Goal: Communication & Community: Answer question/provide support

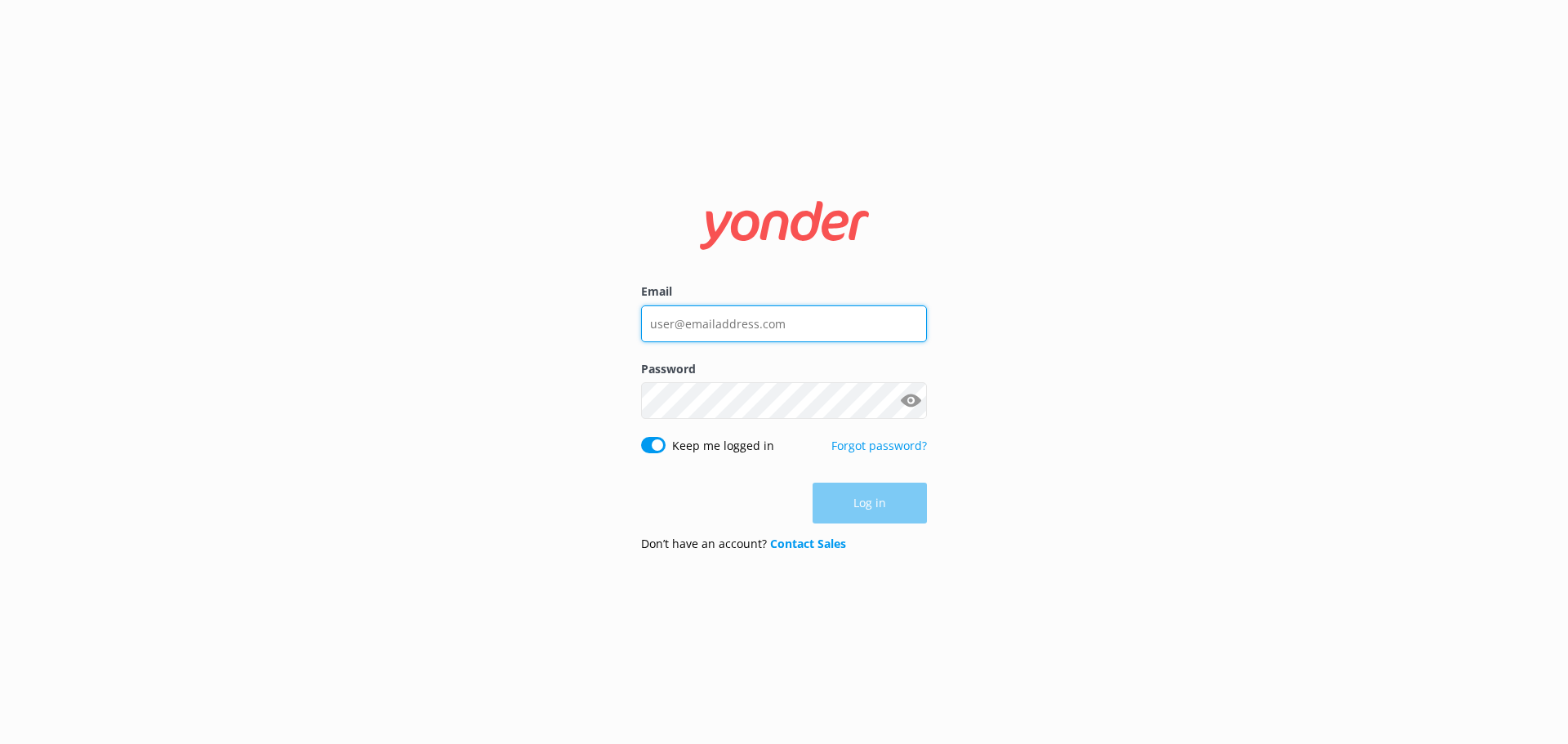
type input "office@hobbitontours.com"
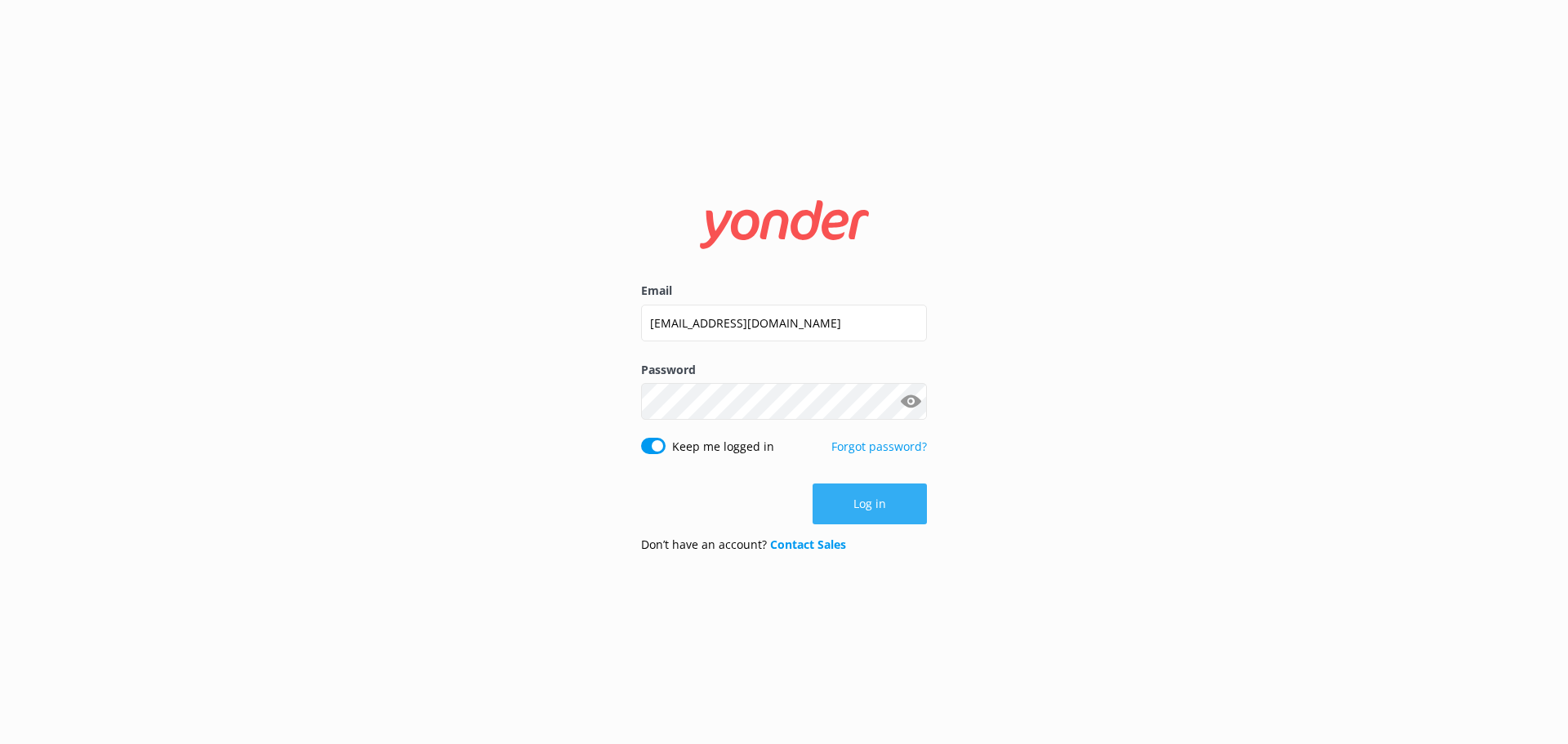
click at [863, 497] on div "Log in" at bounding box center [784, 504] width 286 height 41
click at [863, 497] on button "Log in" at bounding box center [870, 504] width 115 height 41
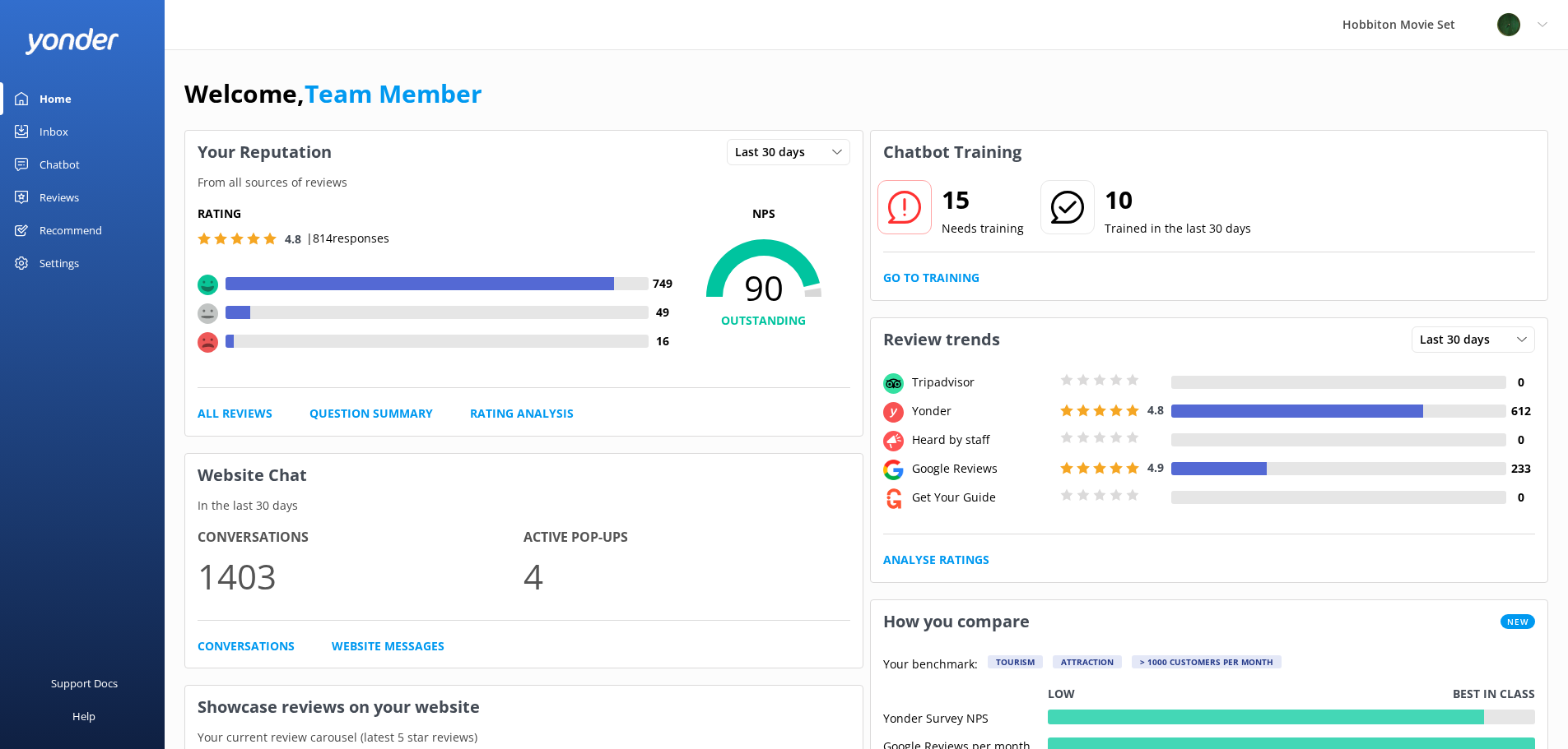
click at [59, 162] on div "Chatbot" at bounding box center [59, 164] width 40 height 33
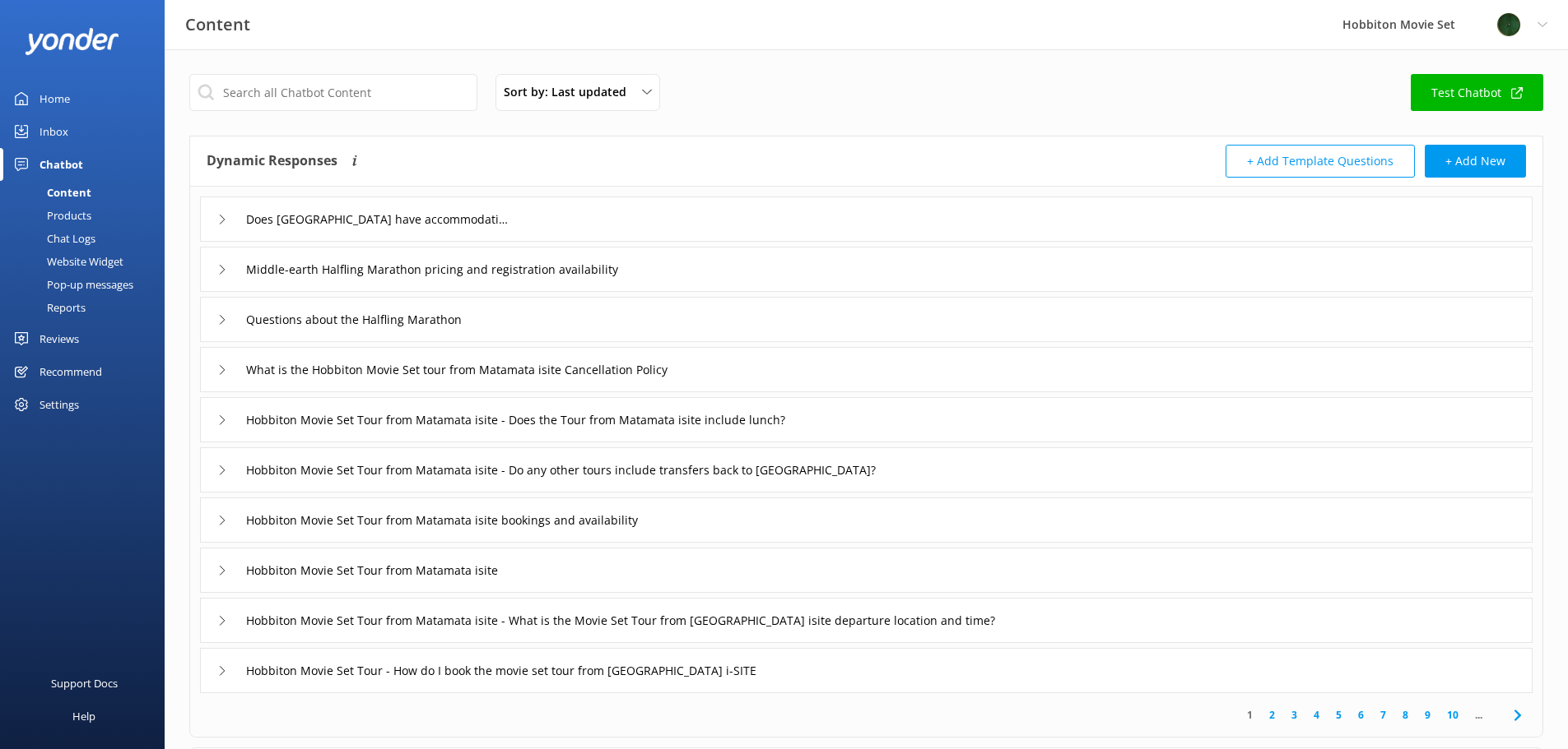
click at [65, 339] on div "Reviews" at bounding box center [59, 339] width 39 height 33
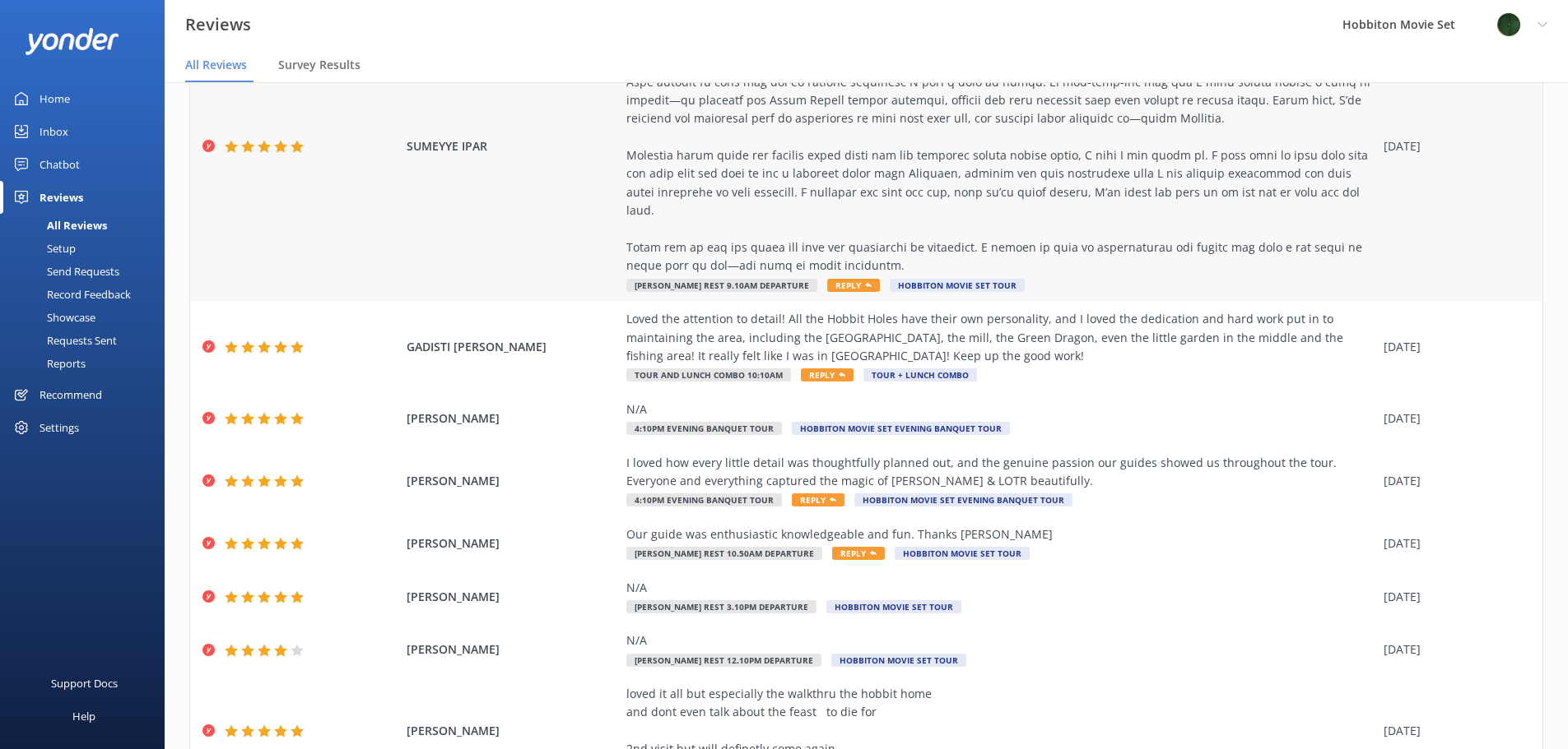
scroll to position [389, 0]
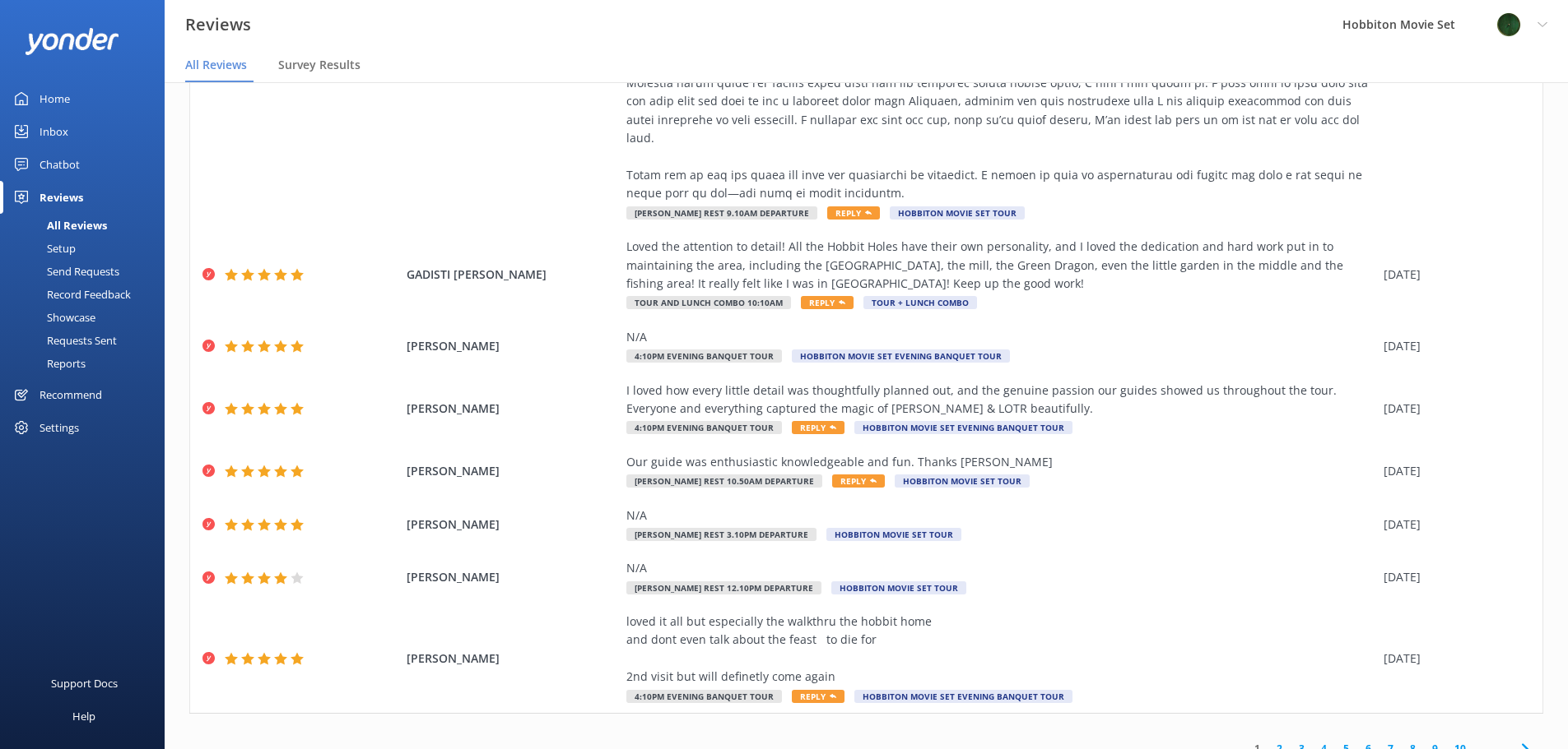
click at [1268, 741] on link "2" at bounding box center [1279, 749] width 23 height 16
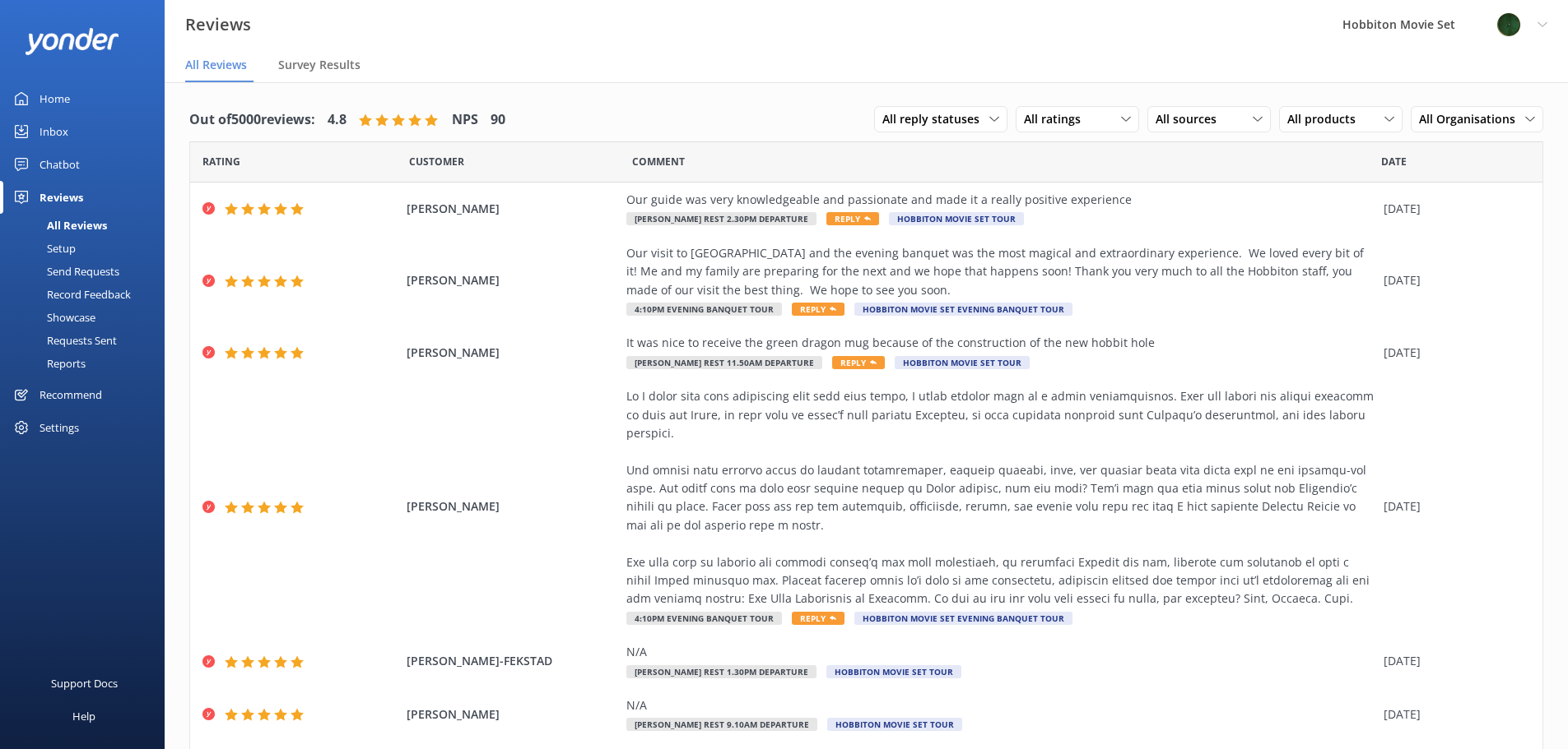
click at [36, 127] on link "Inbox" at bounding box center [82, 131] width 165 height 33
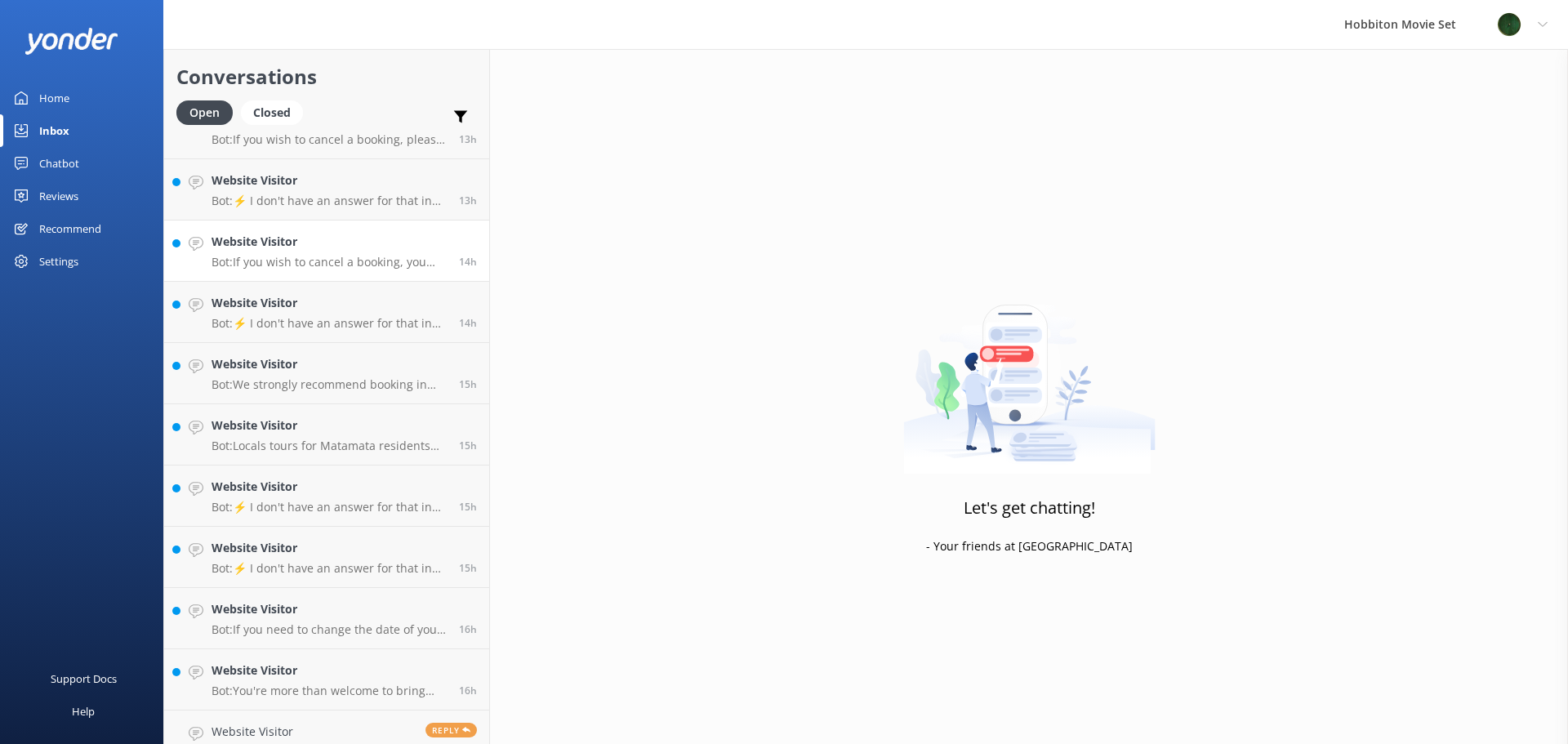
scroll to position [1167, 0]
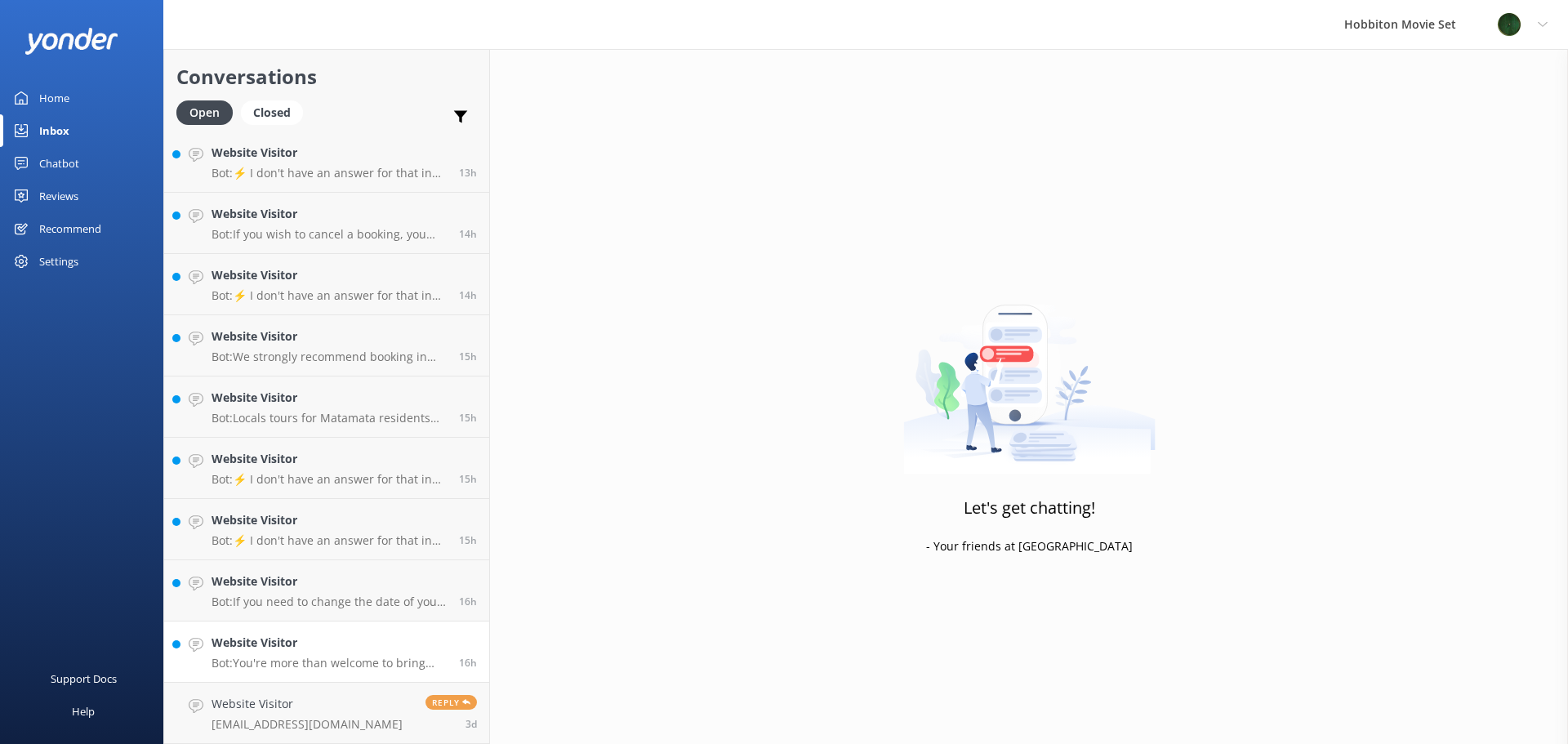
click at [319, 662] on p "Bot: You're more than welcome to bring food with you on the tour. Just remember…" at bounding box center [329, 663] width 235 height 15
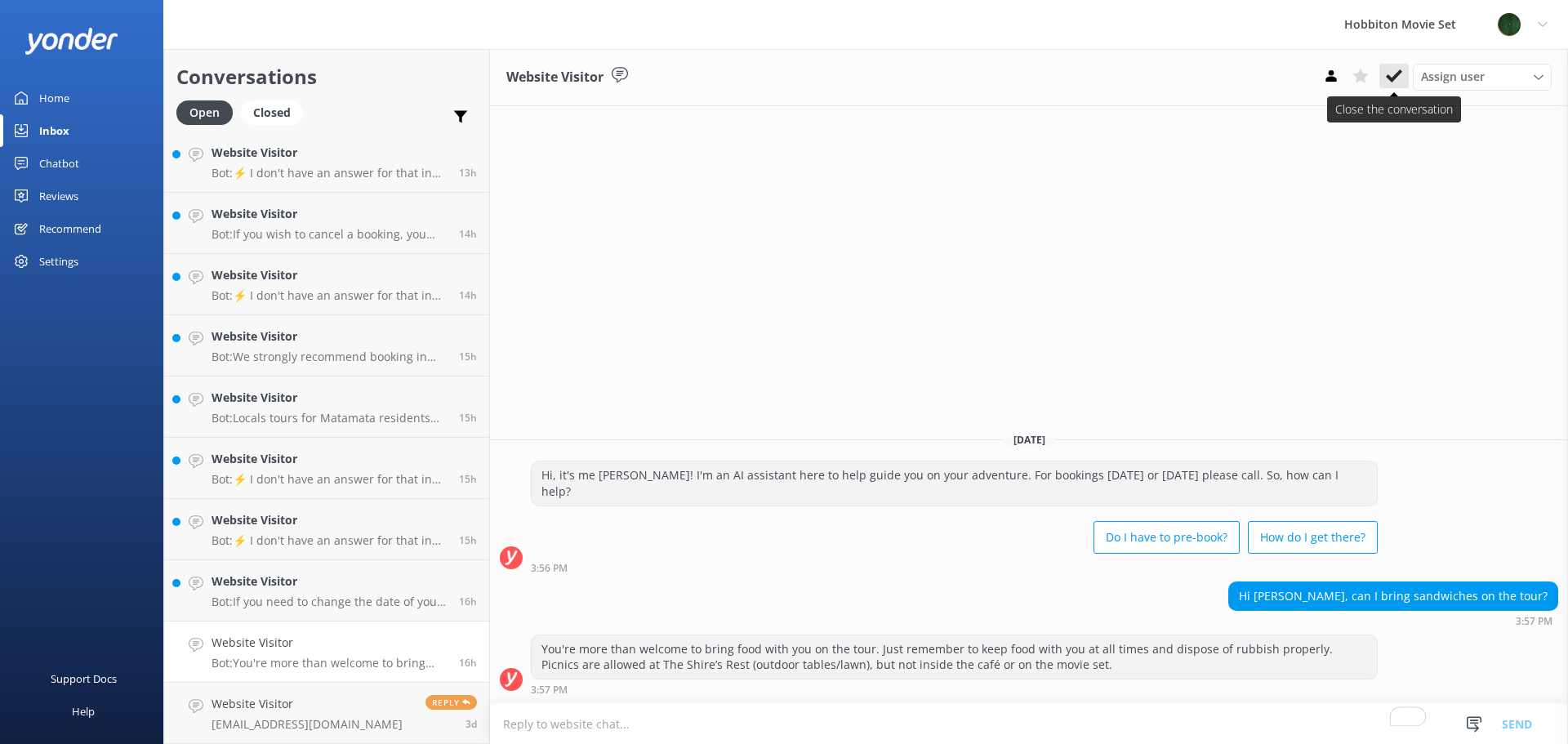
click at [1393, 76] on icon at bounding box center [1395, 76] width 17 height 17
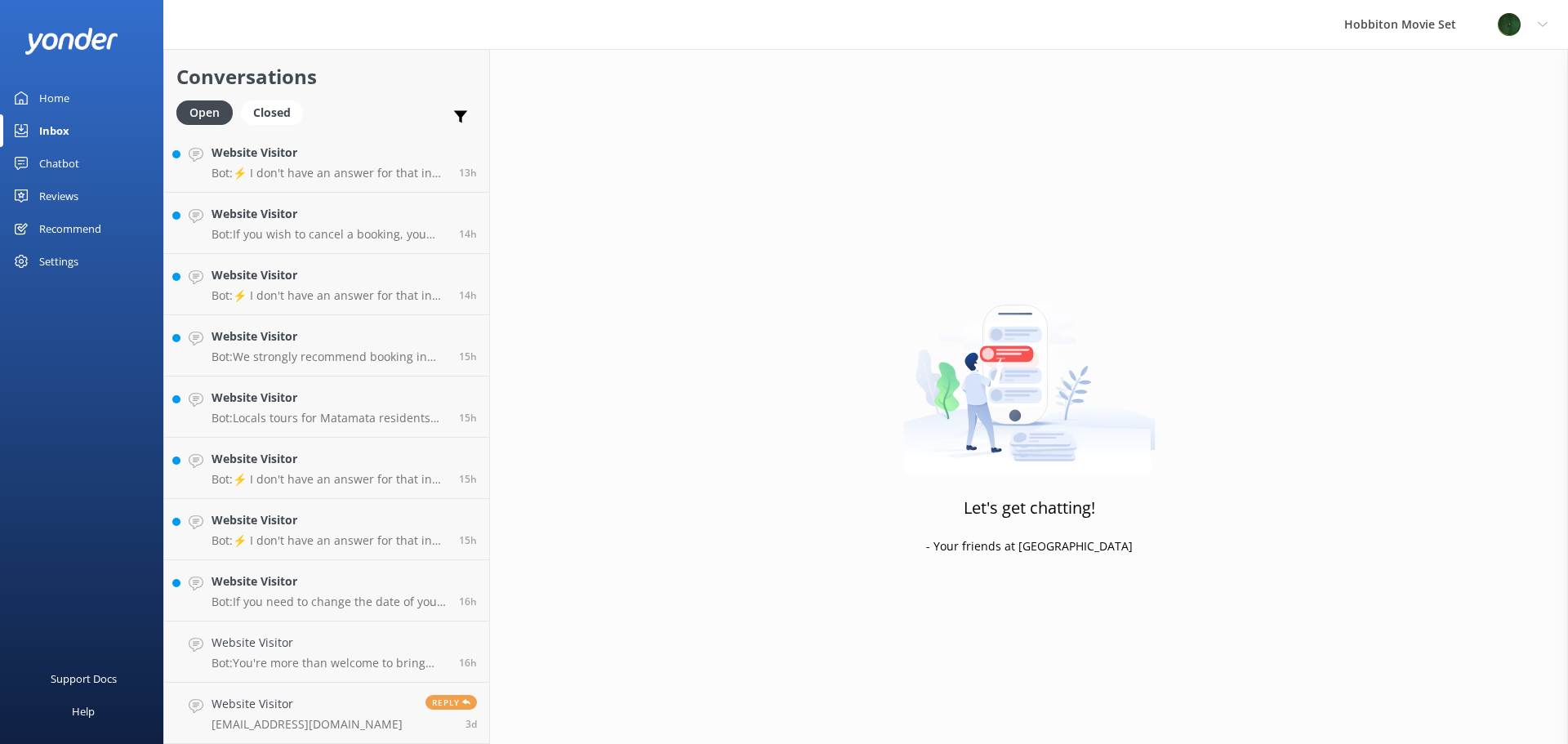
scroll to position [1106, 0]
click at [293, 643] on h4 "Website Visitor" at bounding box center [329, 644] width 235 height 18
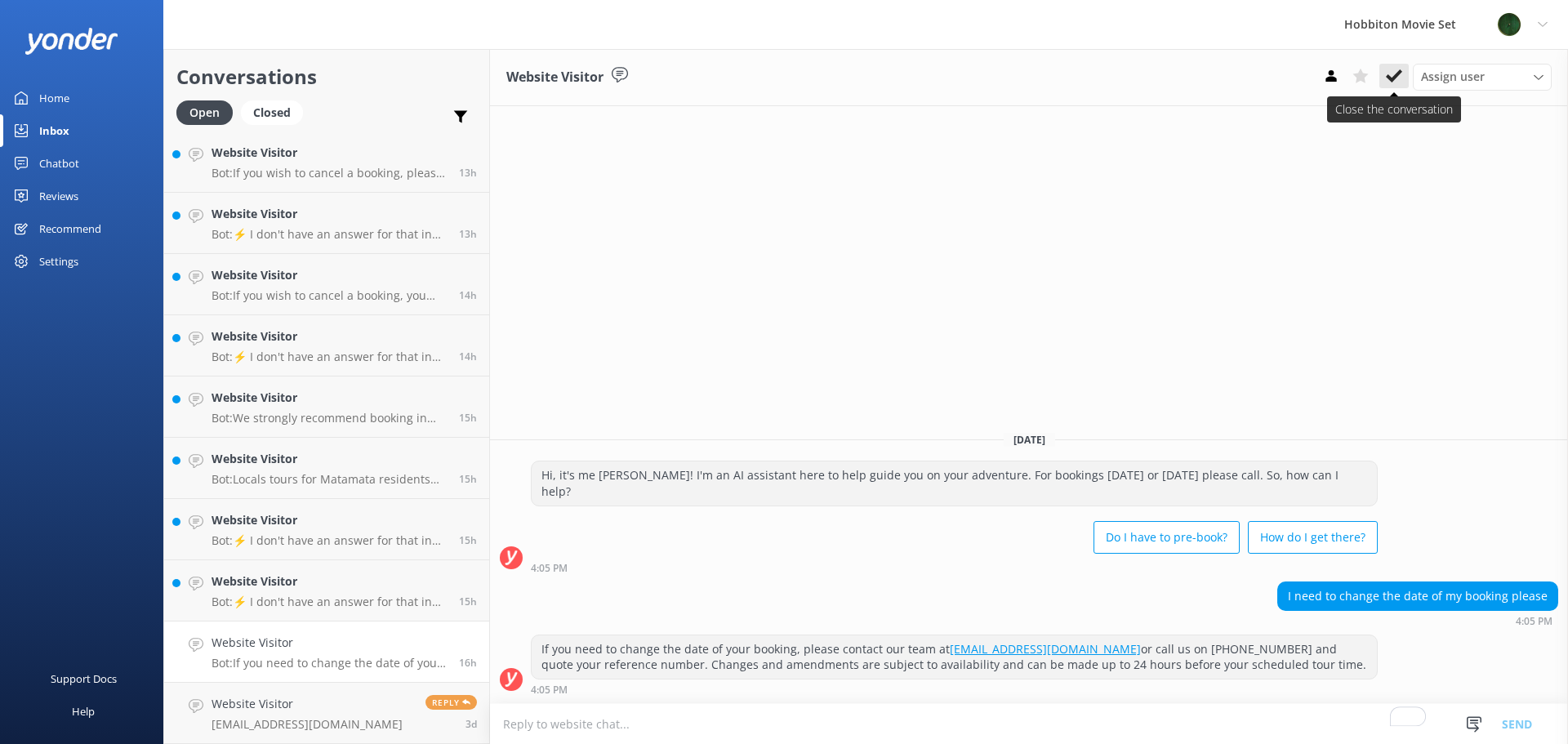
click at [1395, 71] on icon at bounding box center [1395, 76] width 17 height 17
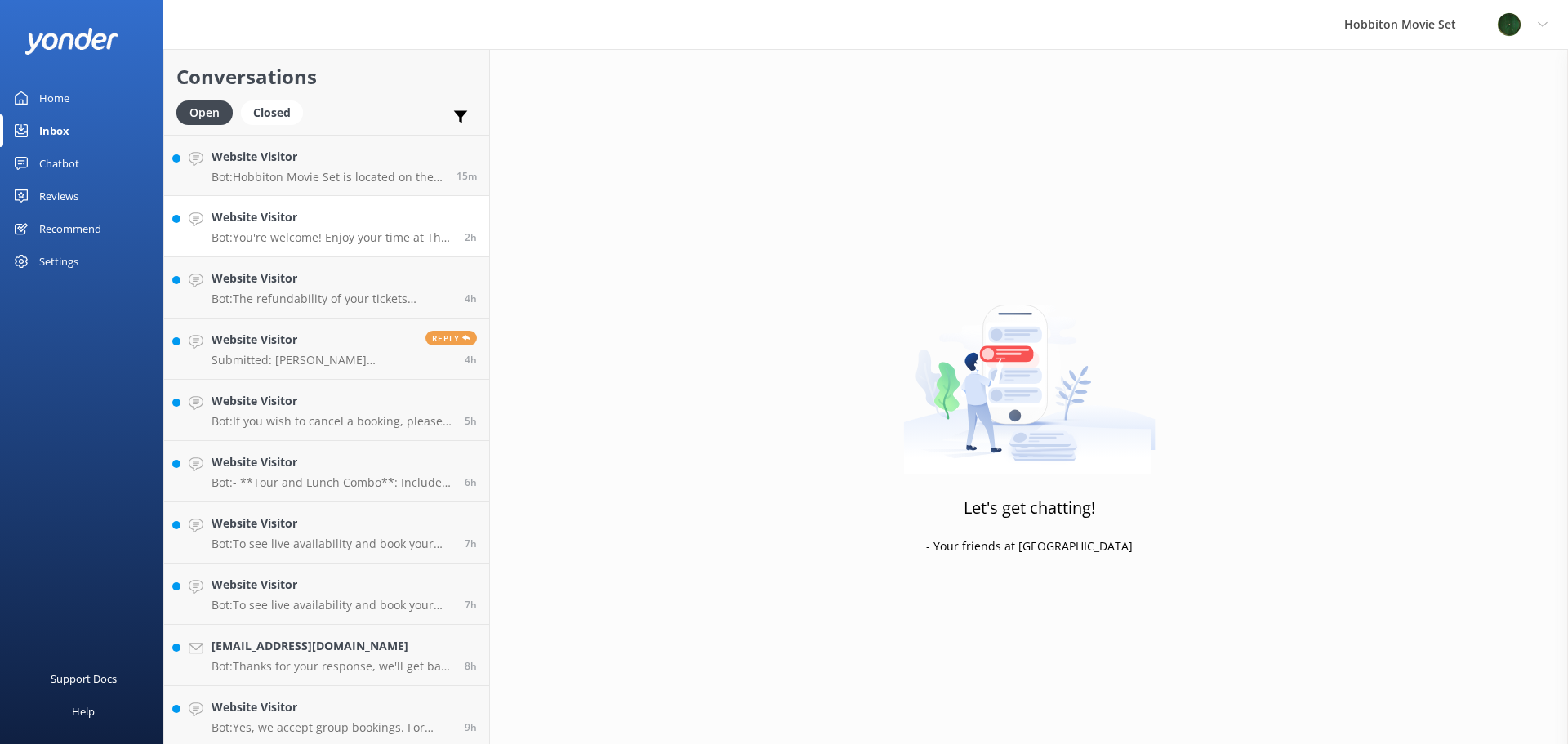
click at [292, 234] on p "Bot: You're welcome! Enjoy your time at The Green Dragon Inn!" at bounding box center [332, 237] width 241 height 15
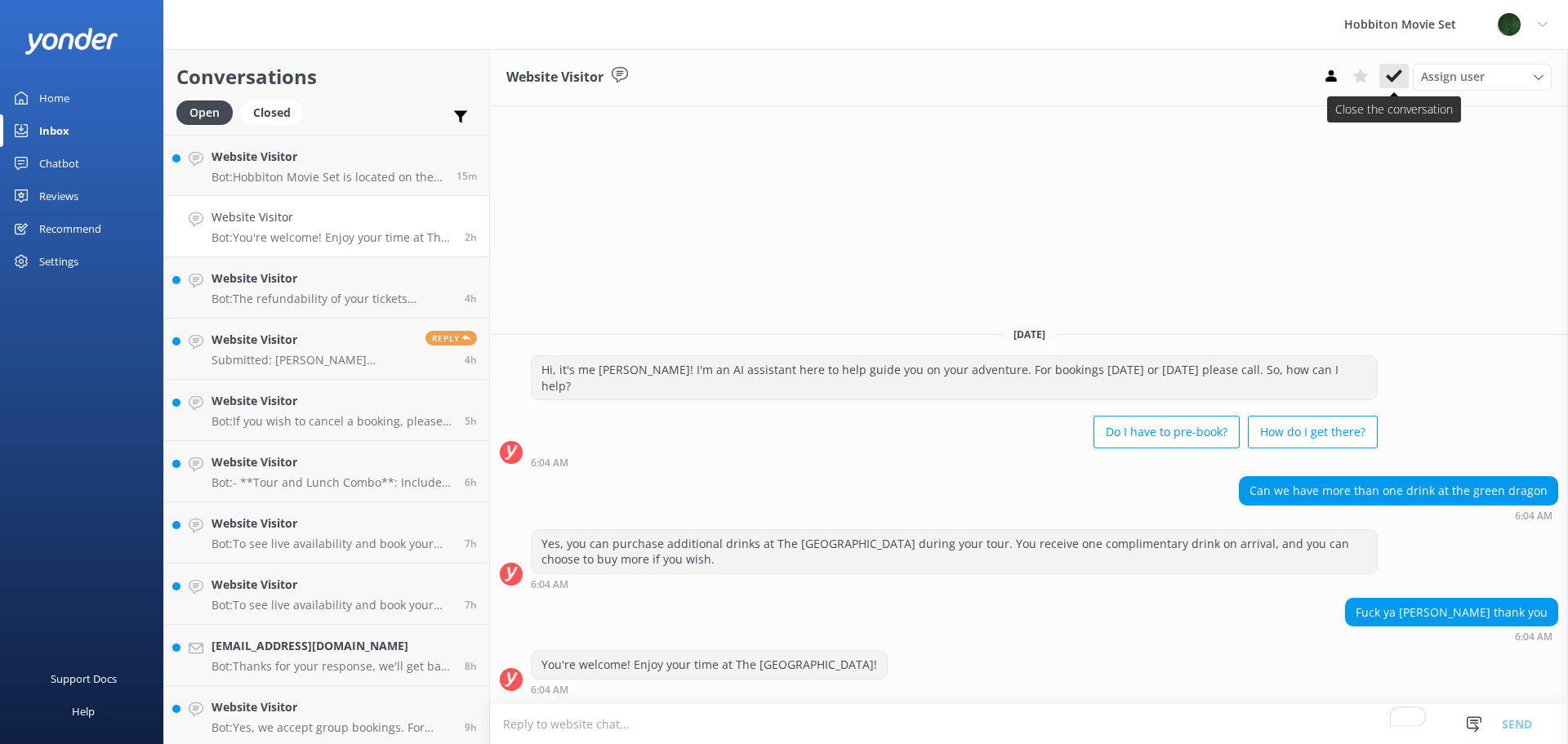
click at [1394, 71] on icon at bounding box center [1395, 76] width 17 height 17
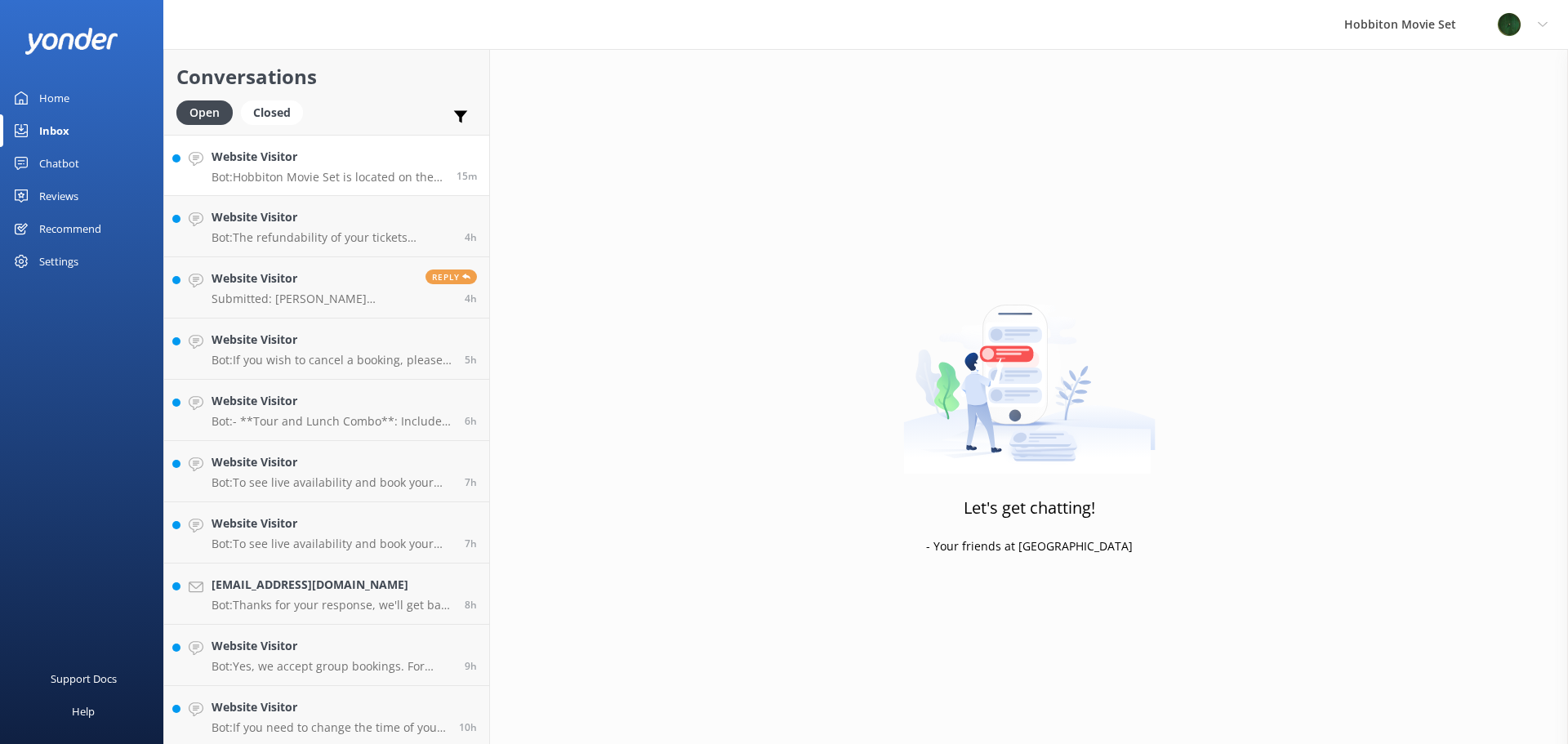
click at [281, 173] on p "Bot: Hobbiton Movie Set is located on the North Island of New Zealand." at bounding box center [328, 178] width 232 height 15
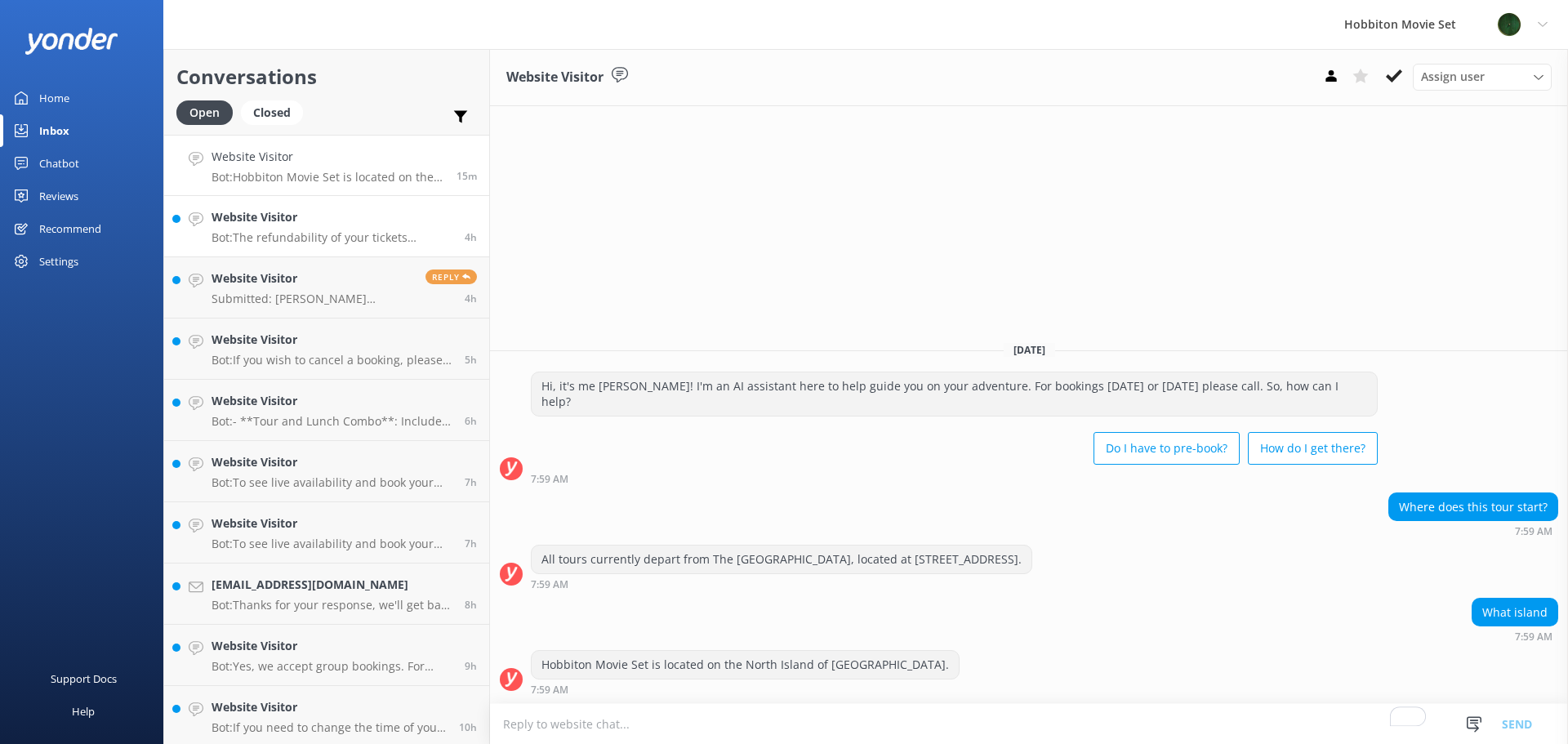
click at [286, 231] on p "Bot: The refundability of your tickets depends on the type of tour you have boo…" at bounding box center [332, 237] width 241 height 15
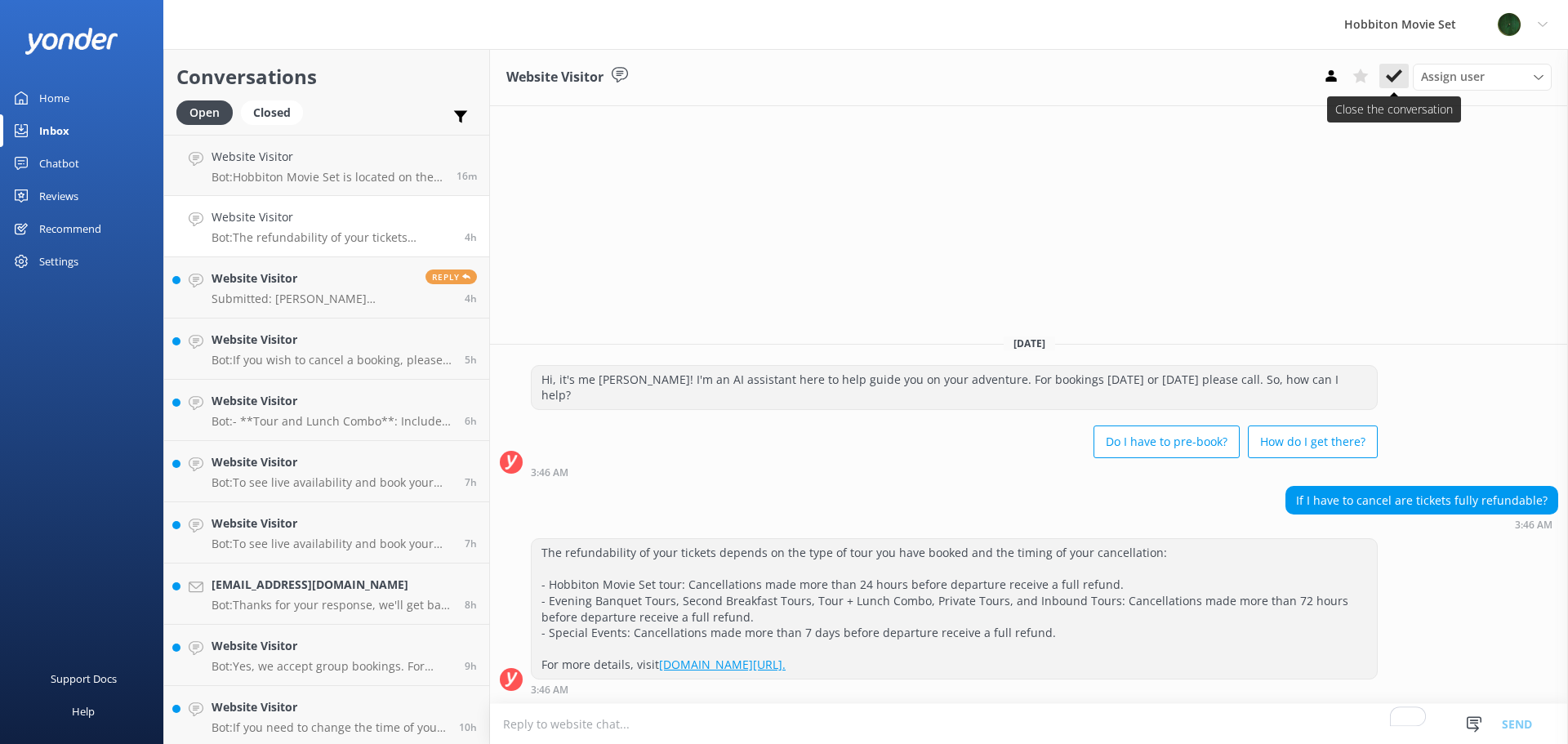
click at [1398, 81] on icon at bounding box center [1395, 76] width 17 height 17
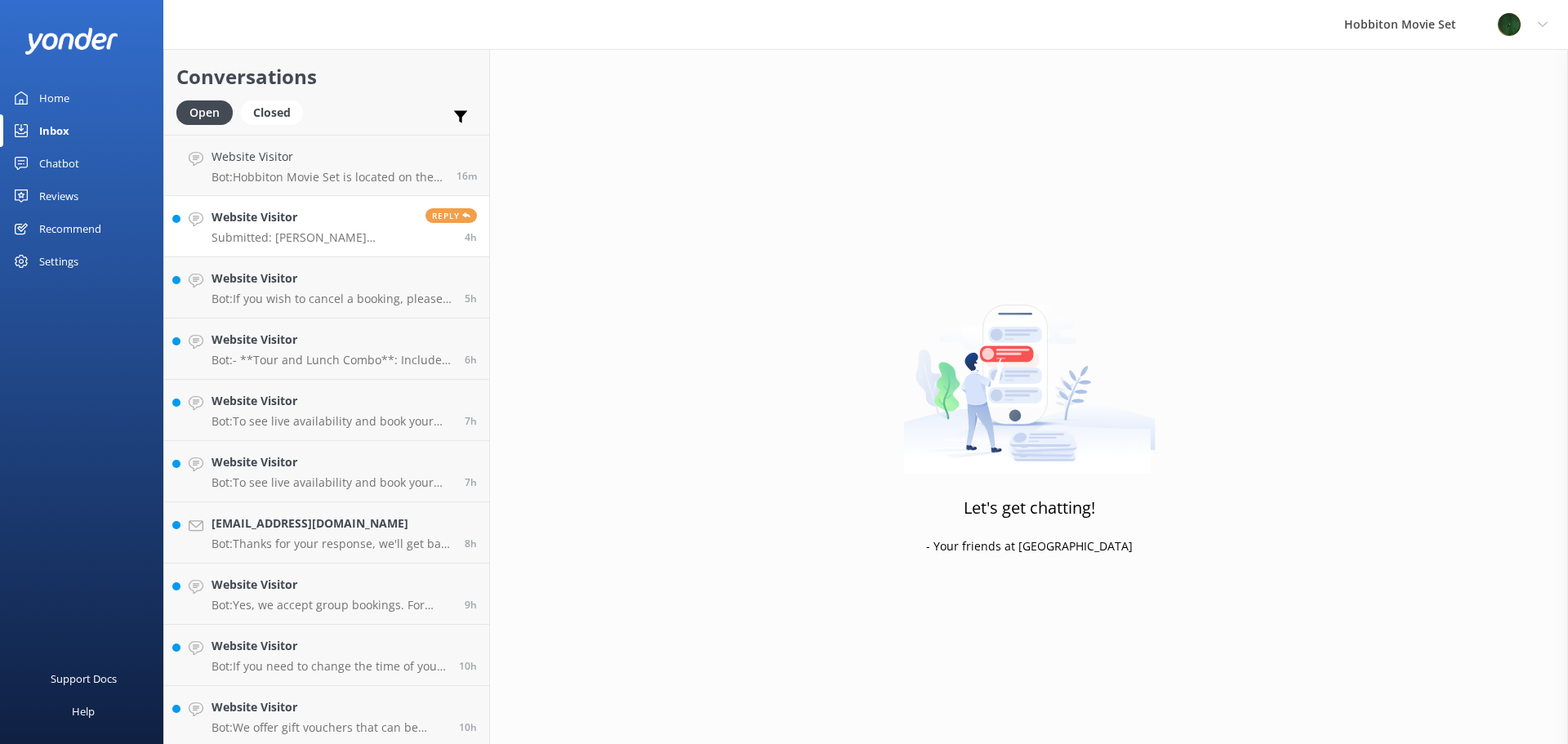
click at [342, 252] on link "Website Visitor Submitted: Douglas dougsalvi@gmail.com 5551996581295 I have a b…" at bounding box center [327, 227] width 325 height 61
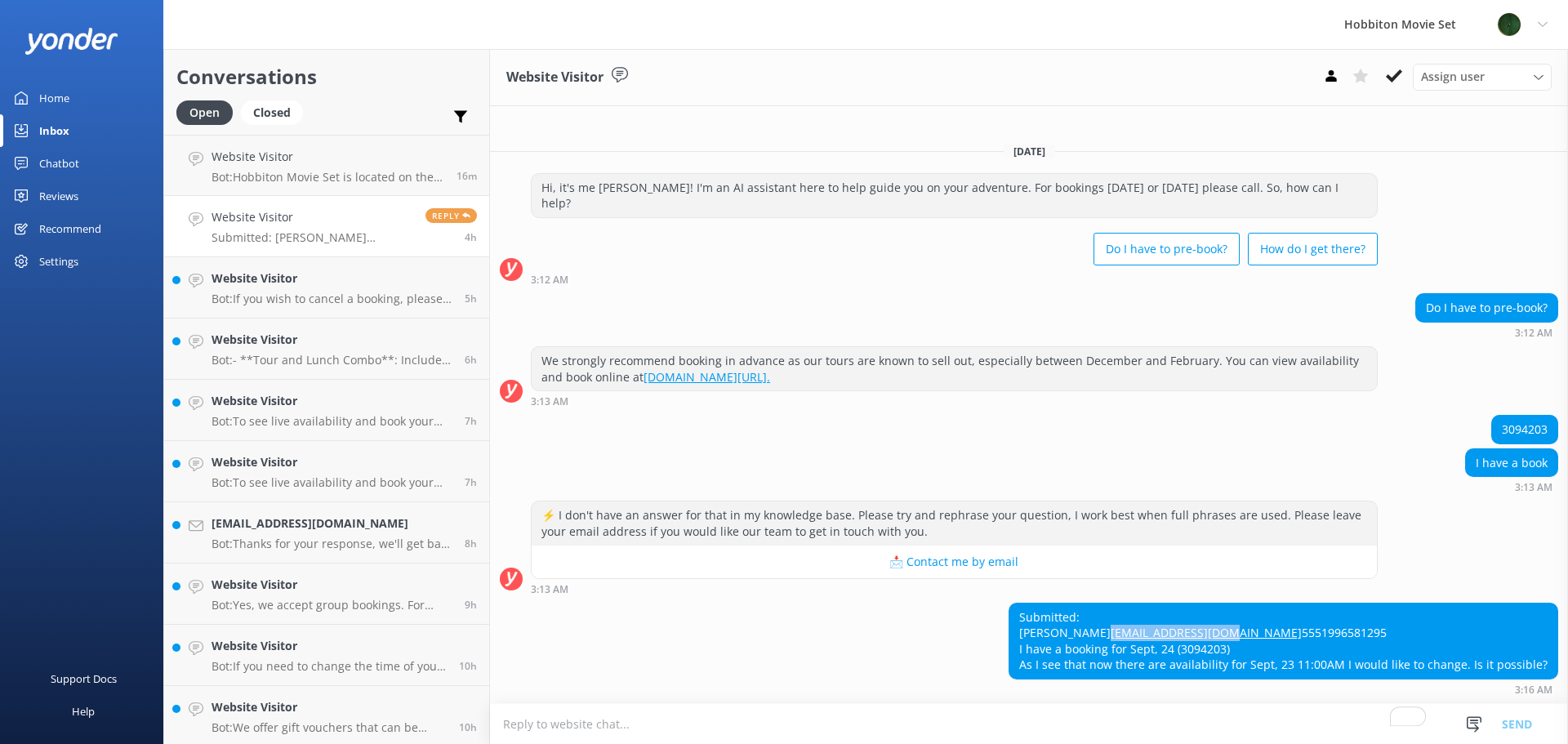
drag, startPoint x: 1161, startPoint y: 618, endPoint x: 1040, endPoint y: 615, distance: 121.0
click at [1040, 615] on div "Submitted: Douglas dougsalvi@gmail.com 5551996581295 I have a booking for Sept,…" at bounding box center [1283, 641] width 548 height 76
copy link "dougsalvi@gmail.com"
click at [1395, 74] on icon at bounding box center [1395, 76] width 17 height 17
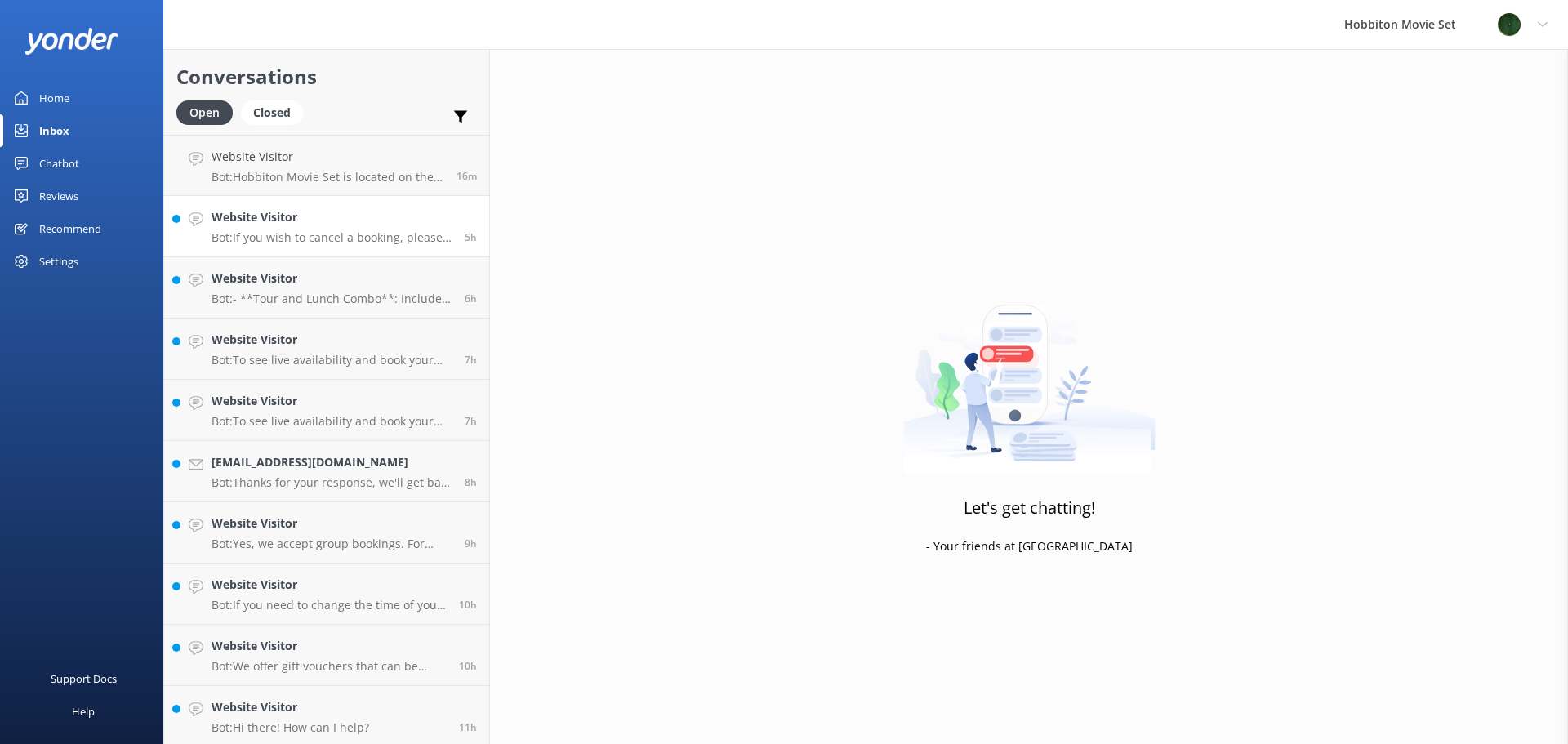
click at [373, 239] on p "Bot: If you wish to cancel a booking, please contact our reservations team via …" at bounding box center [332, 237] width 241 height 15
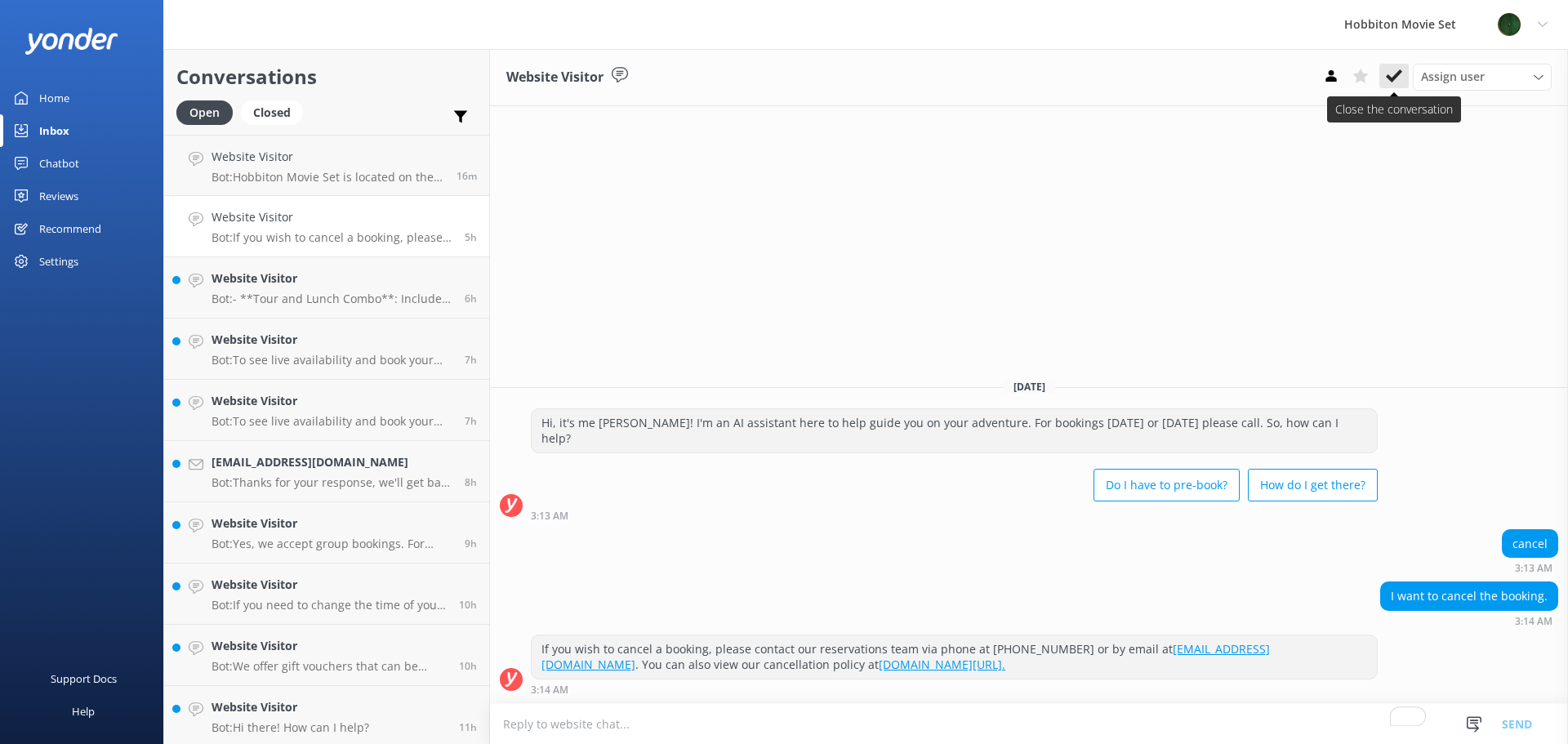
click at [1396, 78] on use at bounding box center [1395, 76] width 17 height 13
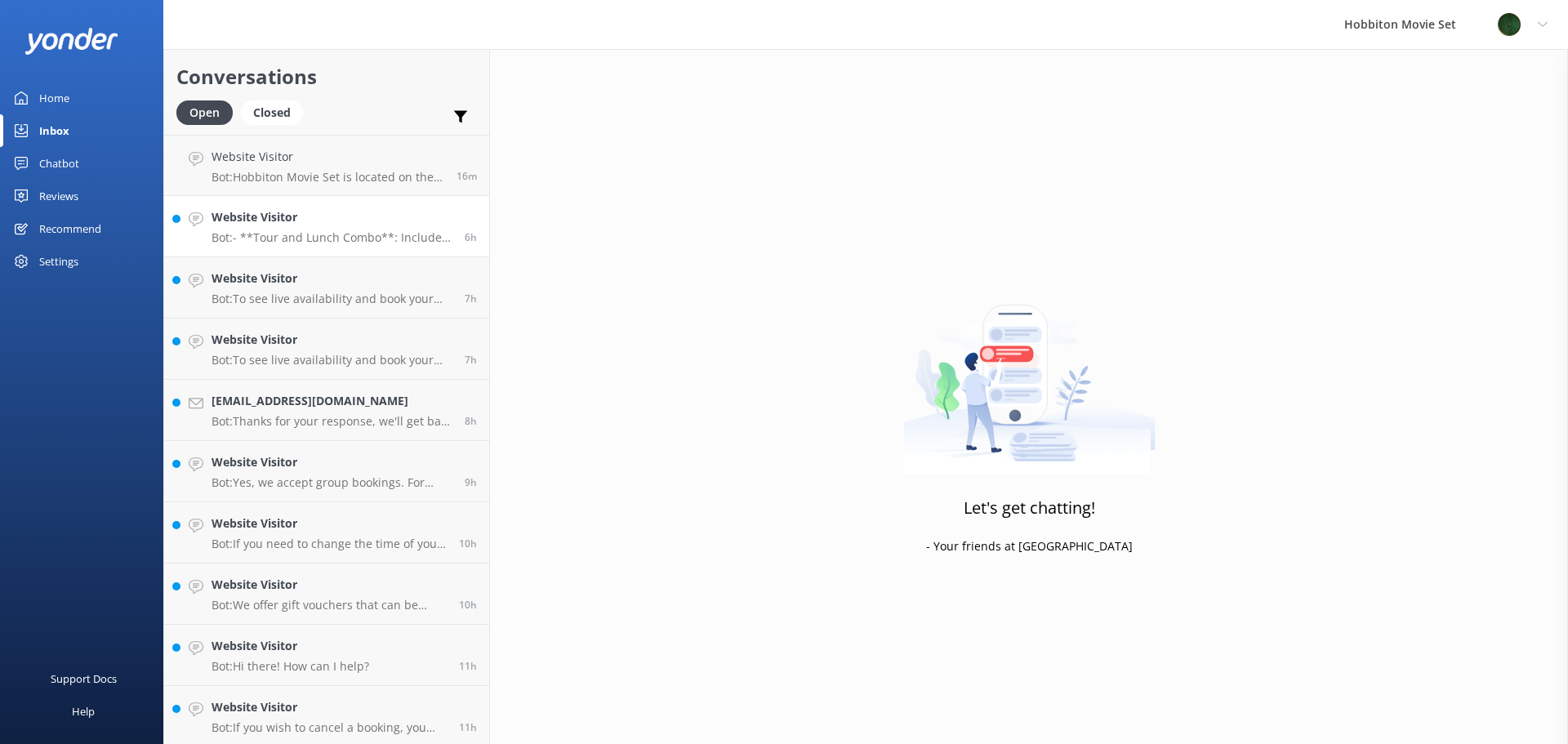
click at [269, 227] on h4 "Website Visitor" at bounding box center [332, 218] width 241 height 18
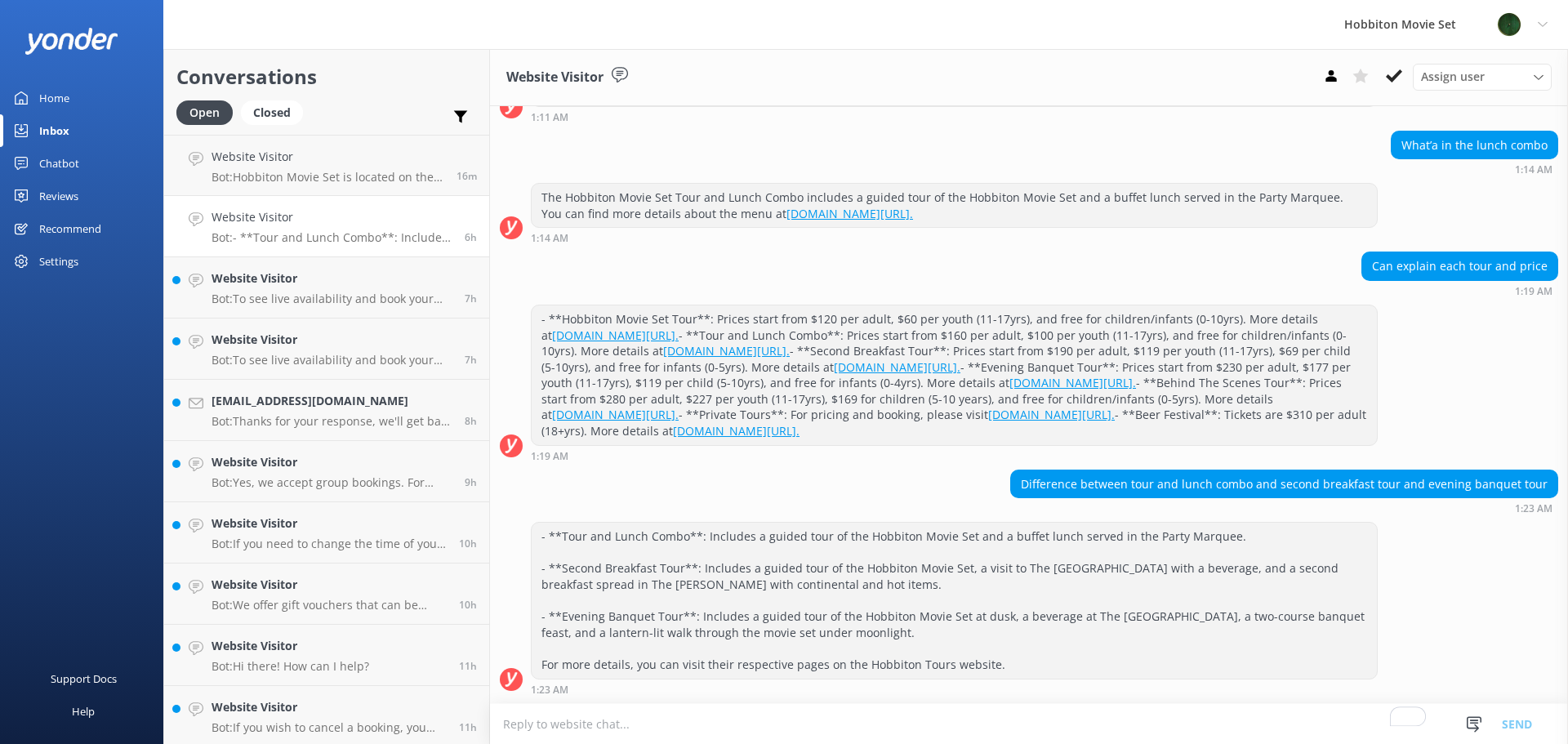
scroll to position [421, 0]
click at [1393, 79] on use at bounding box center [1395, 76] width 17 height 13
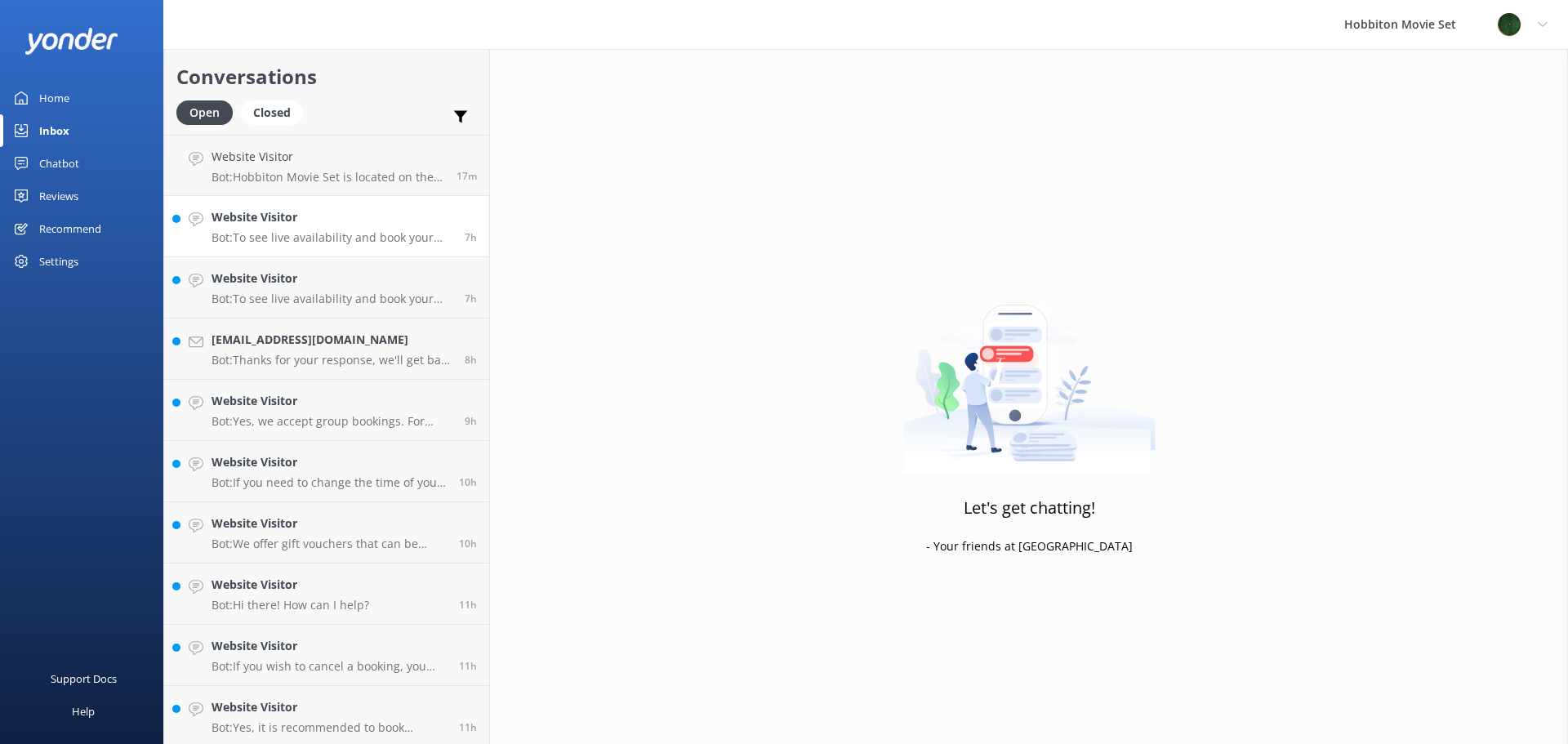
click at [314, 242] on p "Bot: To see live availability and book your Hobbiton tour for the 26th of Decem…" at bounding box center [332, 237] width 241 height 15
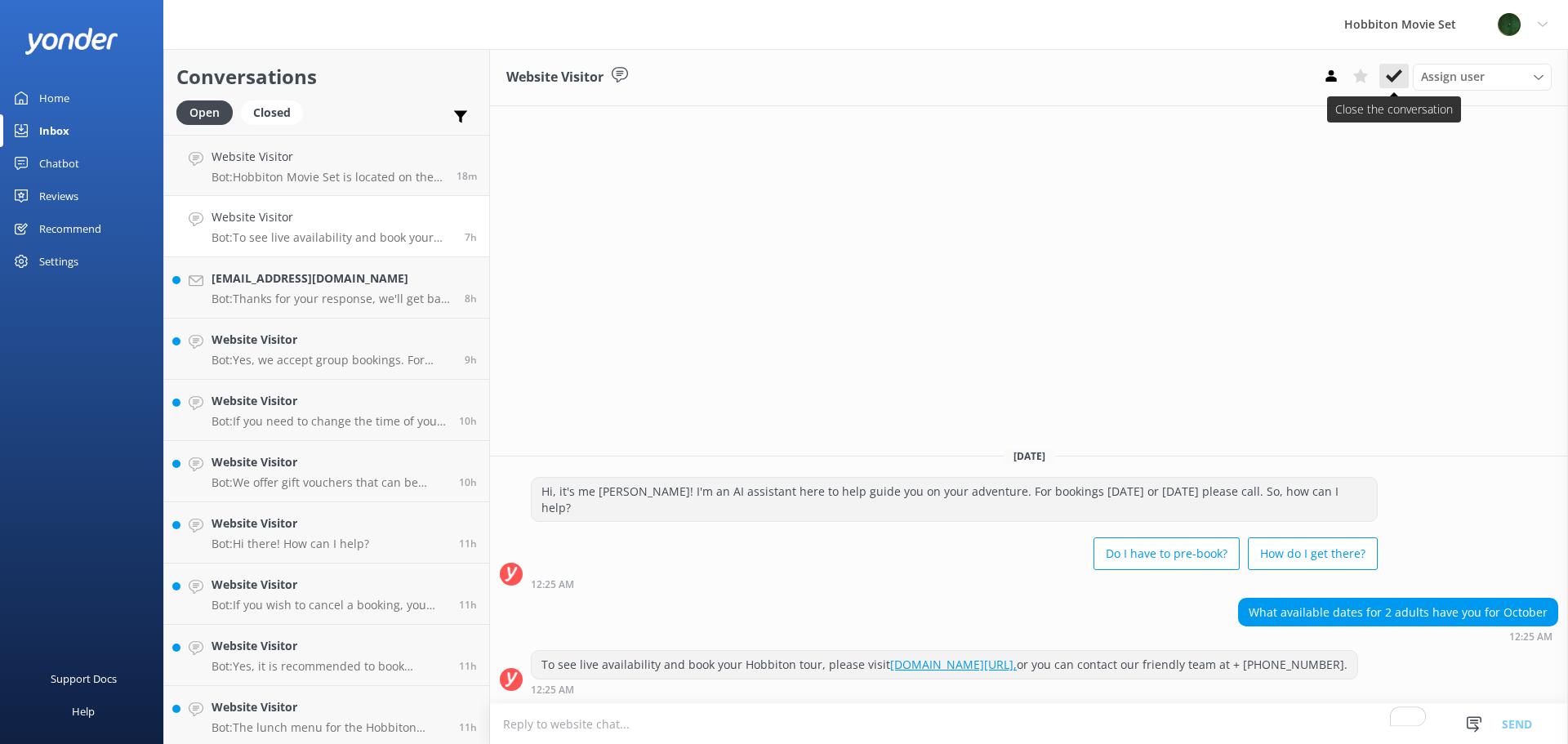
click at [1400, 70] on icon at bounding box center [1395, 76] width 17 height 17
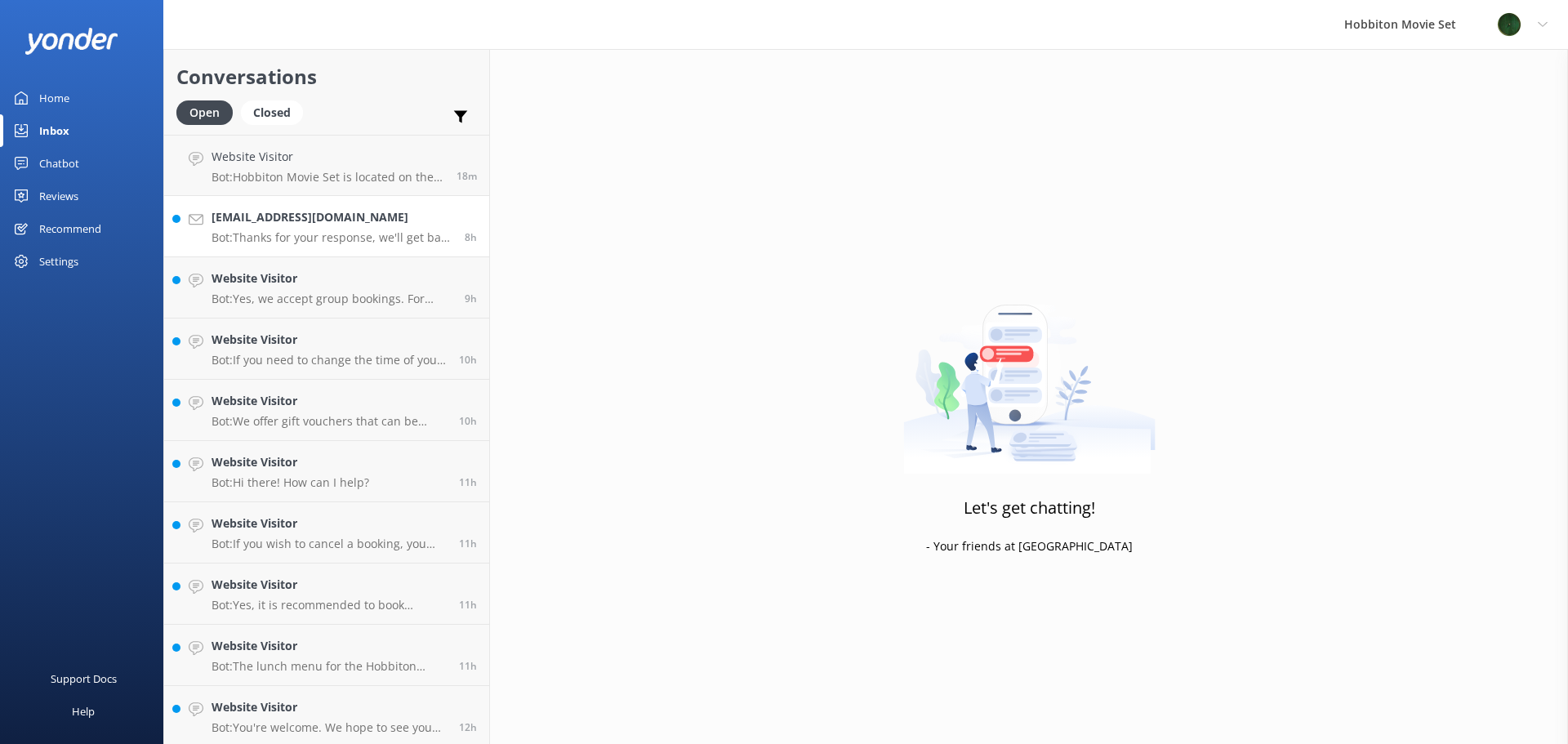
click at [253, 242] on p "Bot: Thanks for your response, we'll get back to you as soon as we can during o…" at bounding box center [332, 237] width 241 height 15
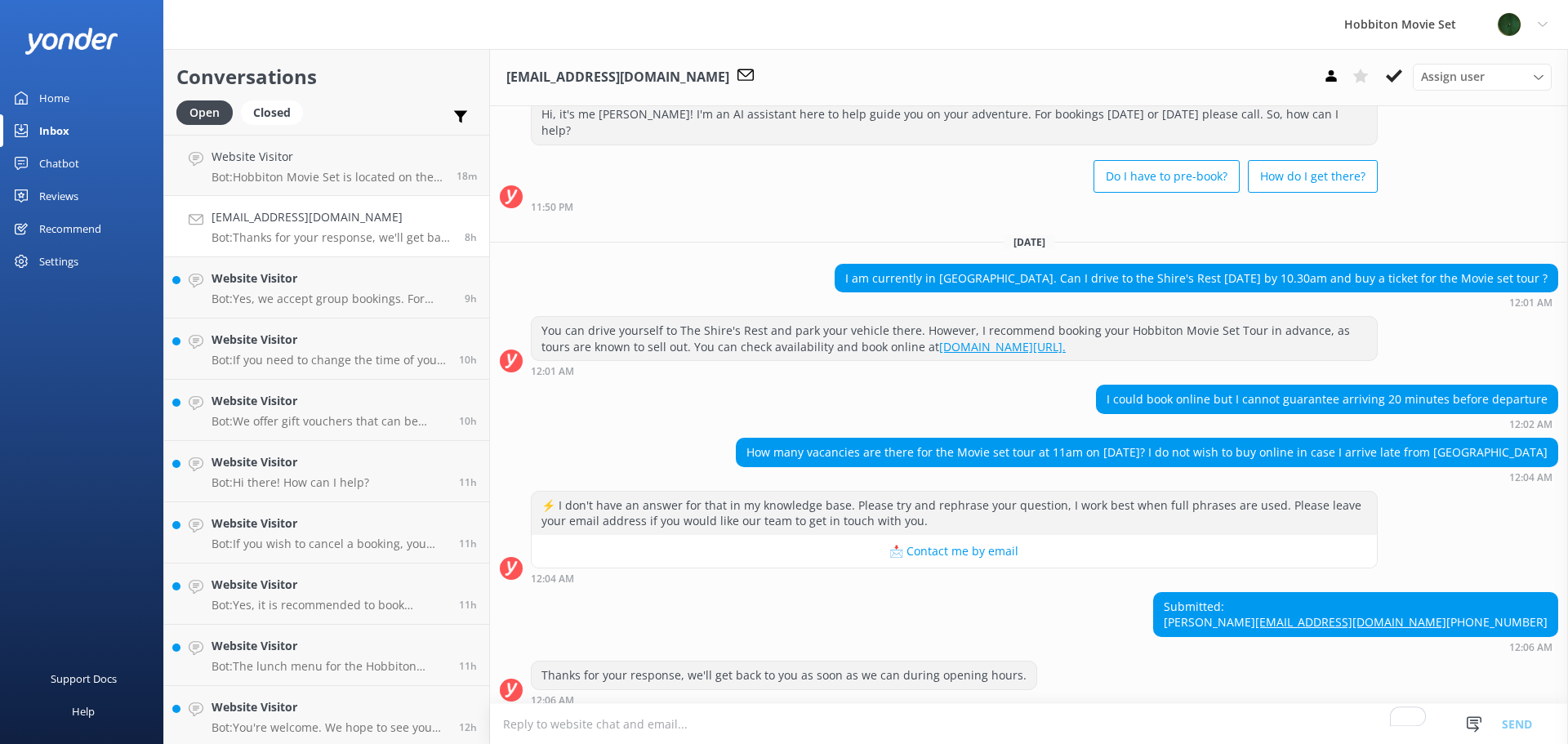
scroll to position [76, 0]
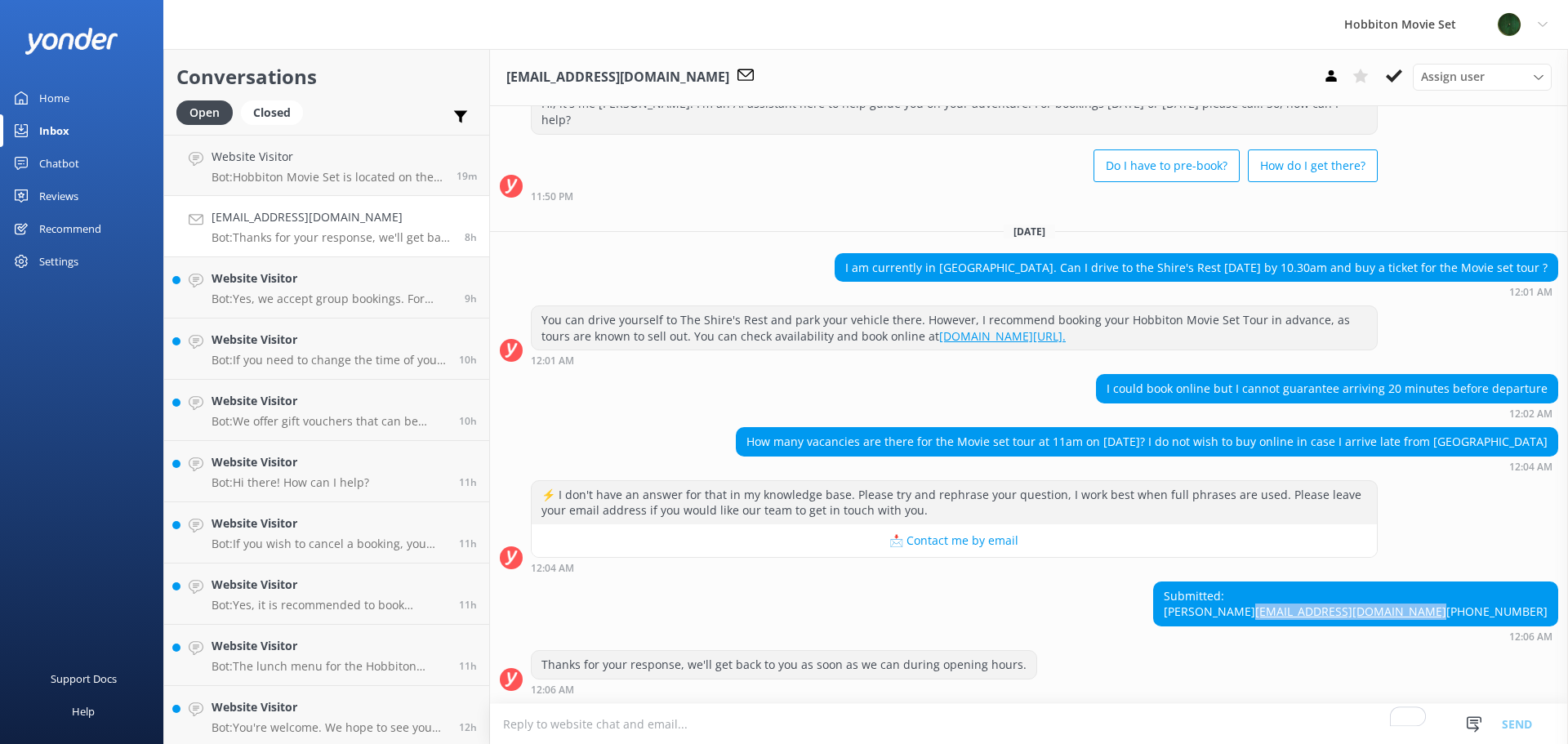
drag, startPoint x: 1541, startPoint y: 594, endPoint x: 1335, endPoint y: 595, distance: 206.0
click at [1335, 595] on div "Submitted: Colin Williams COLIN.WILLIAMS64@OUTLOOK.COM +447979701334" at bounding box center [1356, 604] width 403 height 43
copy link "COLIN.WILLIAMS64@OUTLOOK.COM"
click at [1396, 80] on icon at bounding box center [1395, 76] width 17 height 17
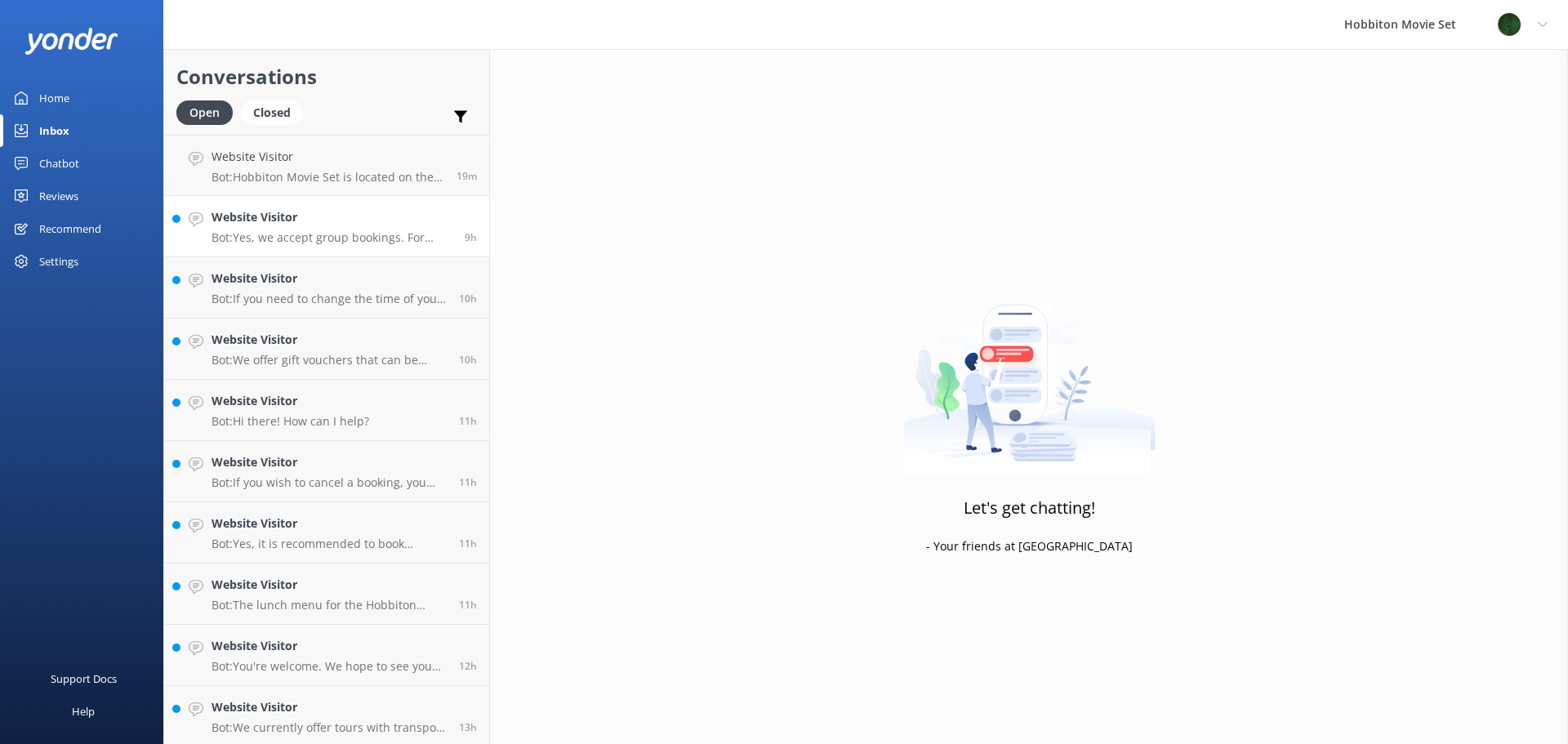
click at [267, 234] on p "Bot: Yes, we accept group bookings. For school or educational groups, you can c…" at bounding box center [332, 237] width 241 height 15
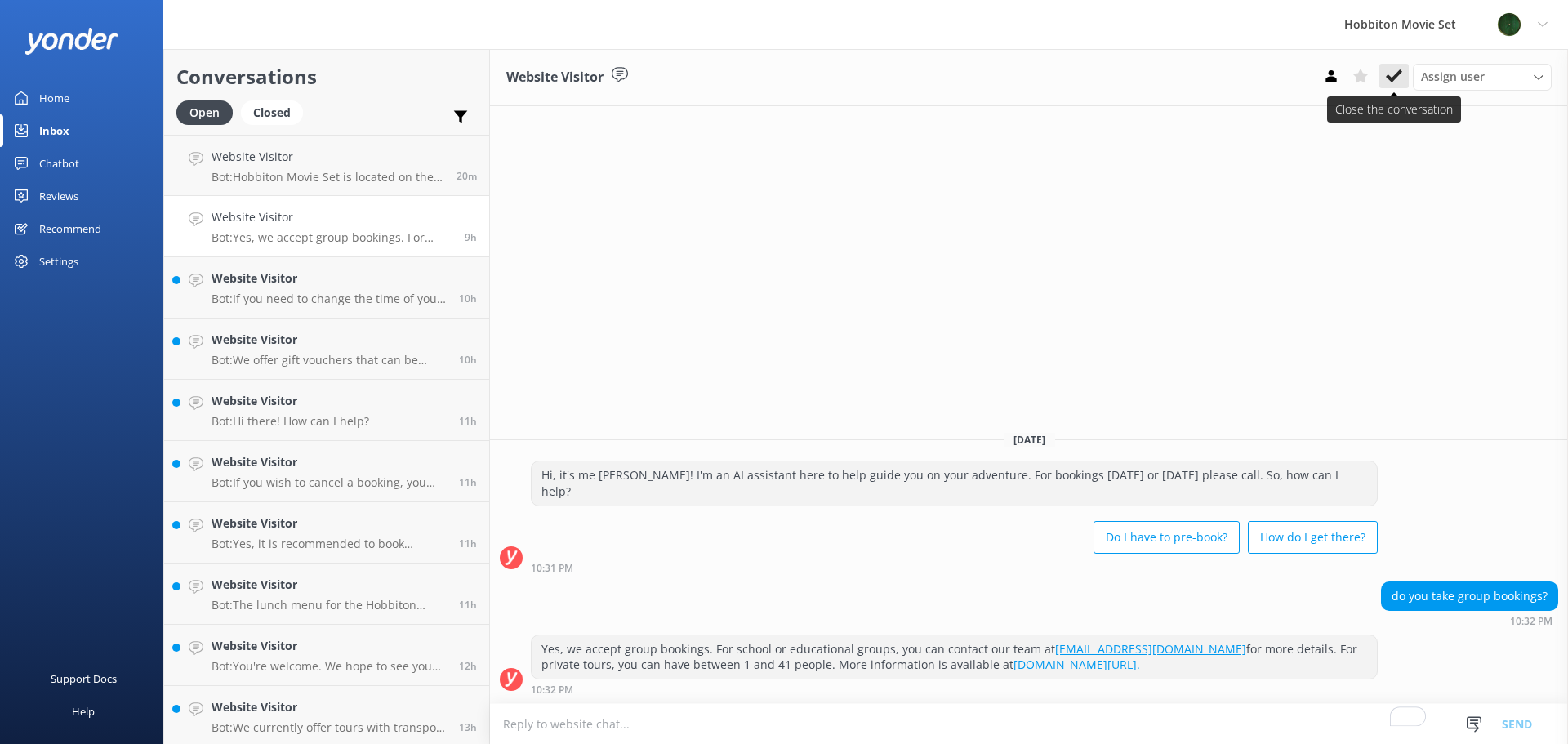
click at [1396, 76] on use at bounding box center [1395, 76] width 17 height 13
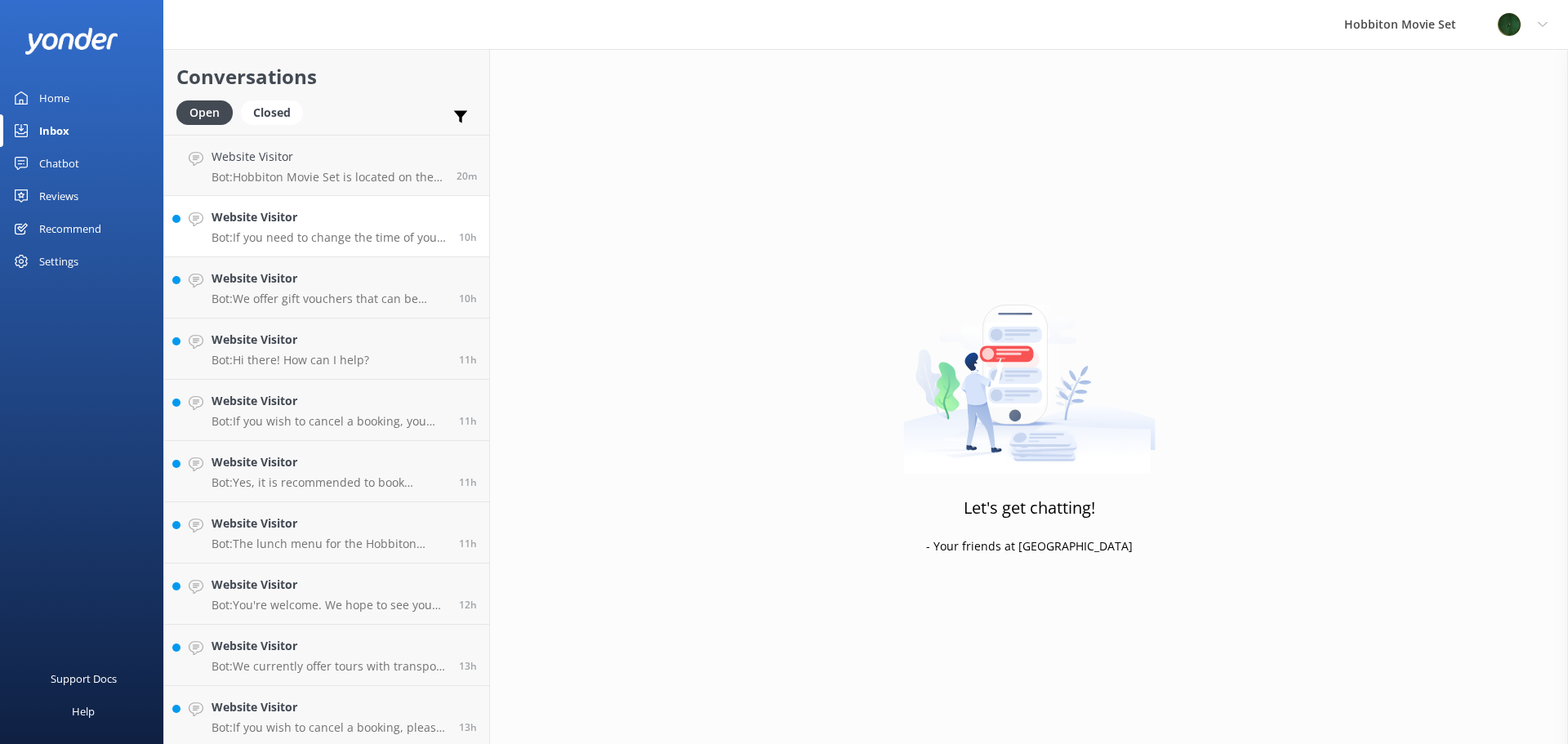
click at [366, 223] on h4 "Website Visitor" at bounding box center [329, 218] width 235 height 18
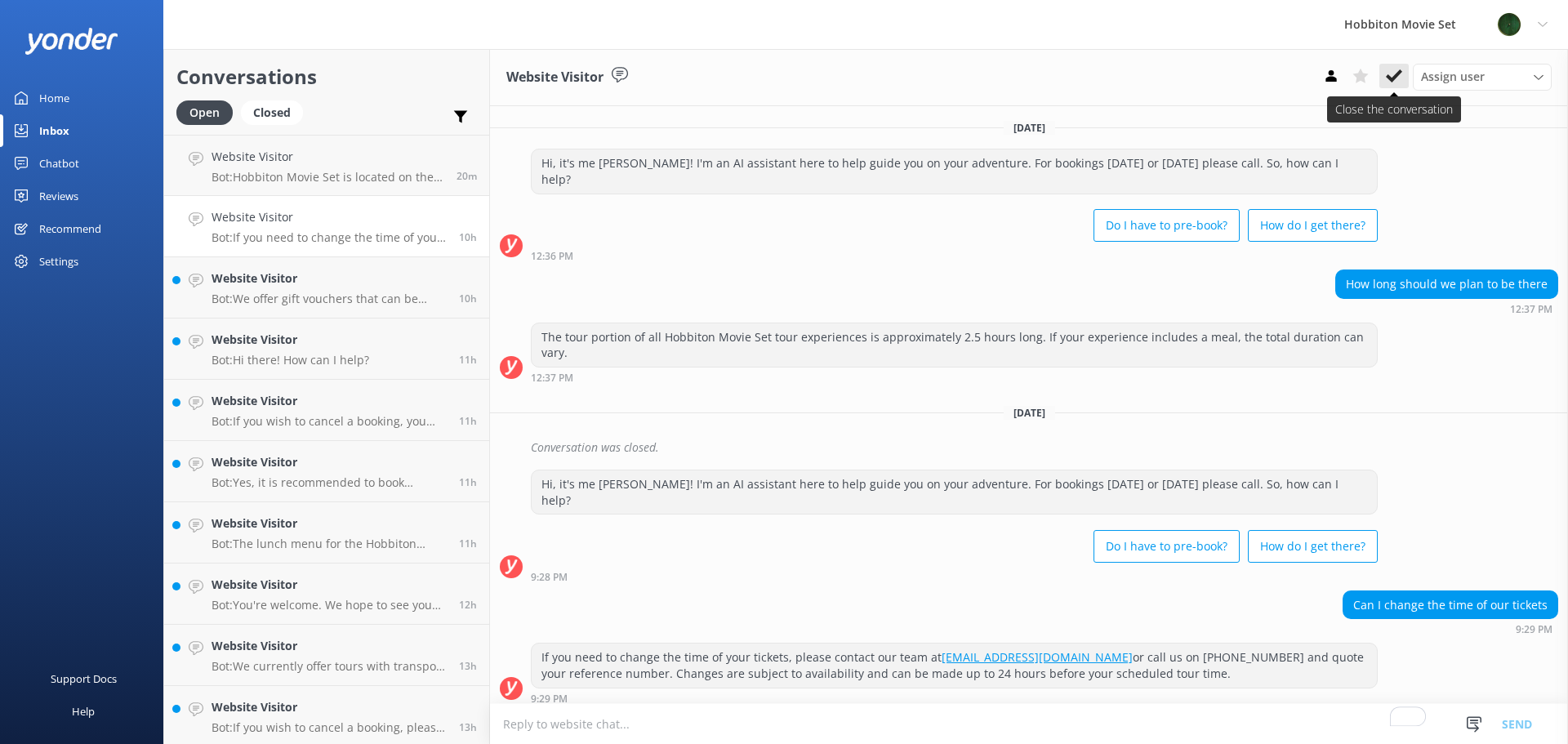
click at [1393, 75] on icon at bounding box center [1395, 76] width 17 height 17
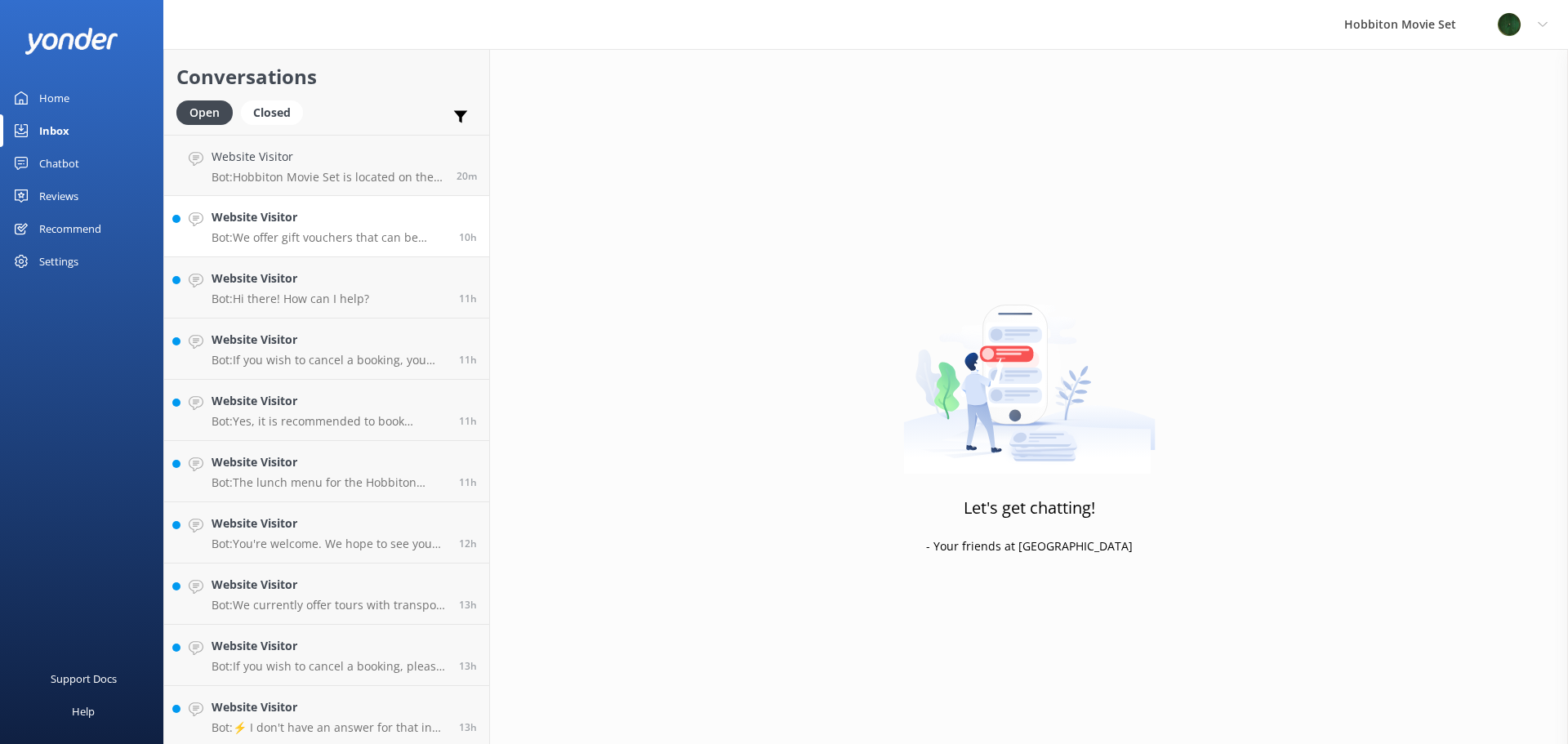
click at [333, 239] on p "Bot: We offer gift vouchers that can be redeemed for our tour experiences. You …" at bounding box center [329, 237] width 235 height 15
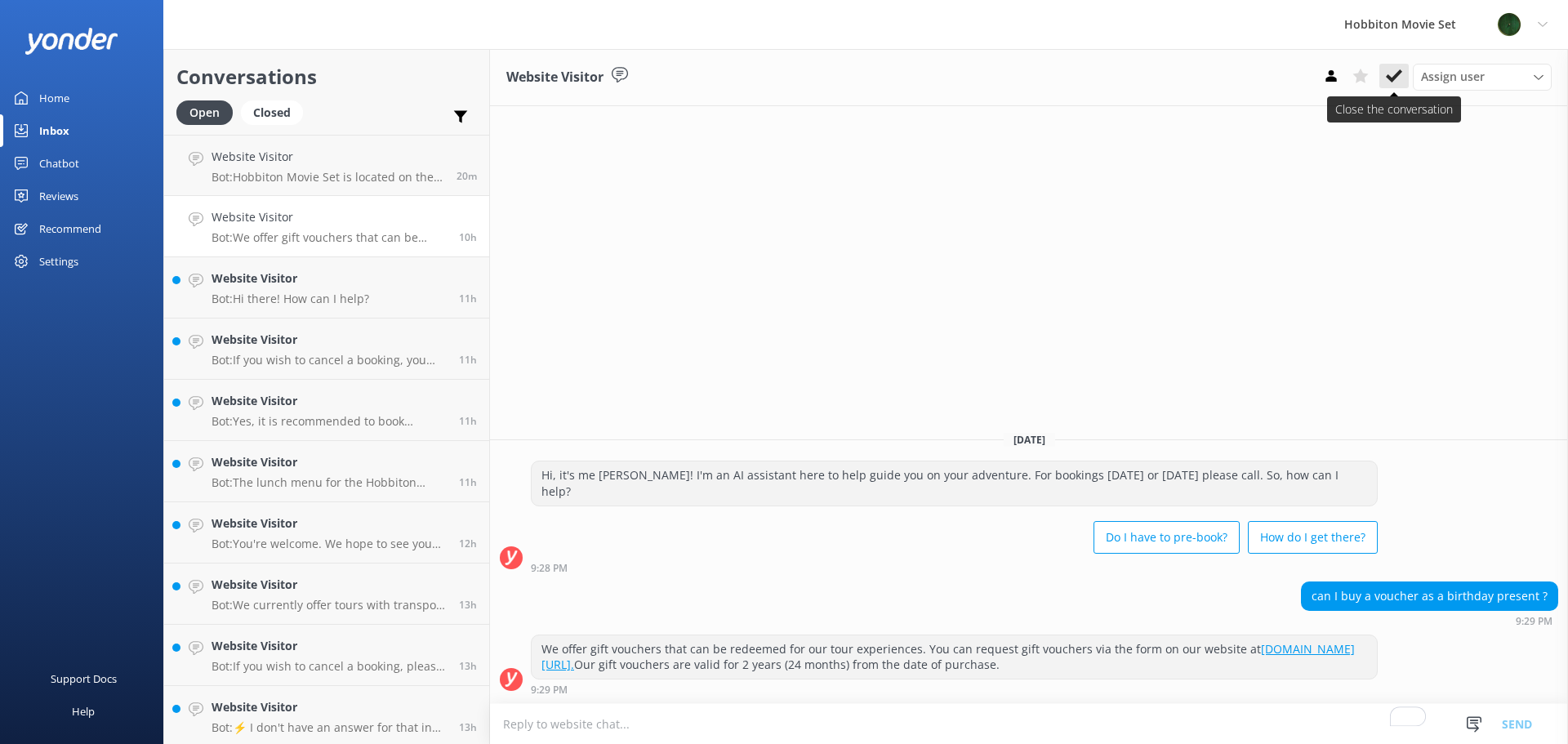
click at [1390, 73] on icon at bounding box center [1395, 76] width 17 height 17
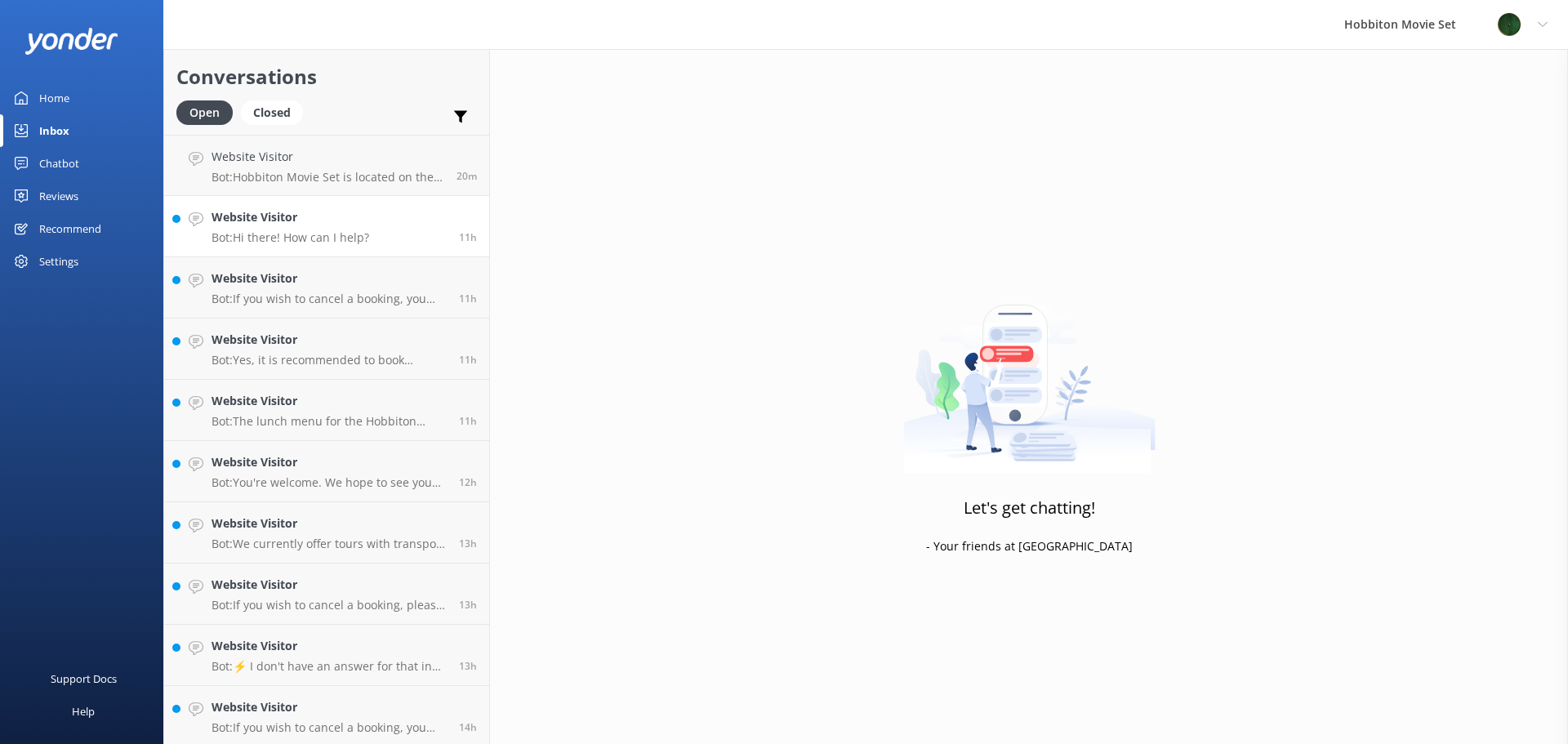
click at [380, 227] on link "Website Visitor Bot: Hi there! How can I help? 11h" at bounding box center [327, 227] width 325 height 61
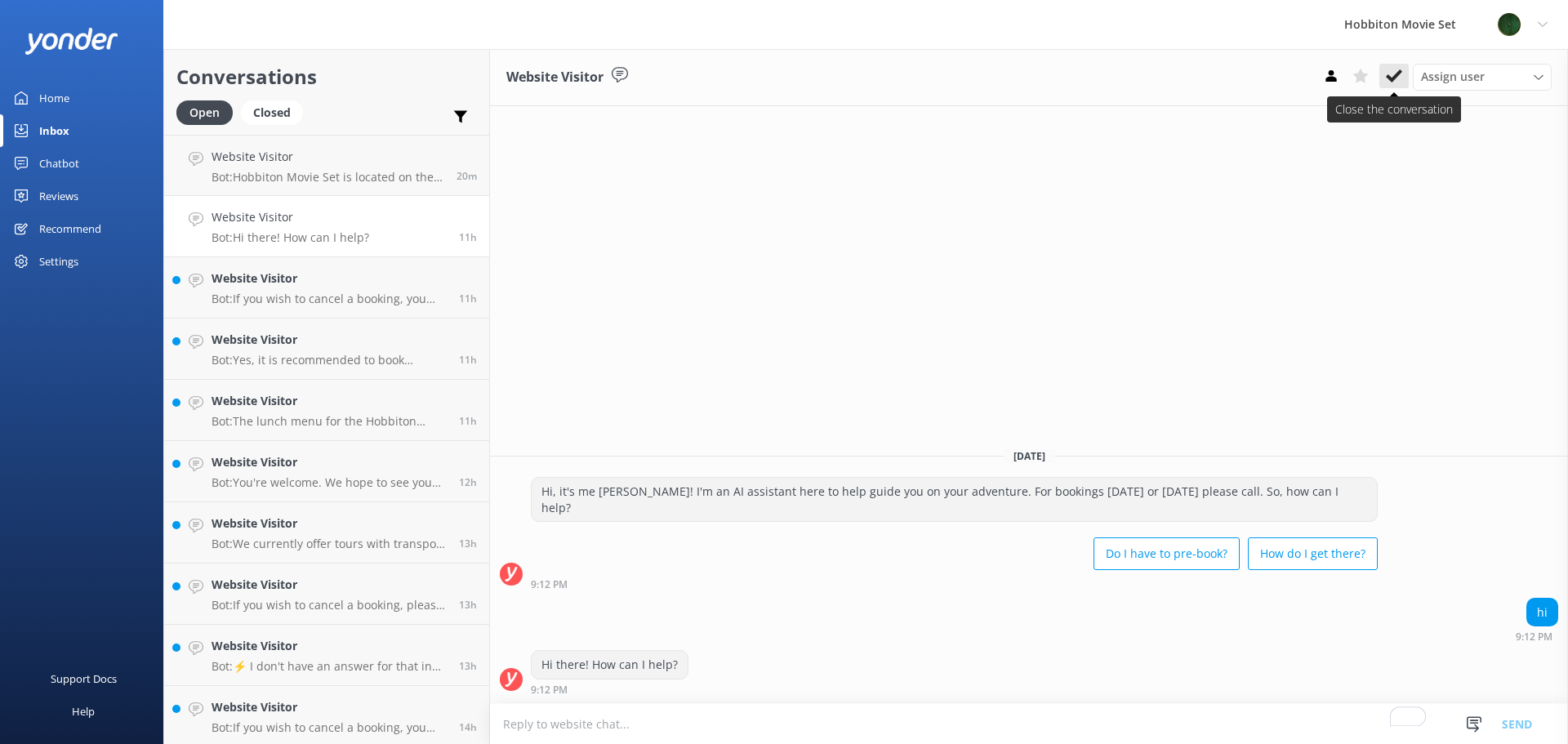
click at [1401, 86] on button at bounding box center [1394, 76] width 29 height 25
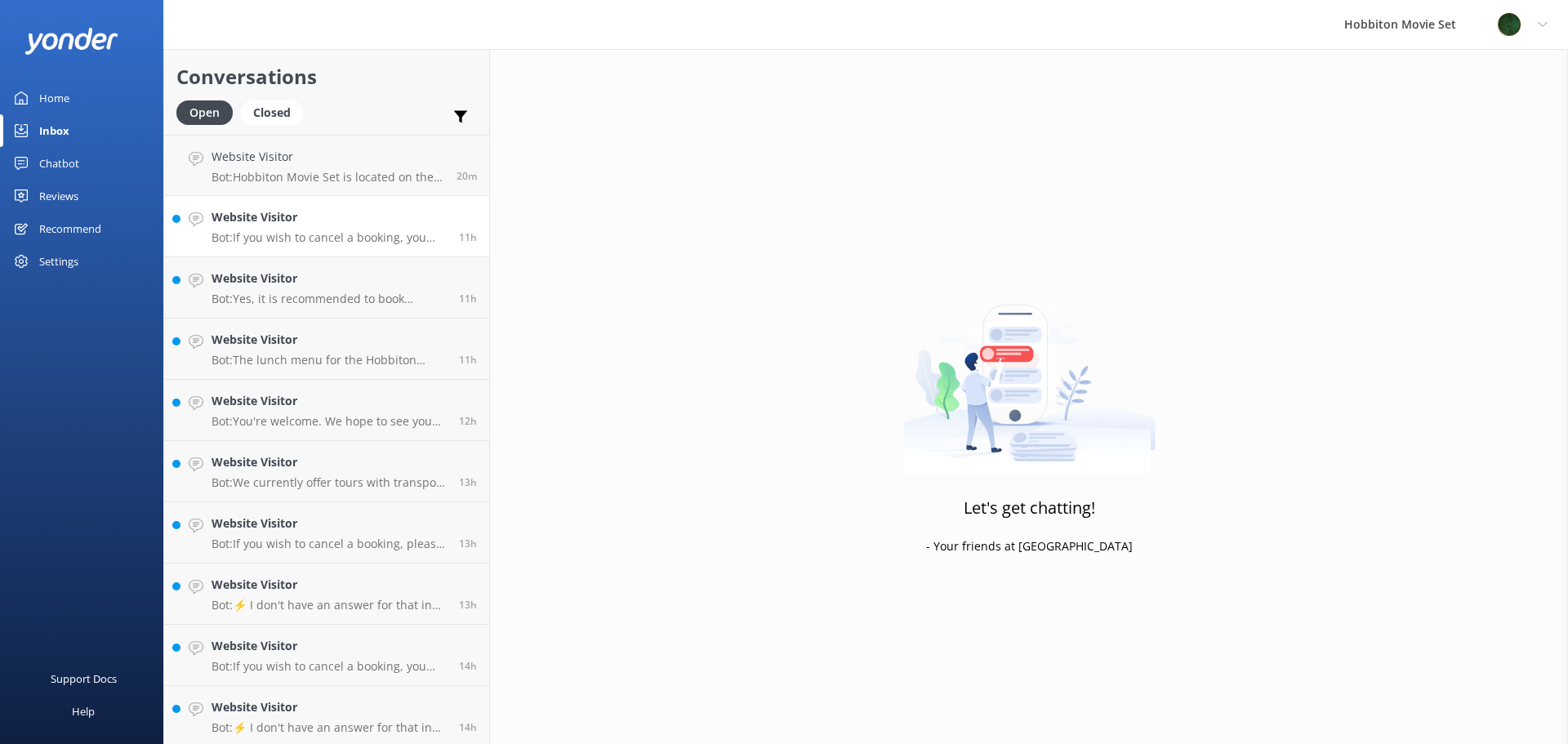
click at [275, 222] on h4 "Website Visitor" at bounding box center [329, 218] width 235 height 18
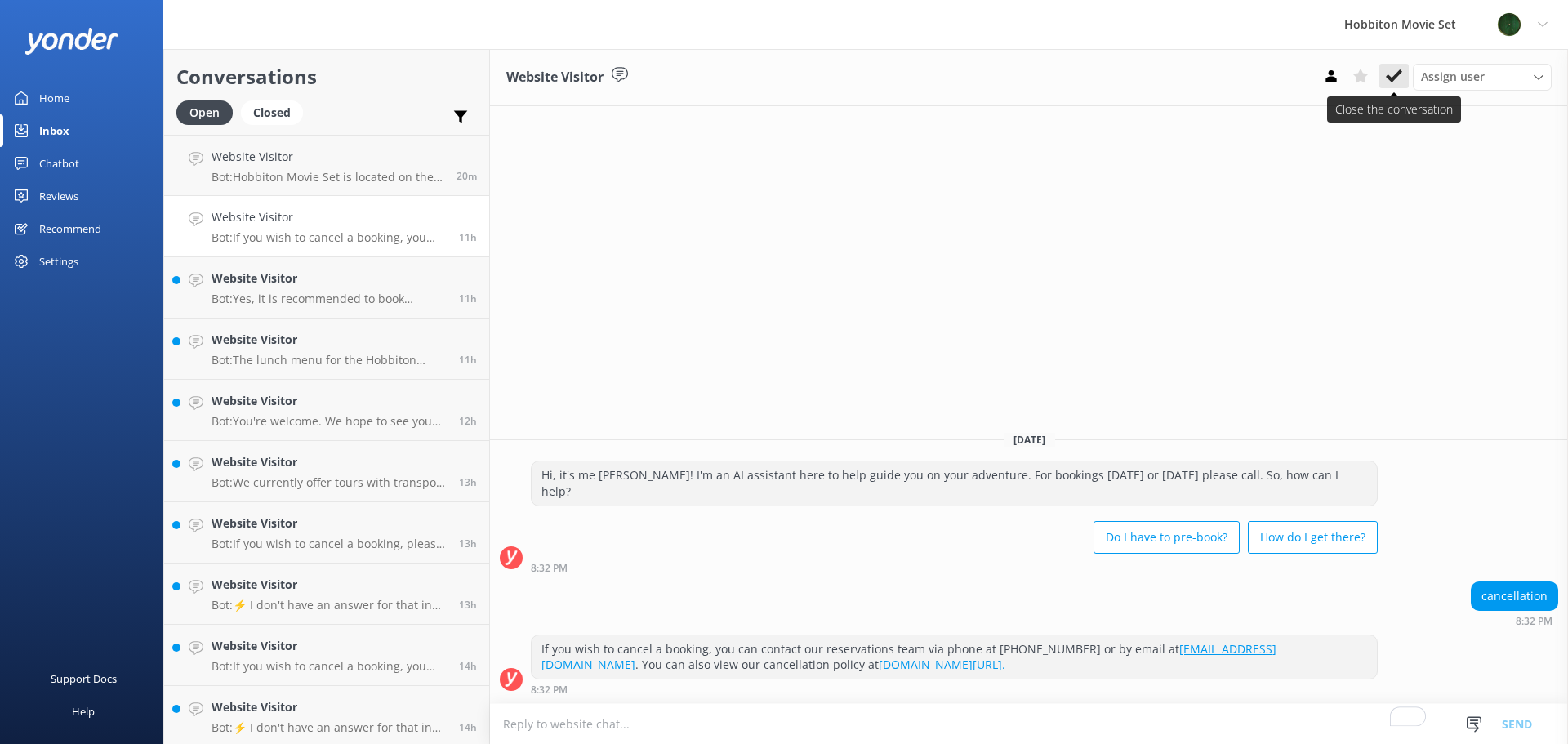
click at [1388, 77] on use at bounding box center [1395, 76] width 17 height 13
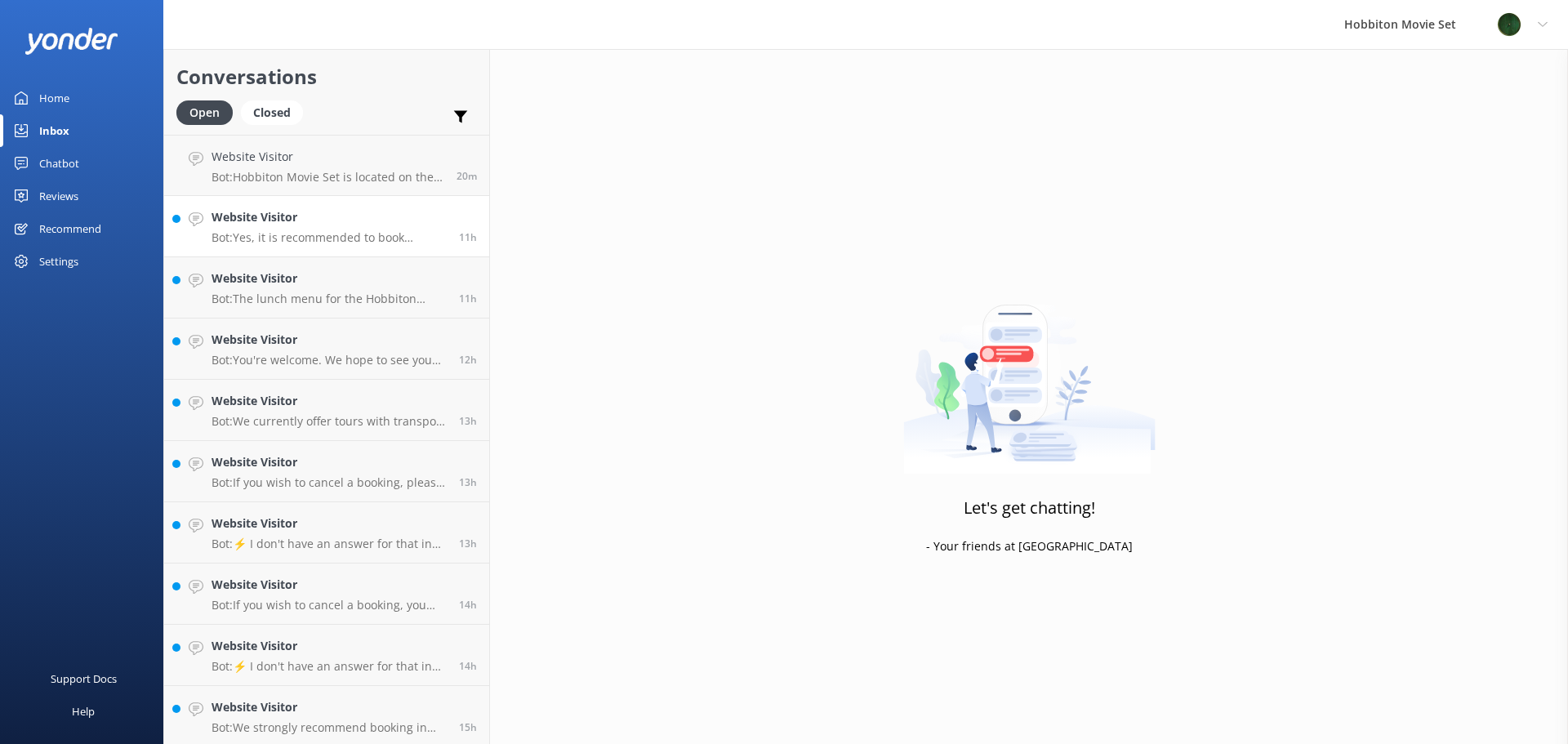
click at [285, 213] on h4 "Website Visitor" at bounding box center [329, 218] width 235 height 18
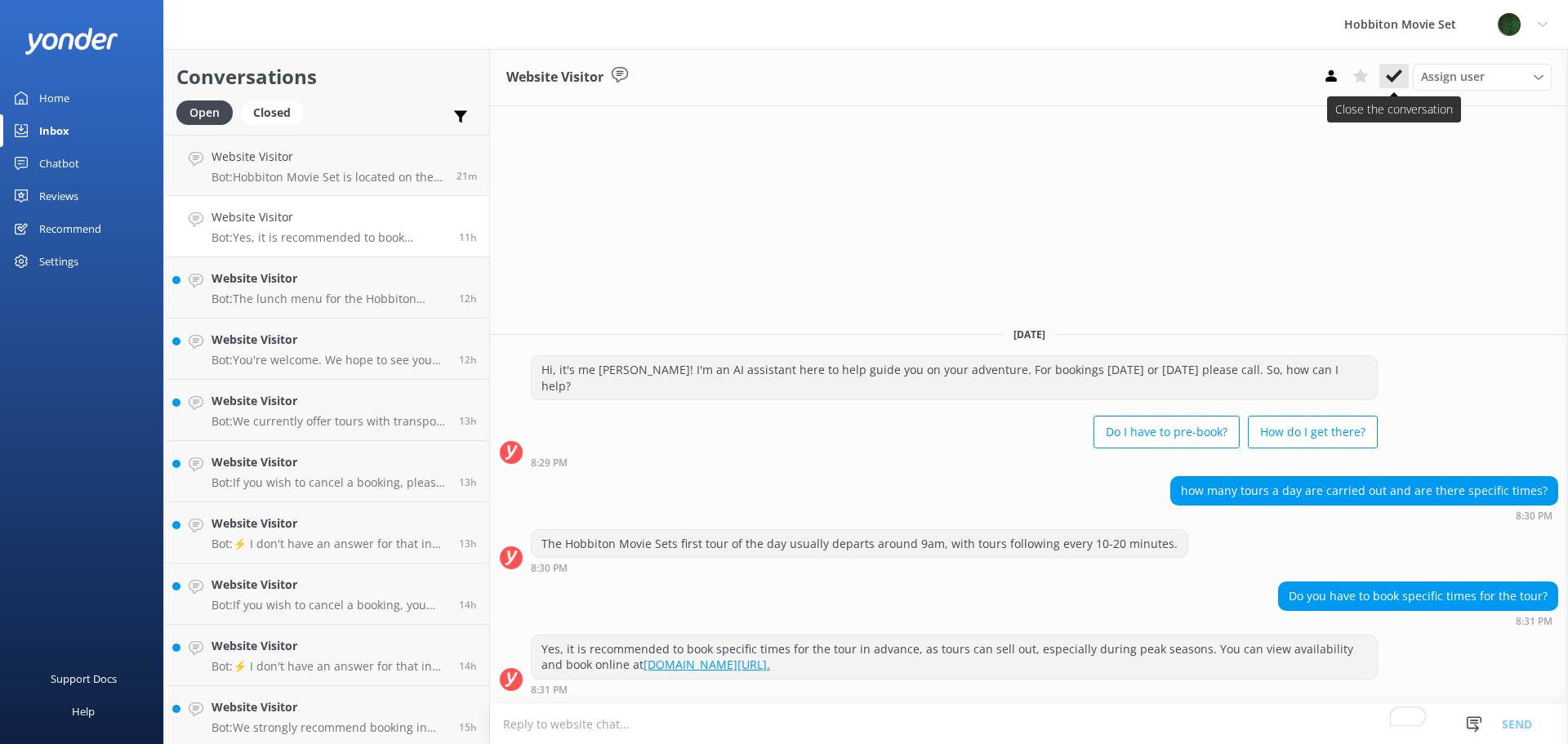
click at [1398, 68] on icon at bounding box center [1395, 76] width 17 height 17
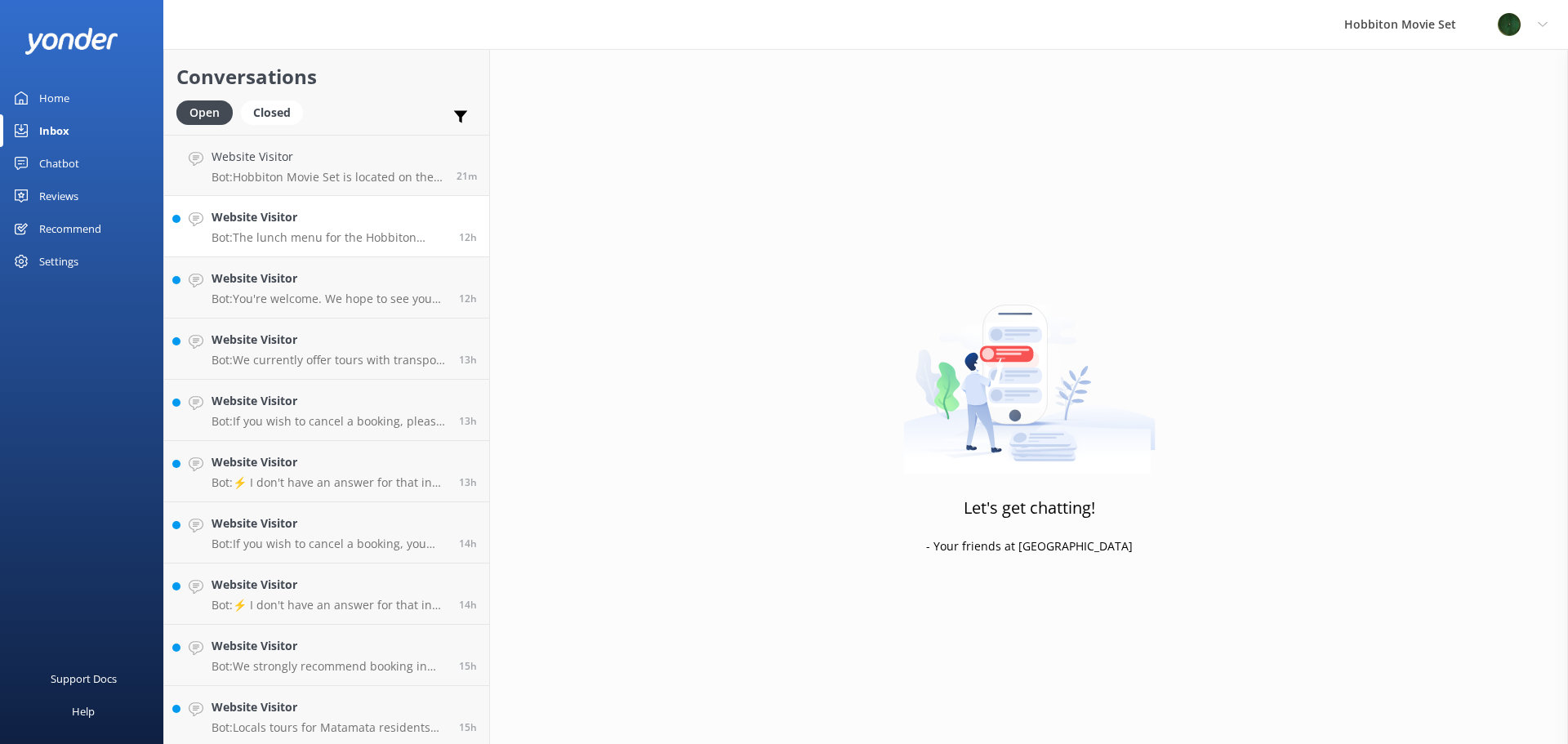
click at [329, 223] on h4 "Website Visitor" at bounding box center [329, 218] width 235 height 18
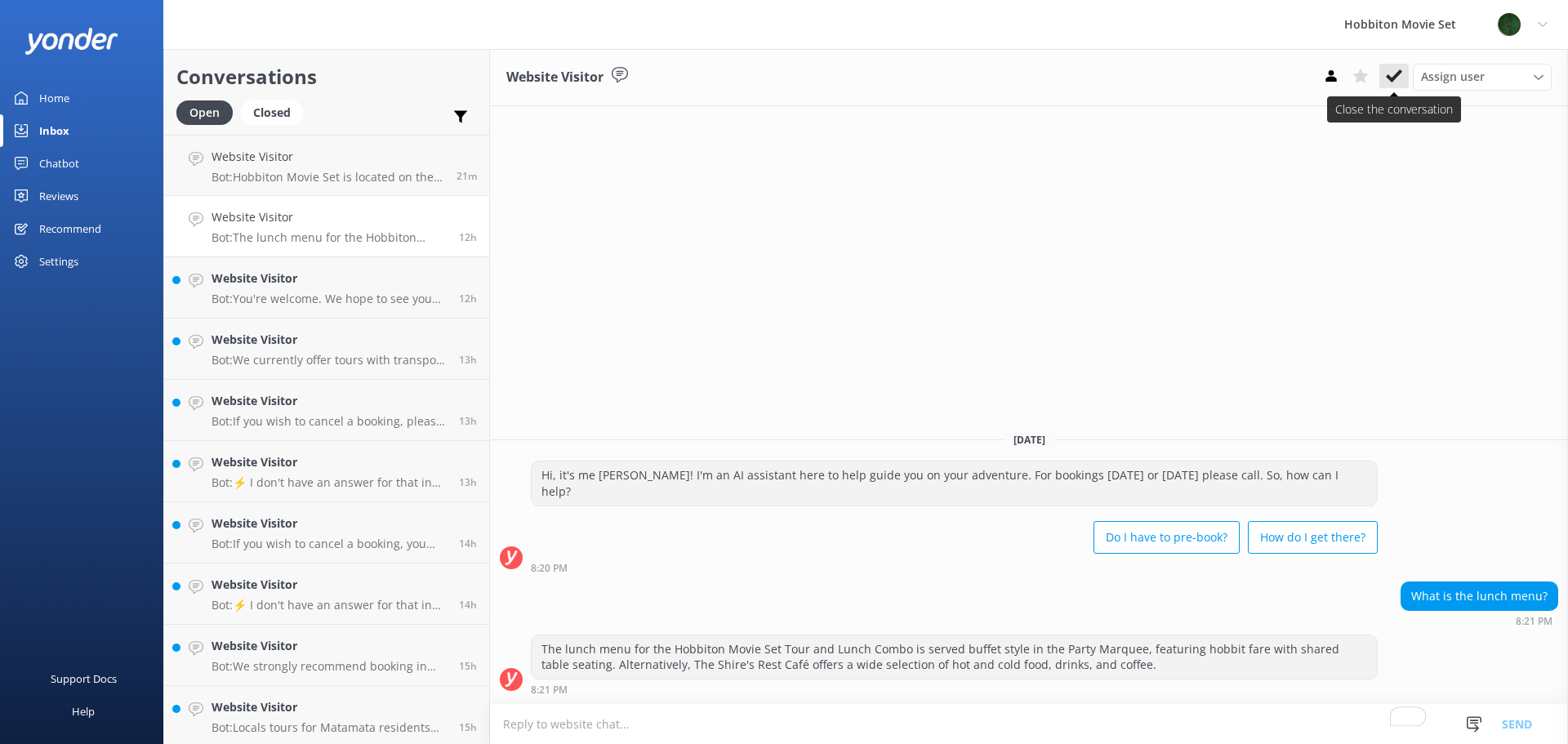
click at [1400, 82] on icon at bounding box center [1395, 76] width 17 height 17
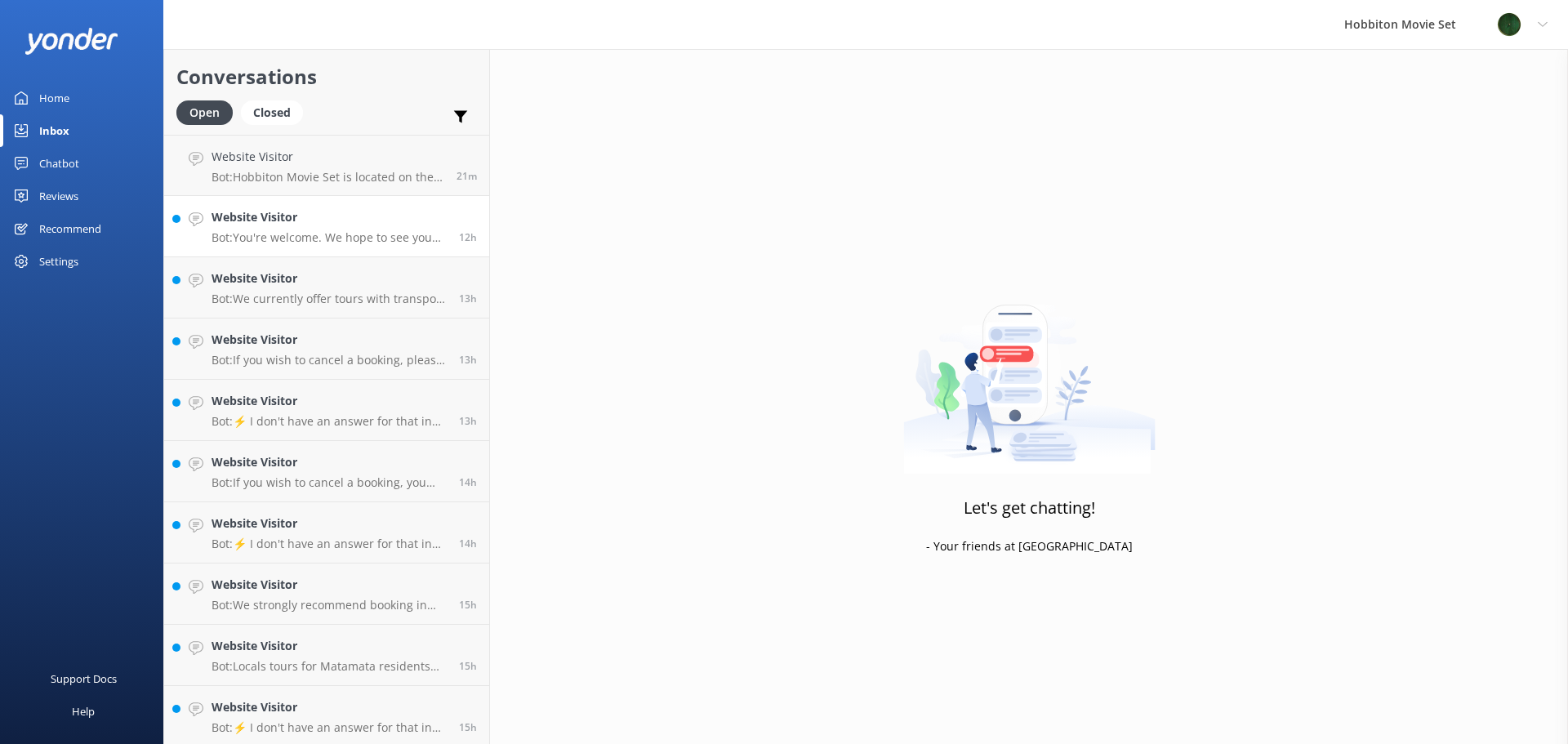
click at [328, 237] on p "Bot: You're welcome. We hope to see you for an adventure soon!" at bounding box center [329, 237] width 235 height 15
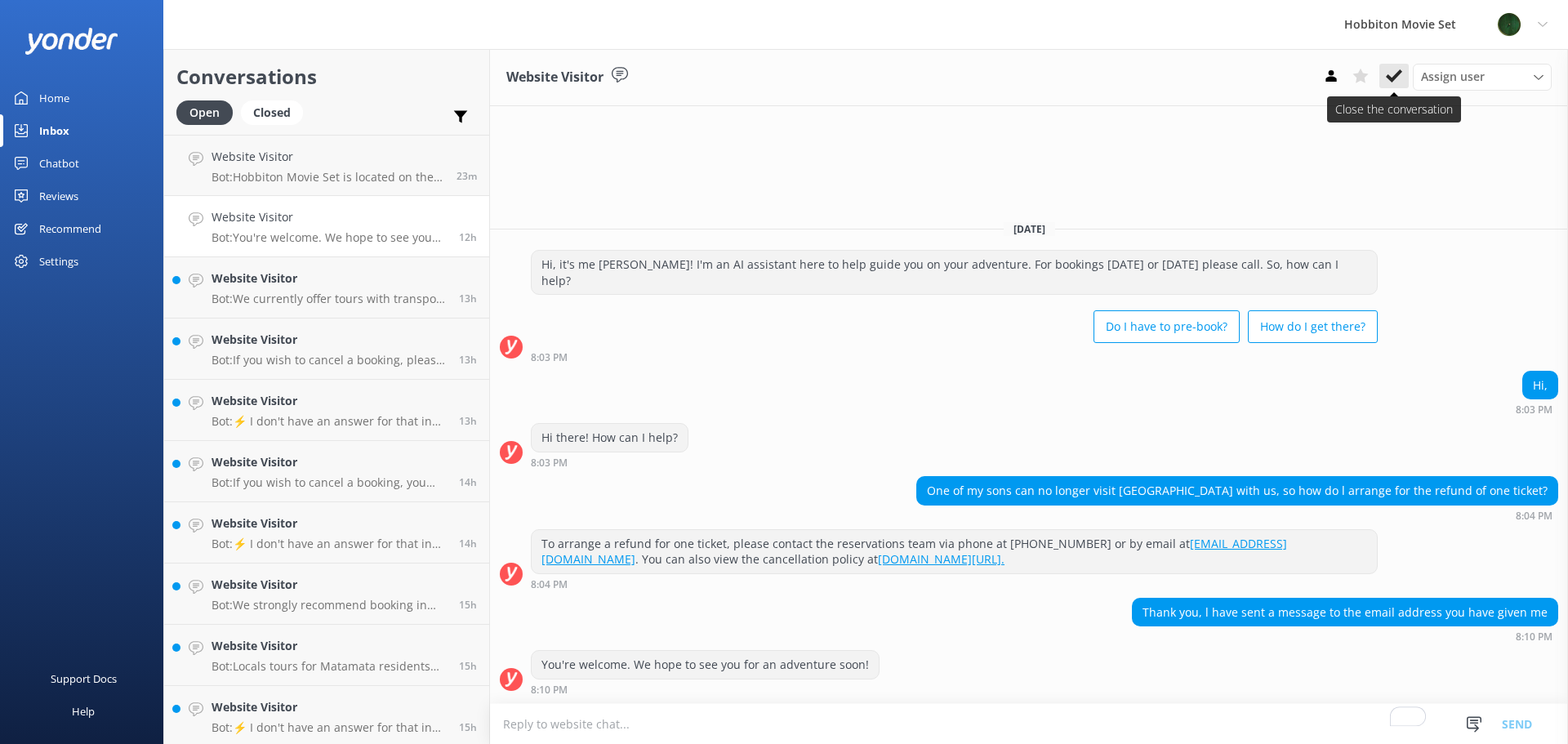
click at [1403, 78] on button at bounding box center [1394, 76] width 29 height 25
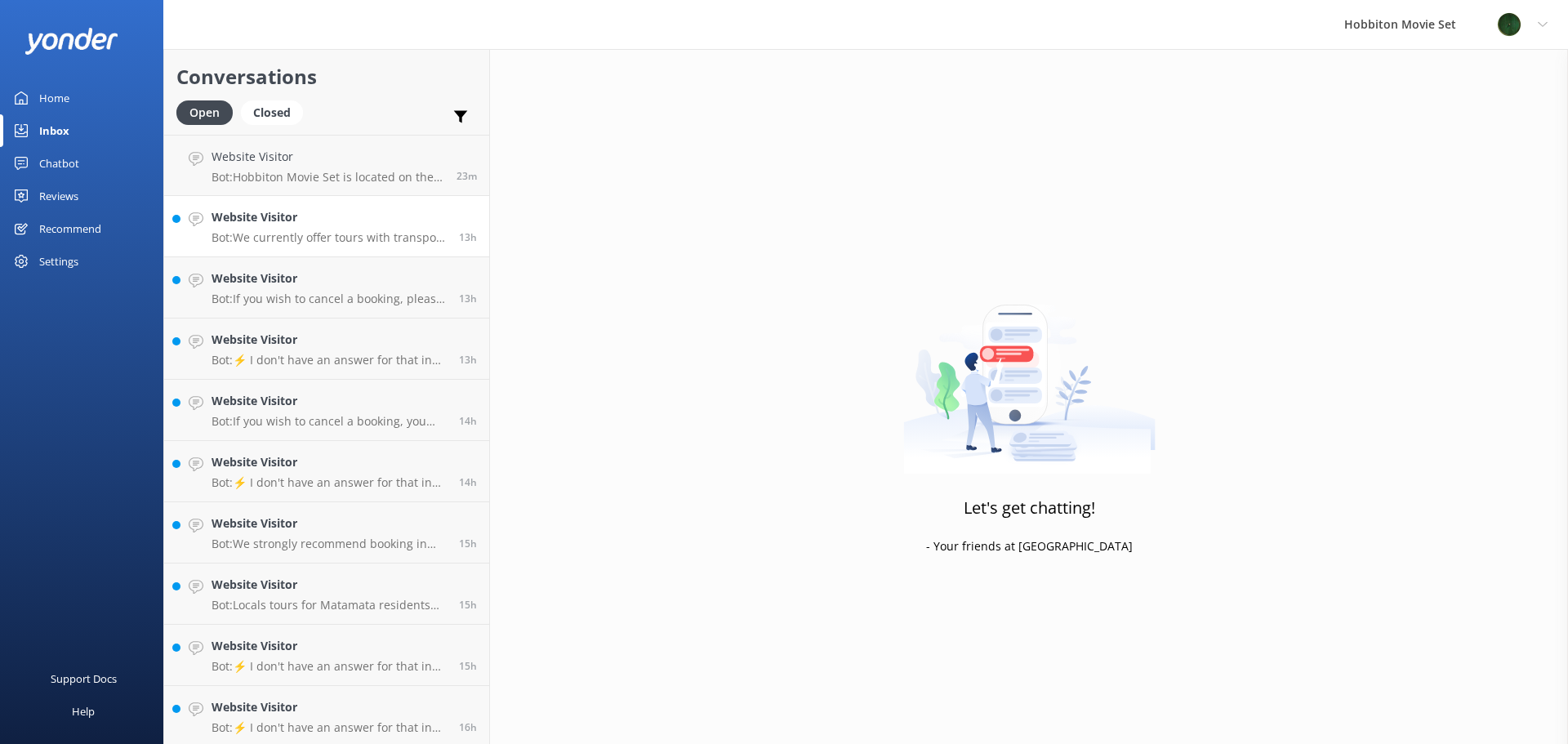
click at [358, 244] on p "Bot: We currently offer tours with transport from The Shire's Rest and Matamata…" at bounding box center [329, 237] width 235 height 15
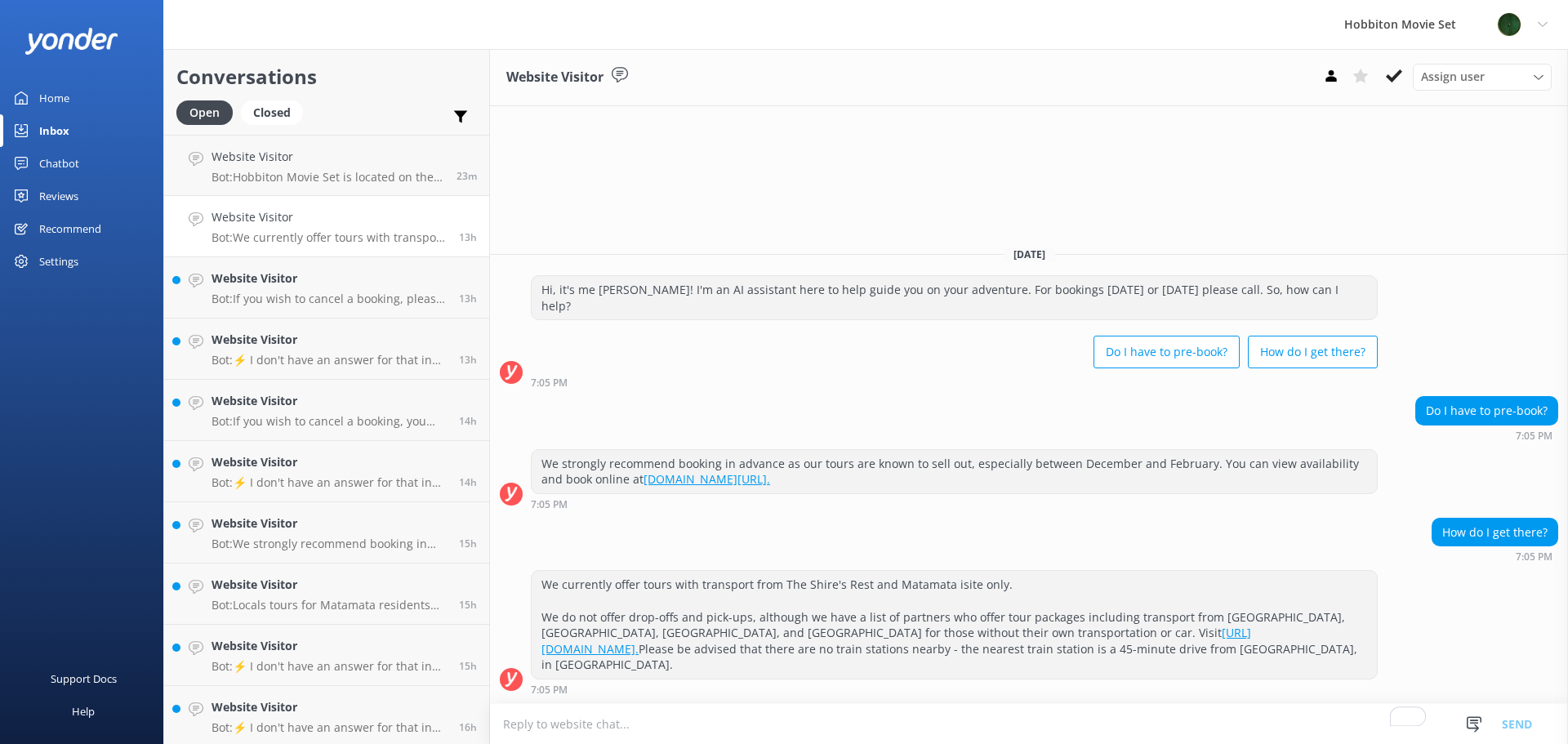
click at [987, 629] on link "https://www.hobbitontours.com/plan-visit/transfers/." at bounding box center [896, 641] width 710 height 32
click at [1403, 81] on button at bounding box center [1394, 76] width 29 height 25
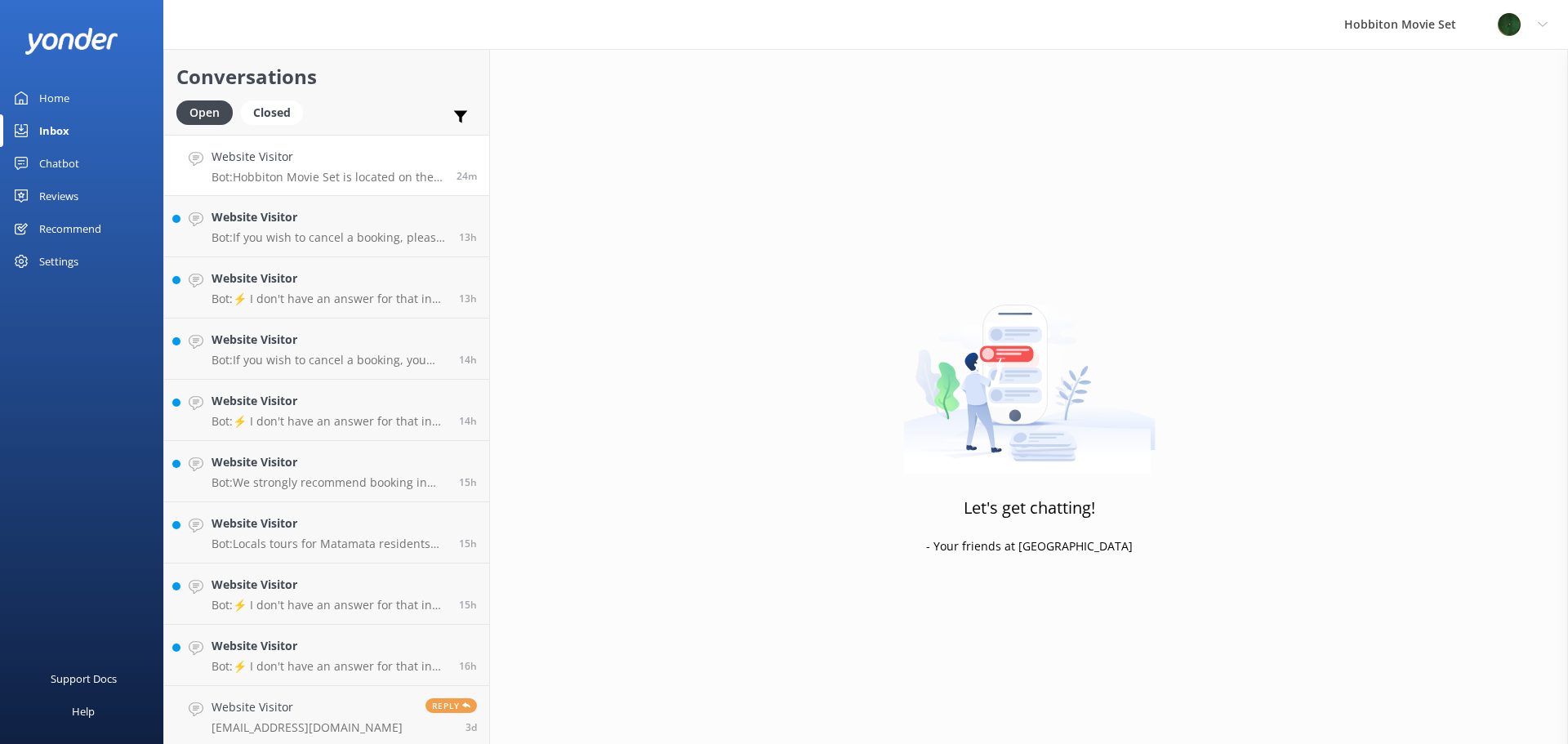
click at [362, 176] on p "Bot: Hobbiton Movie Set is located on the North Island of New Zealand." at bounding box center [328, 178] width 232 height 15
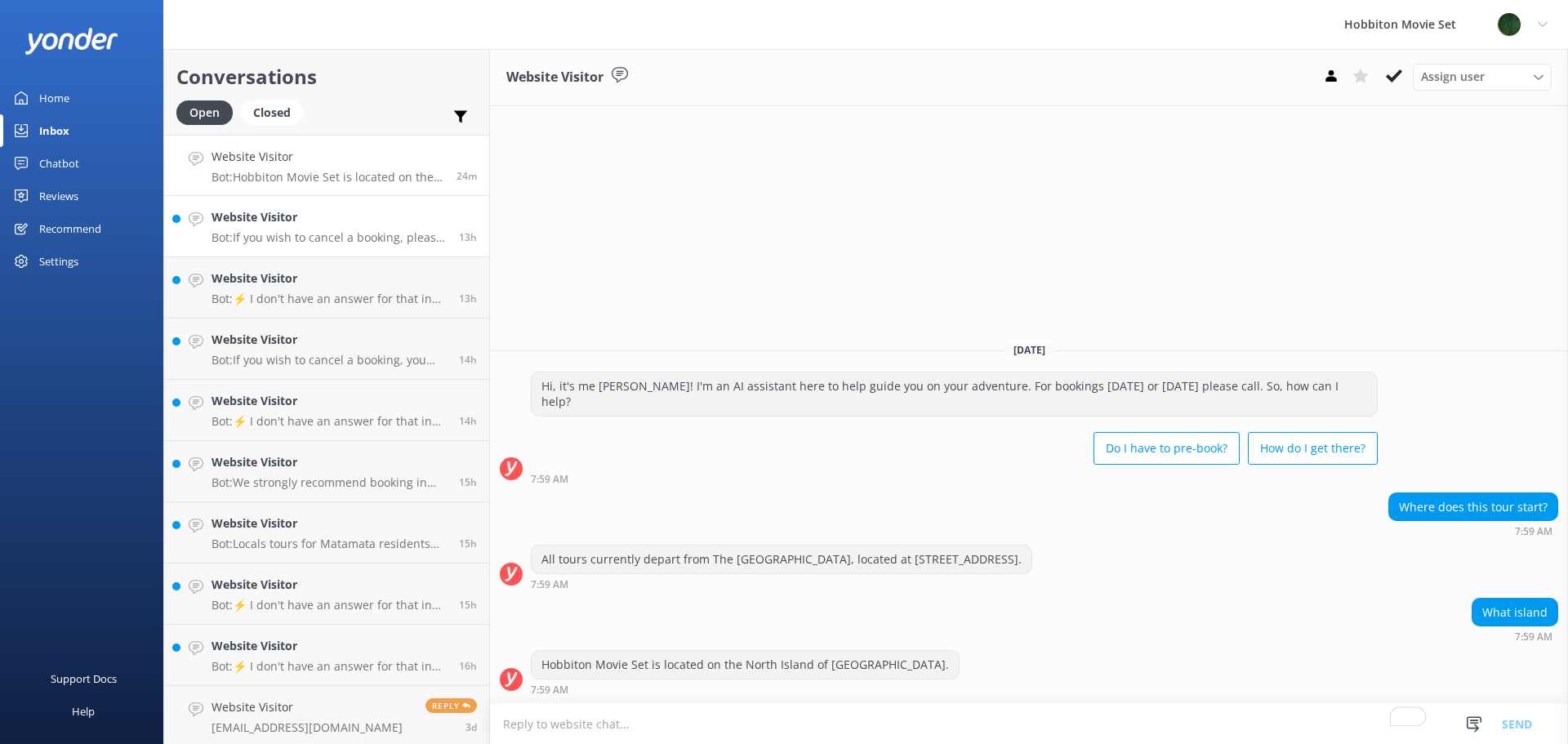
click at [279, 237] on p "Bot: If you wish to cancel a booking, please contact our reservations team via …" at bounding box center [329, 237] width 235 height 15
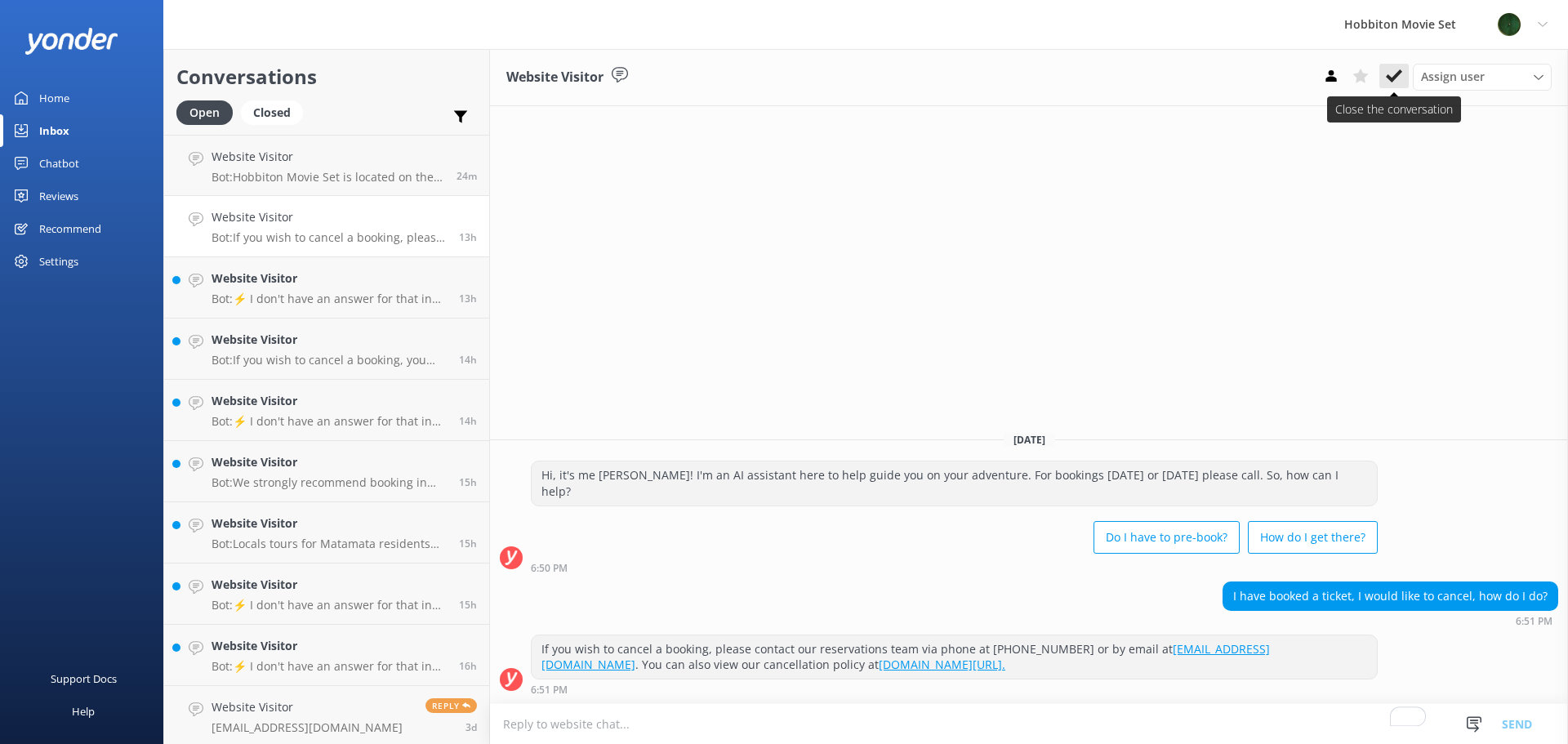
click at [1397, 77] on use at bounding box center [1395, 76] width 17 height 13
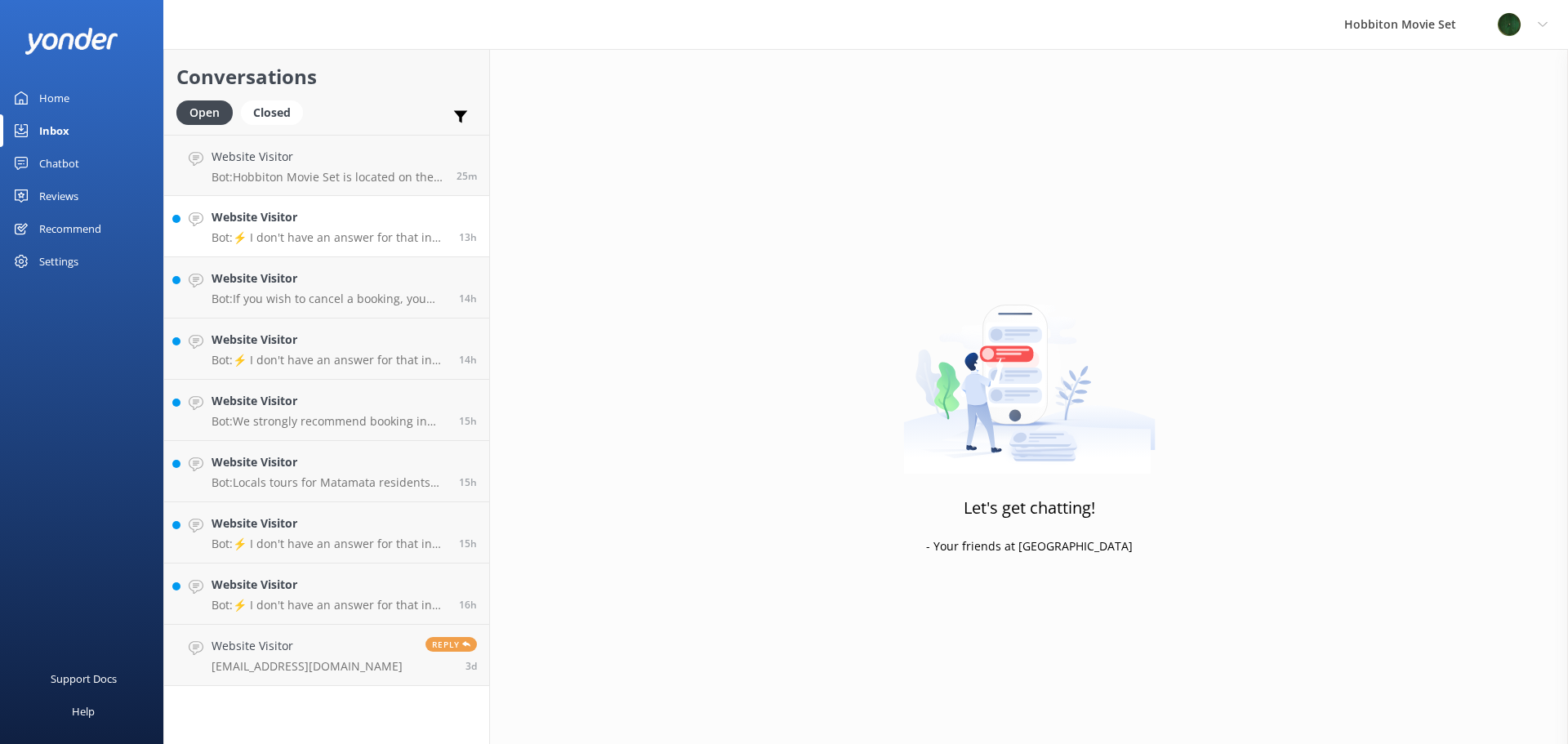
click at [342, 237] on p "Bot: ⚡ I don't have an answer for that in my knowledge base. Please try and rep…" at bounding box center [329, 237] width 235 height 15
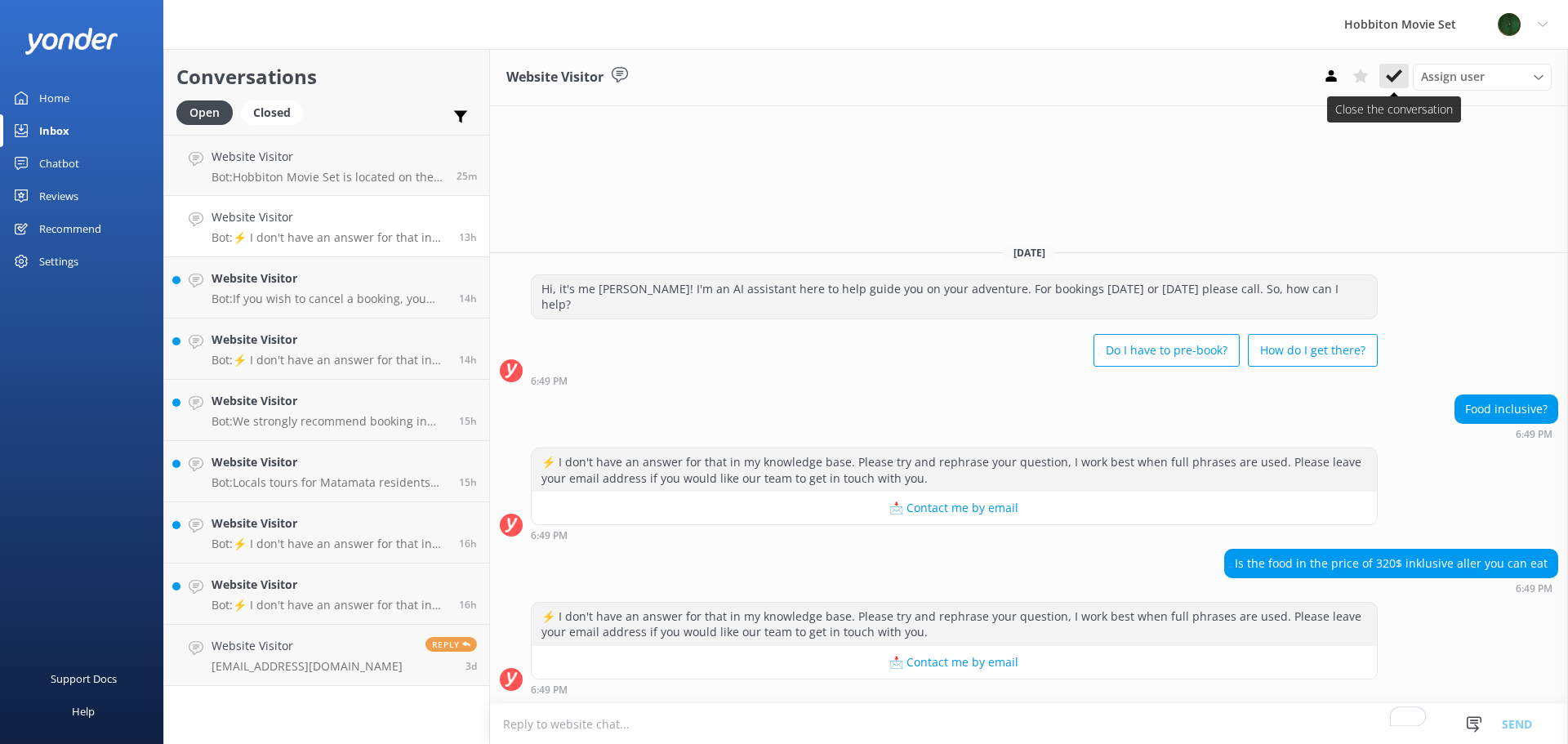
click at [1395, 83] on icon at bounding box center [1395, 76] width 17 height 17
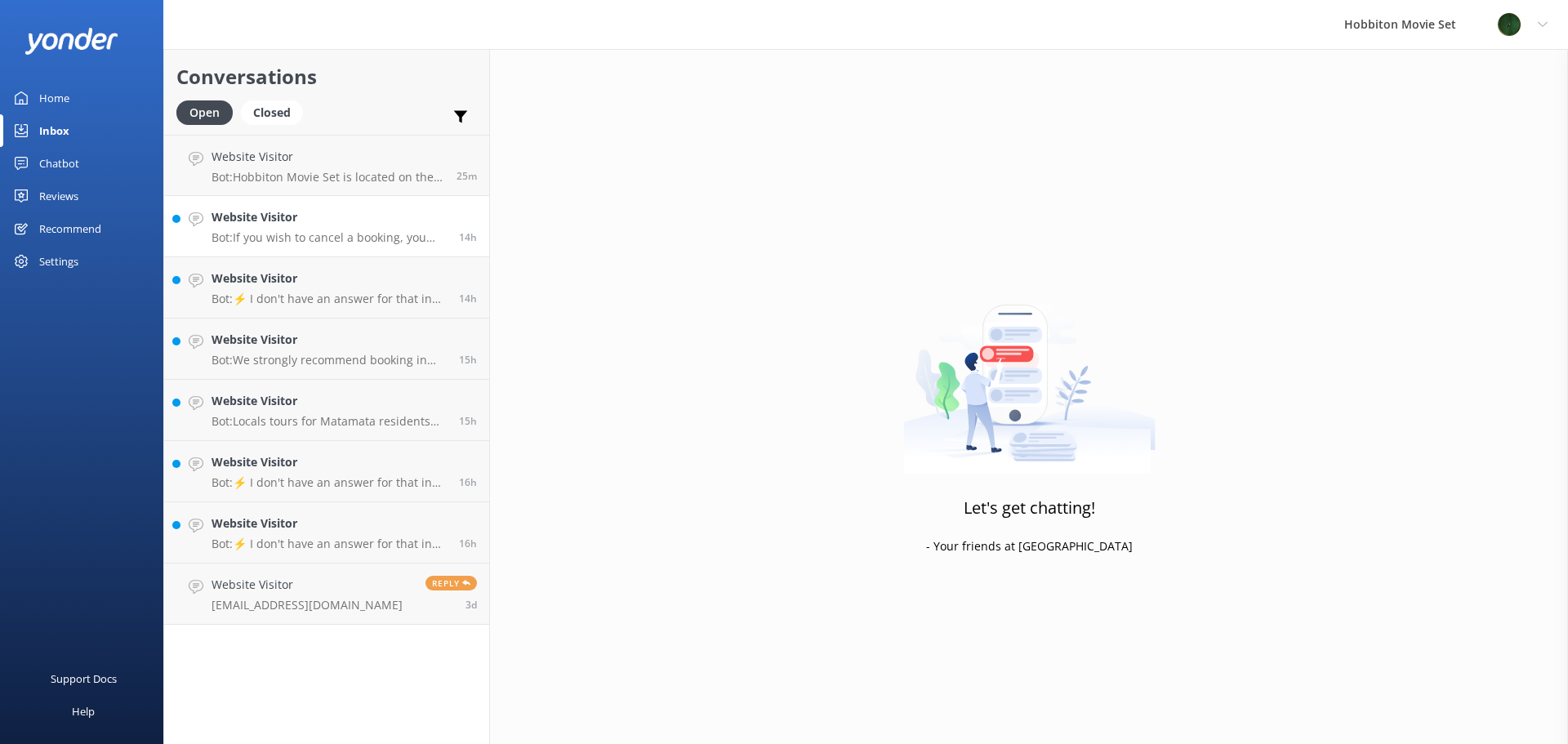
click at [423, 218] on h4 "Website Visitor" at bounding box center [329, 218] width 235 height 18
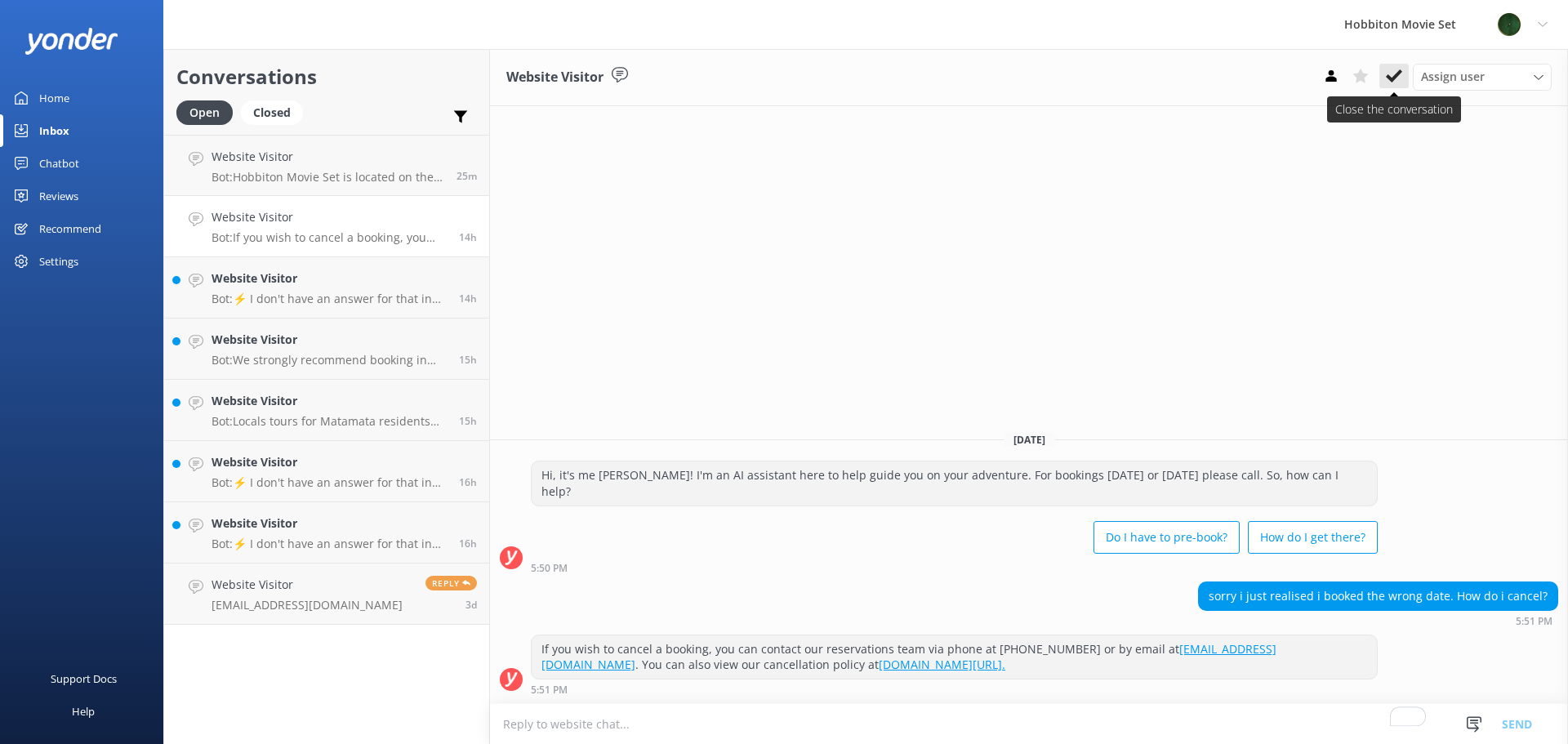
click at [1398, 70] on icon at bounding box center [1395, 76] width 17 height 17
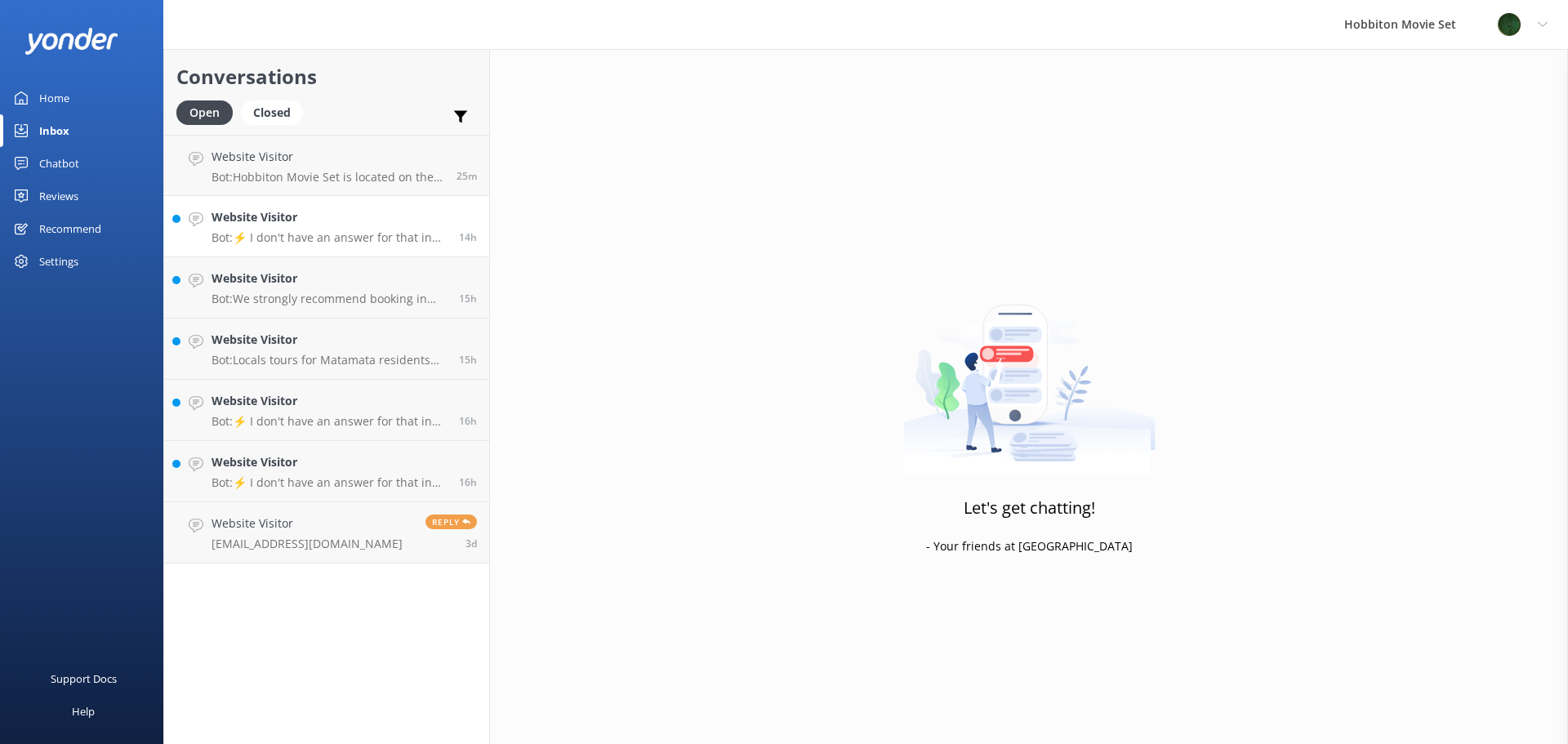
click at [329, 210] on h4 "Website Visitor" at bounding box center [329, 218] width 235 height 18
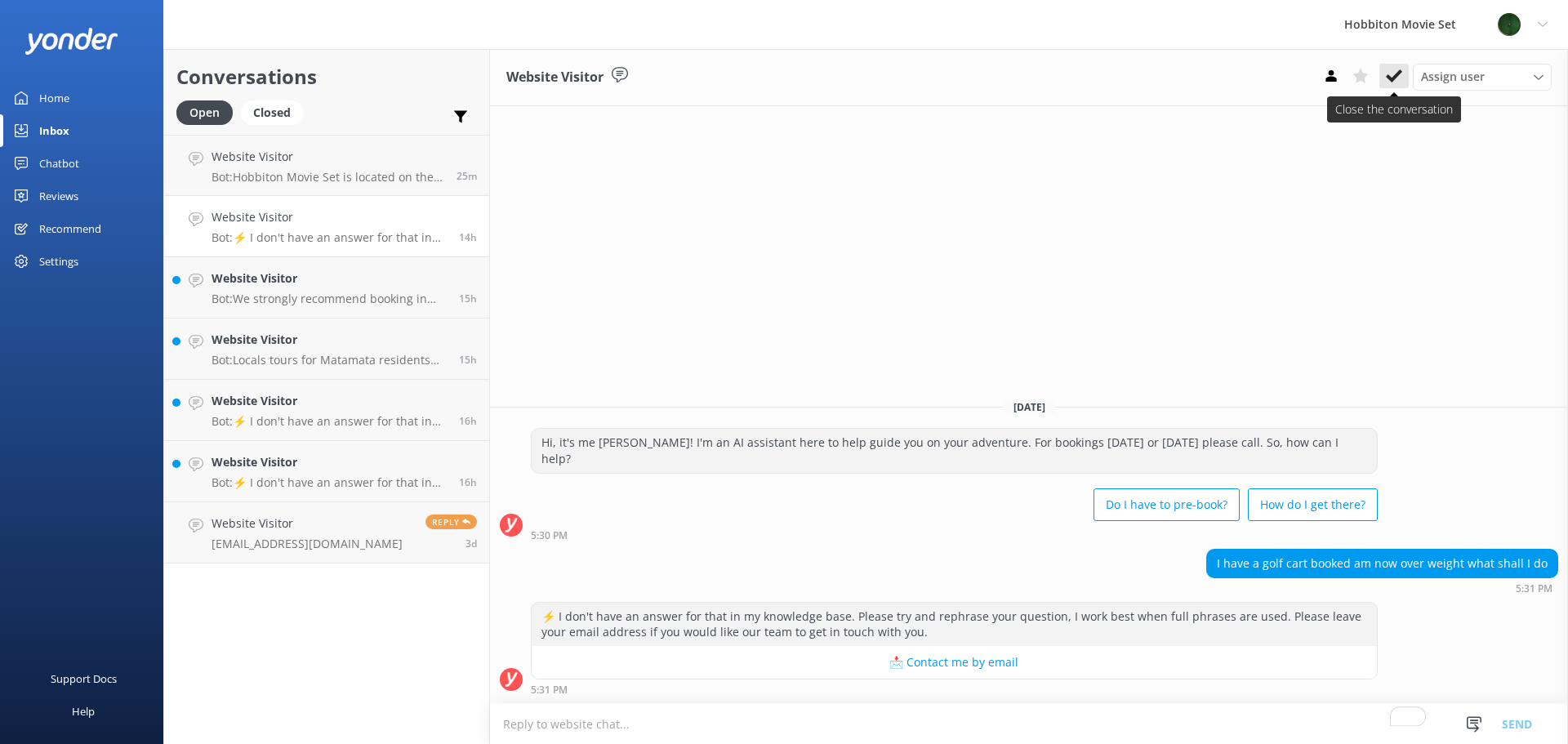
click at [1393, 79] on use at bounding box center [1395, 76] width 17 height 13
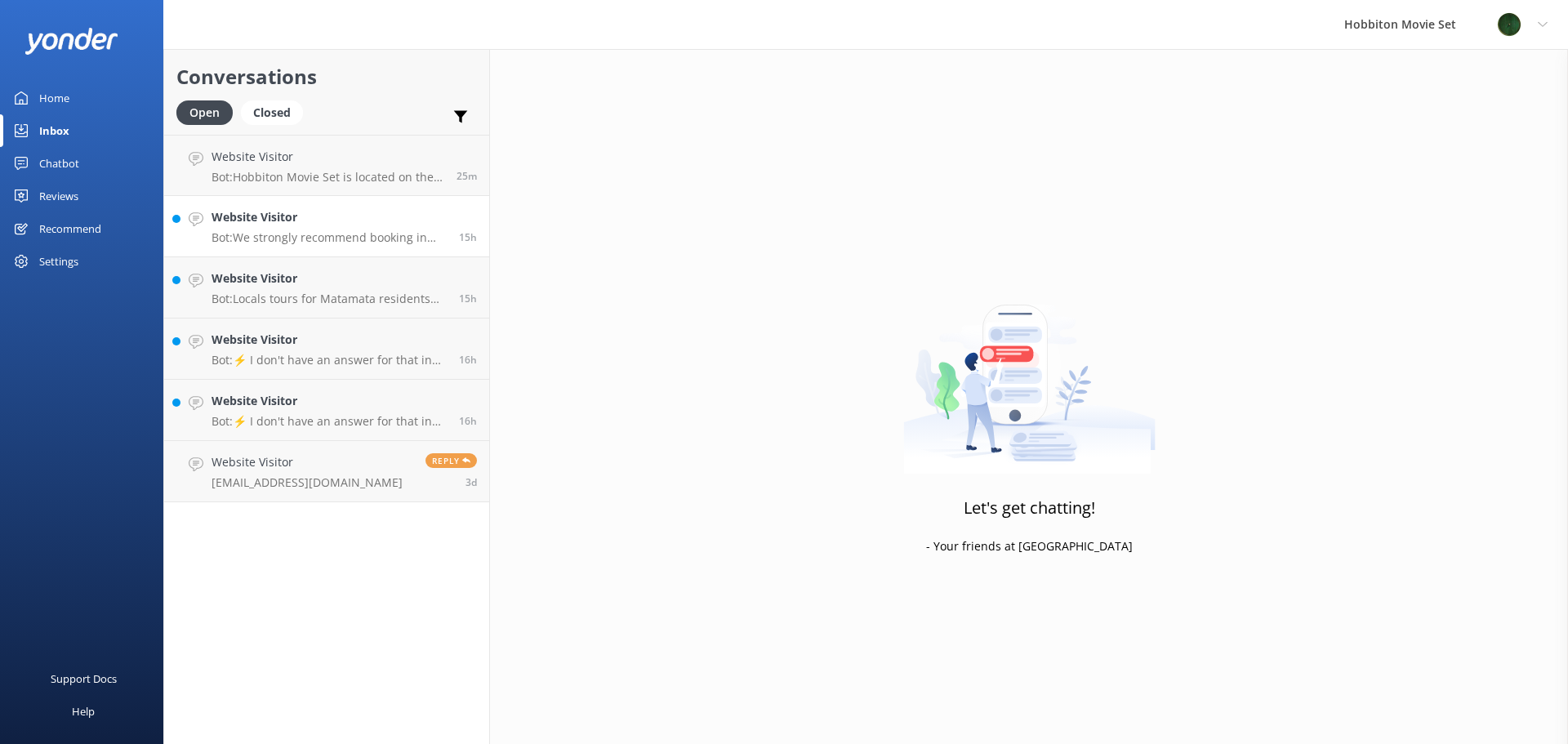
click at [340, 232] on p "Bot: We strongly recommend booking in advance as our tours are known to sell ou…" at bounding box center [329, 237] width 235 height 15
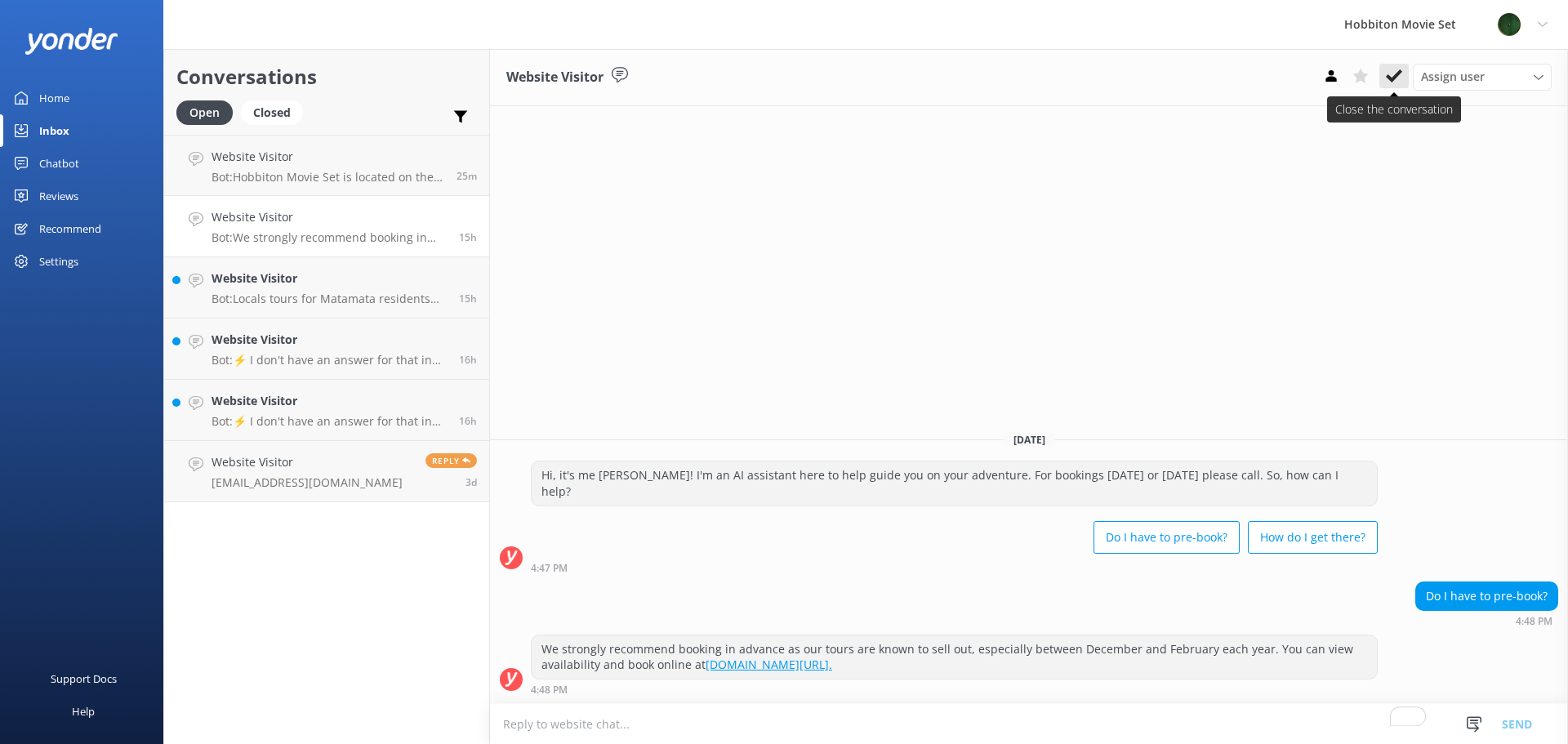
click at [1395, 76] on use at bounding box center [1395, 76] width 17 height 13
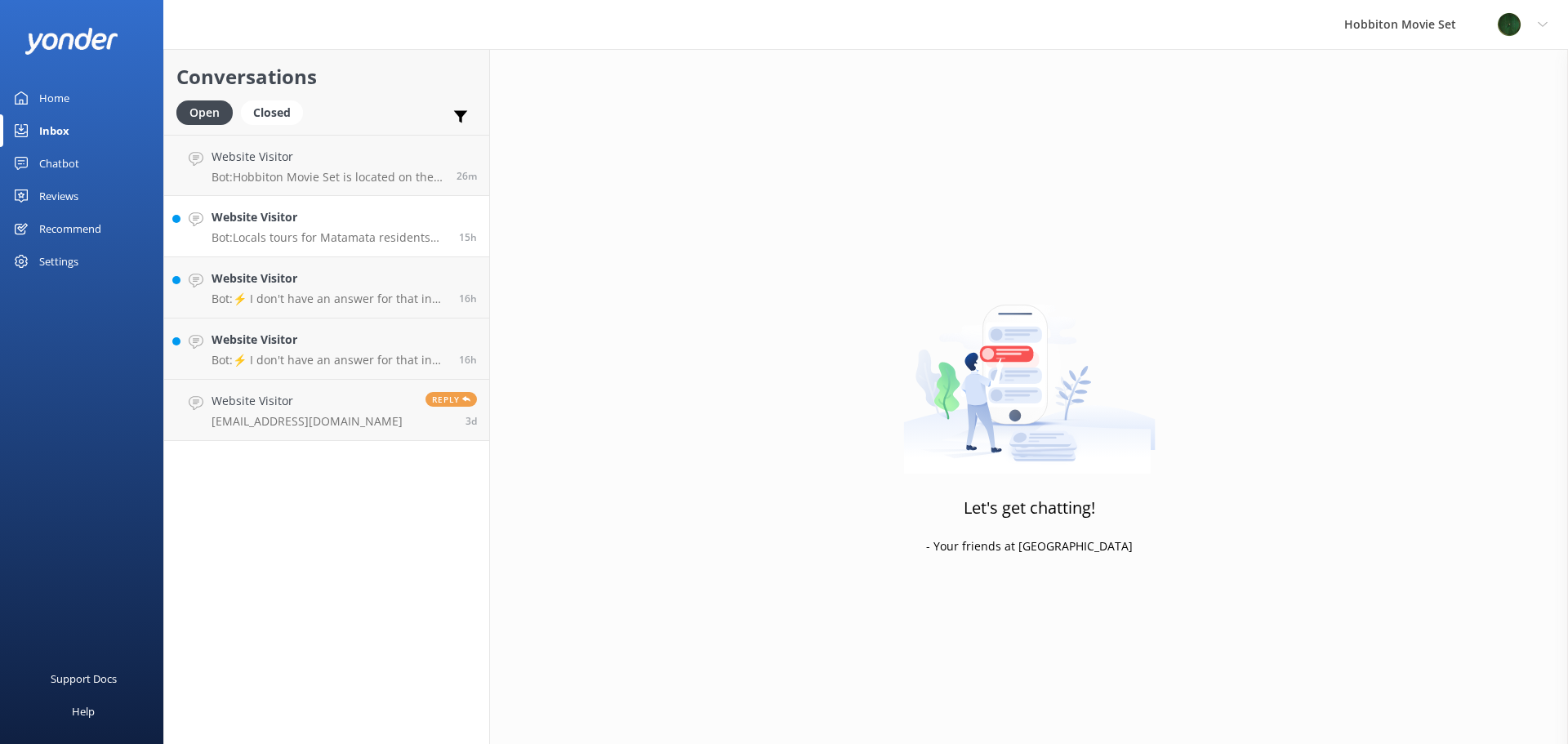
click at [322, 198] on link "Website Visitor Bot: Locals tours for Matamata residents will be announced by t…" at bounding box center [327, 227] width 325 height 61
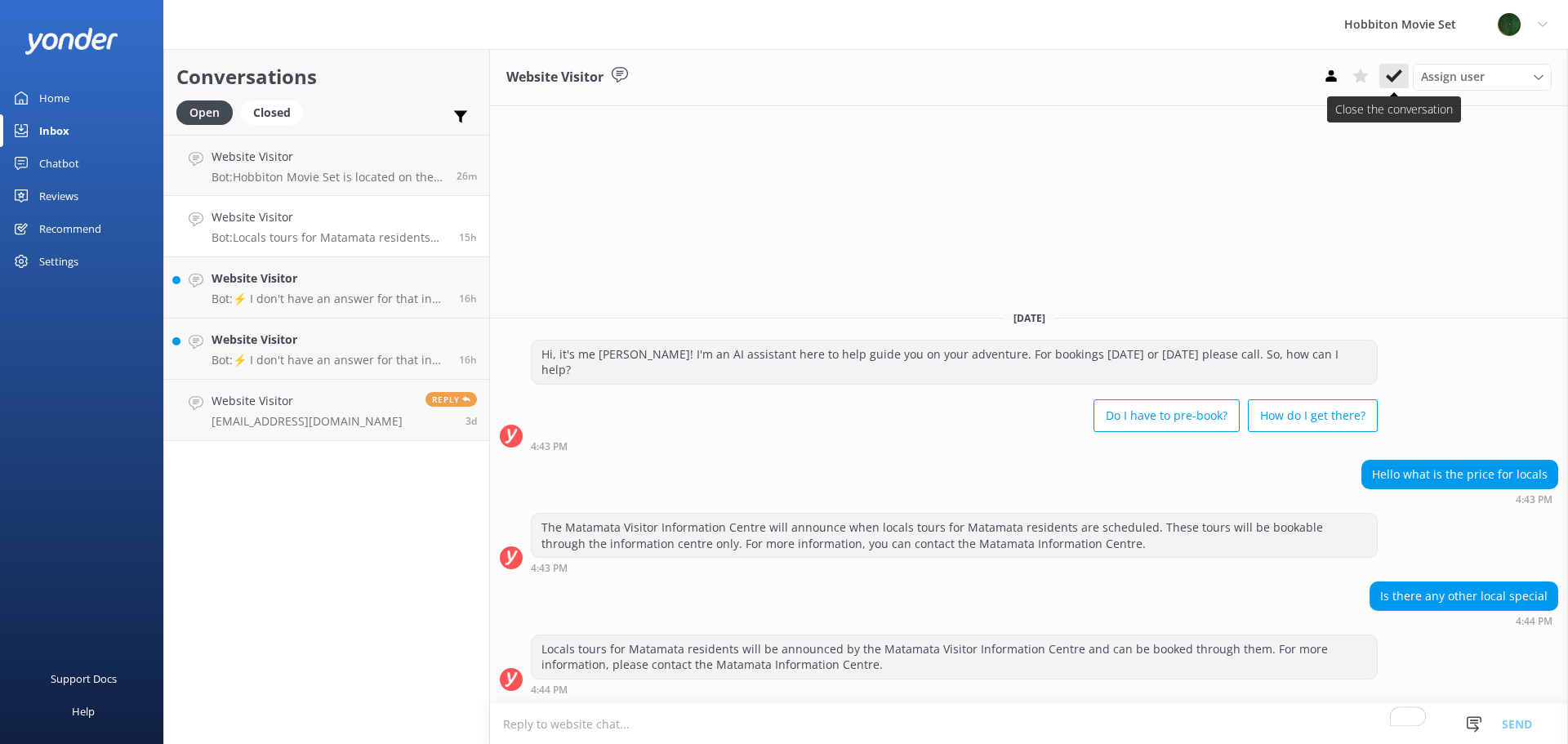
click at [1395, 76] on use at bounding box center [1395, 76] width 17 height 13
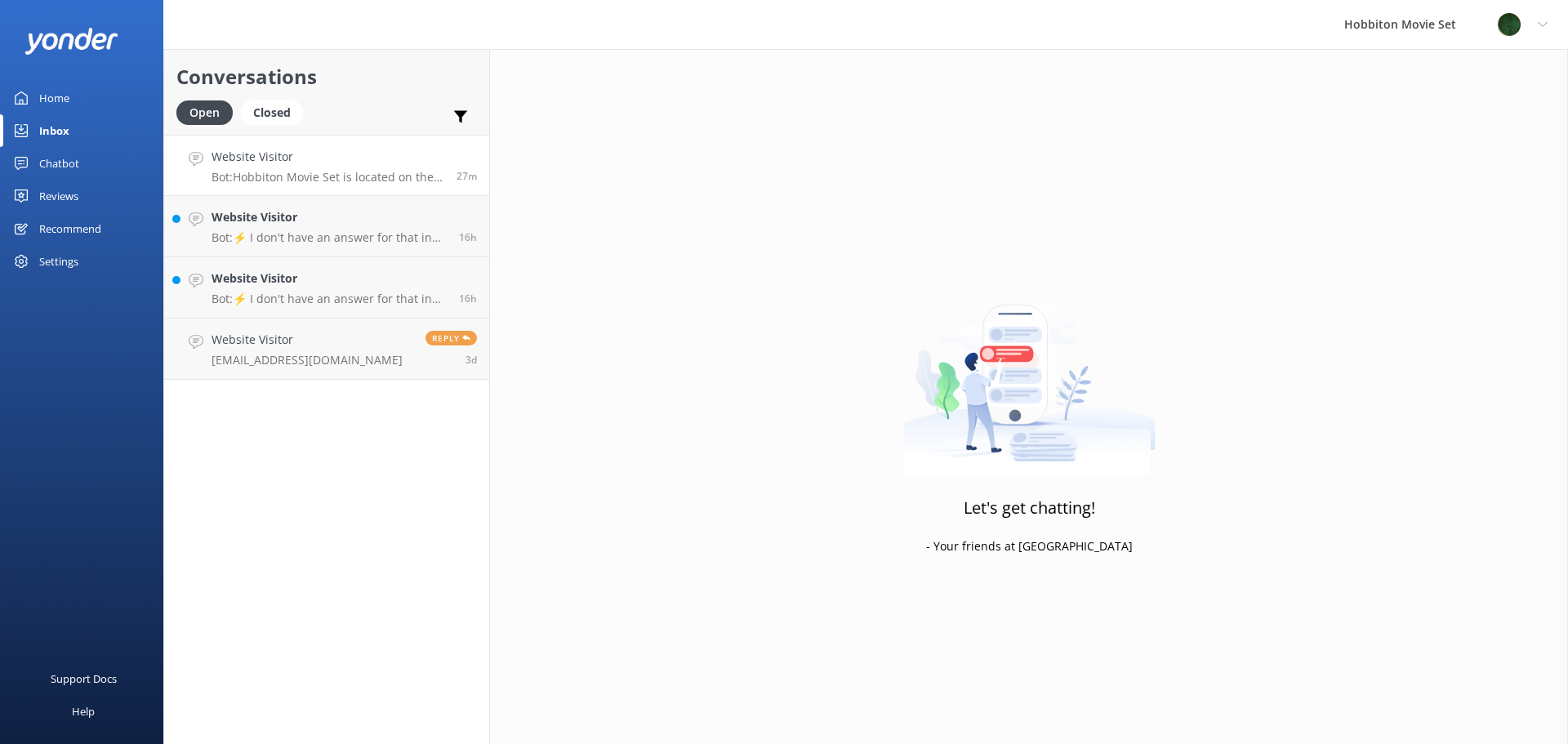
click at [258, 184] on p "Bot: Hobbiton Movie Set is located on the North Island of [GEOGRAPHIC_DATA]." at bounding box center [328, 178] width 232 height 15
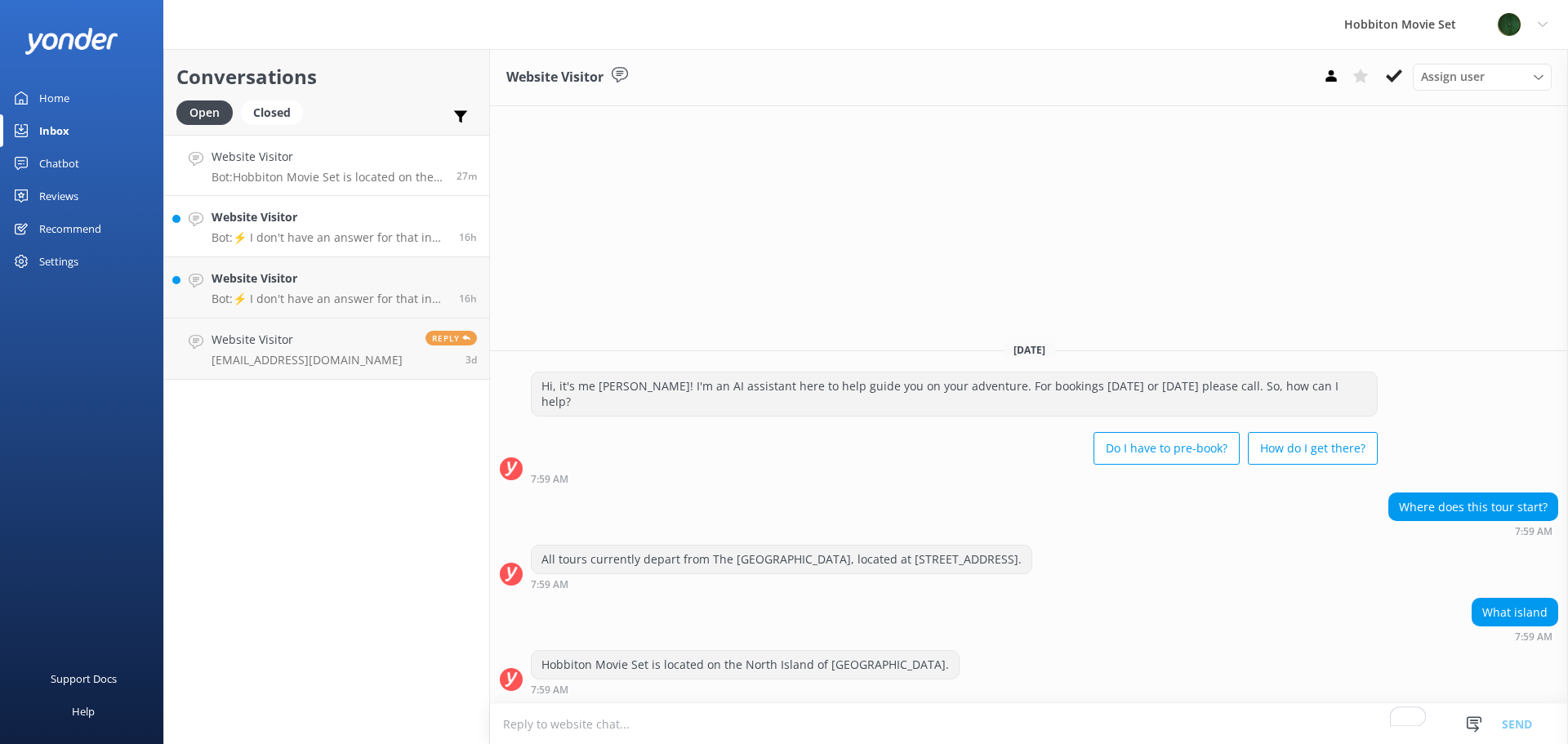
click at [298, 209] on h4 "Website Visitor" at bounding box center [329, 218] width 235 height 18
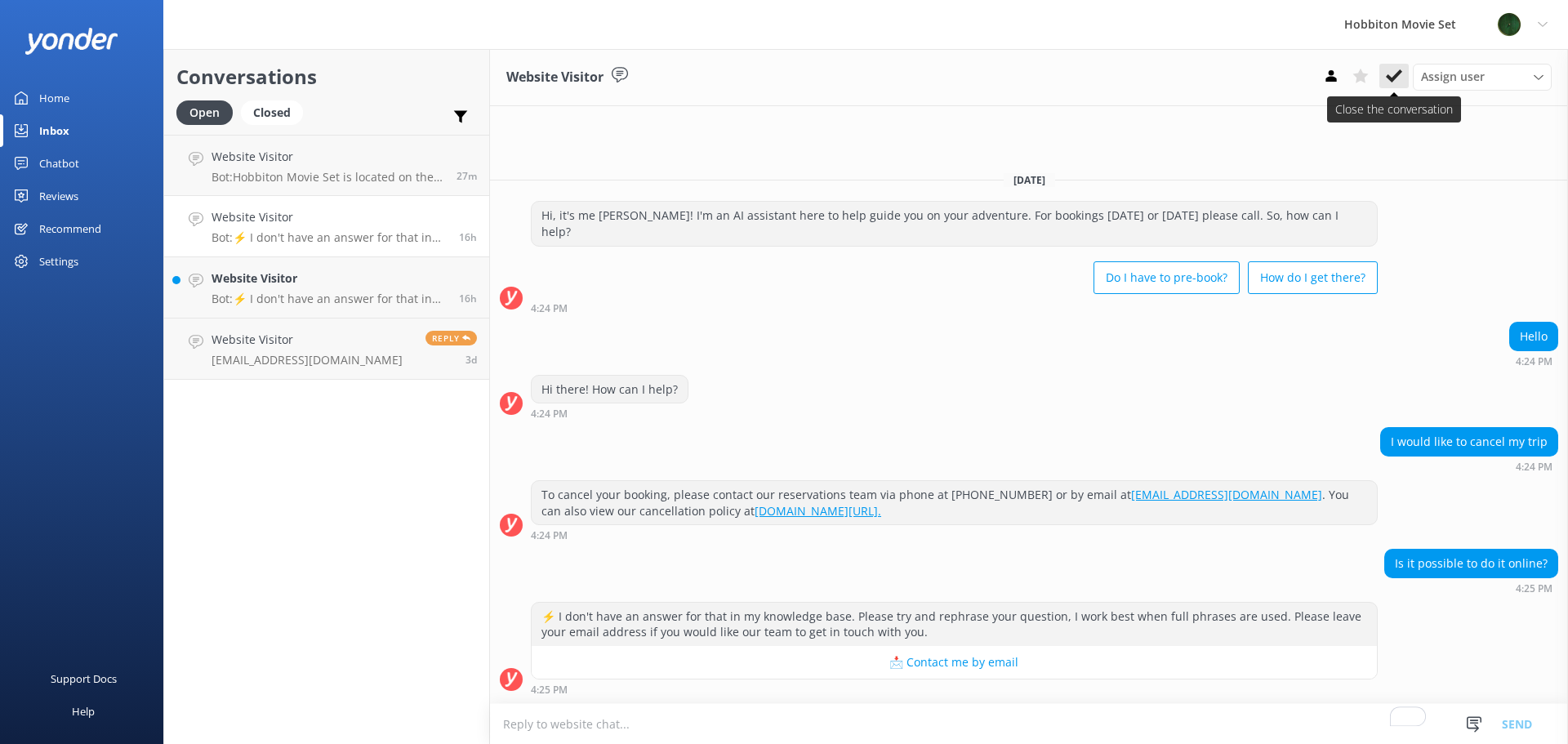
click at [1395, 78] on use at bounding box center [1395, 76] width 17 height 13
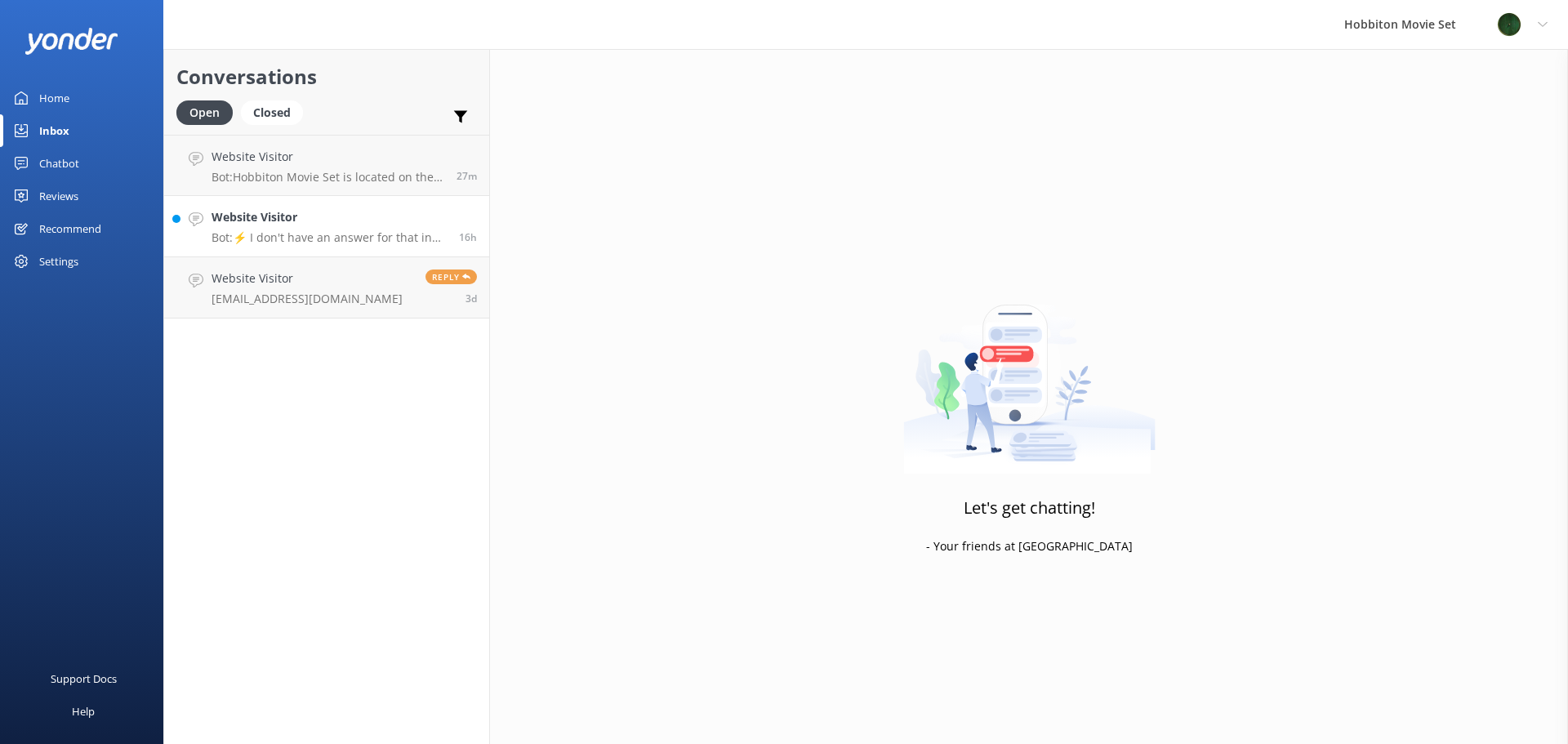
click at [356, 240] on p "Bot: ⚡ I don't have an answer for that in my knowledge base. Please try and rep…" at bounding box center [329, 237] width 235 height 15
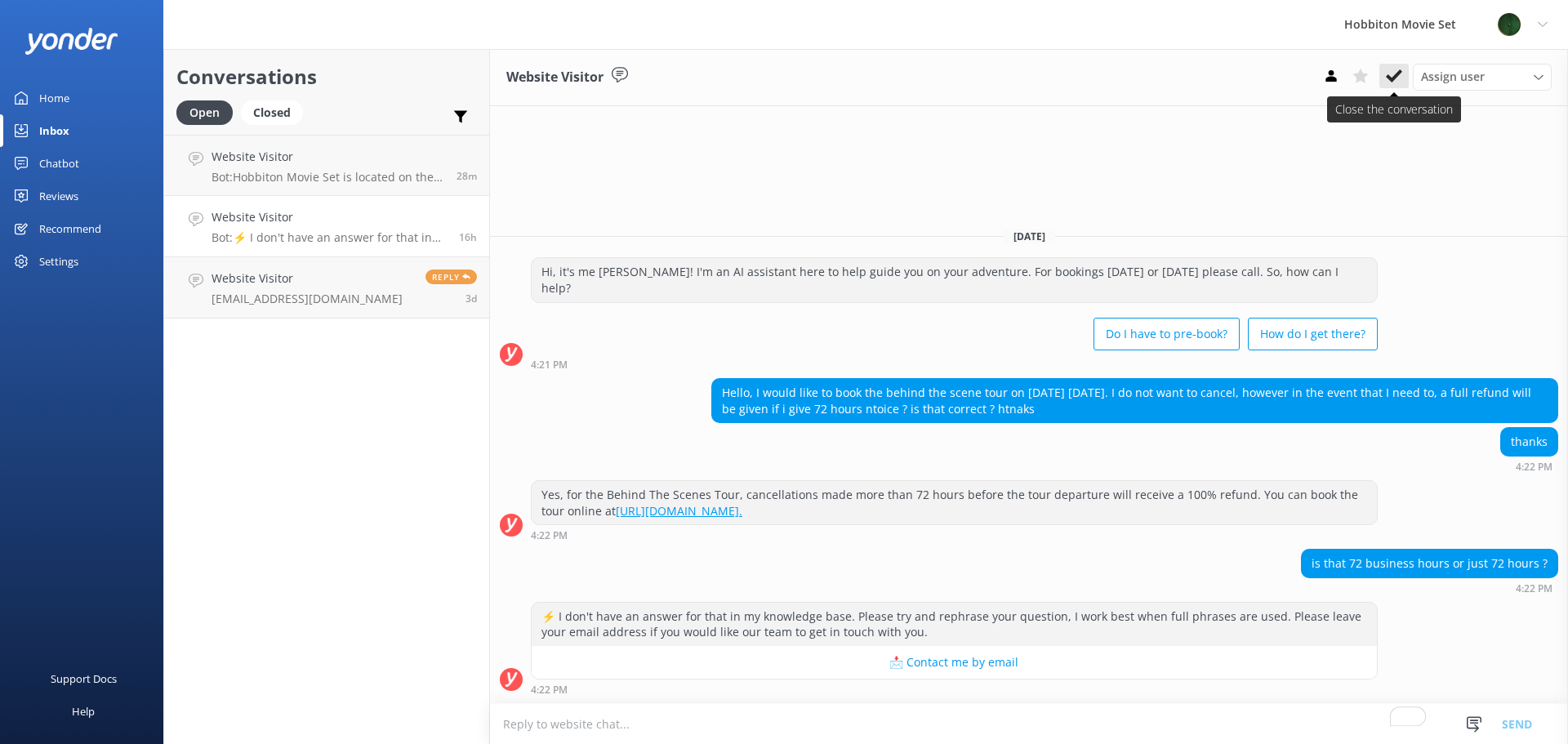
click at [1397, 82] on icon at bounding box center [1395, 76] width 17 height 17
click at [1396, 74] on icon at bounding box center [1395, 76] width 17 height 17
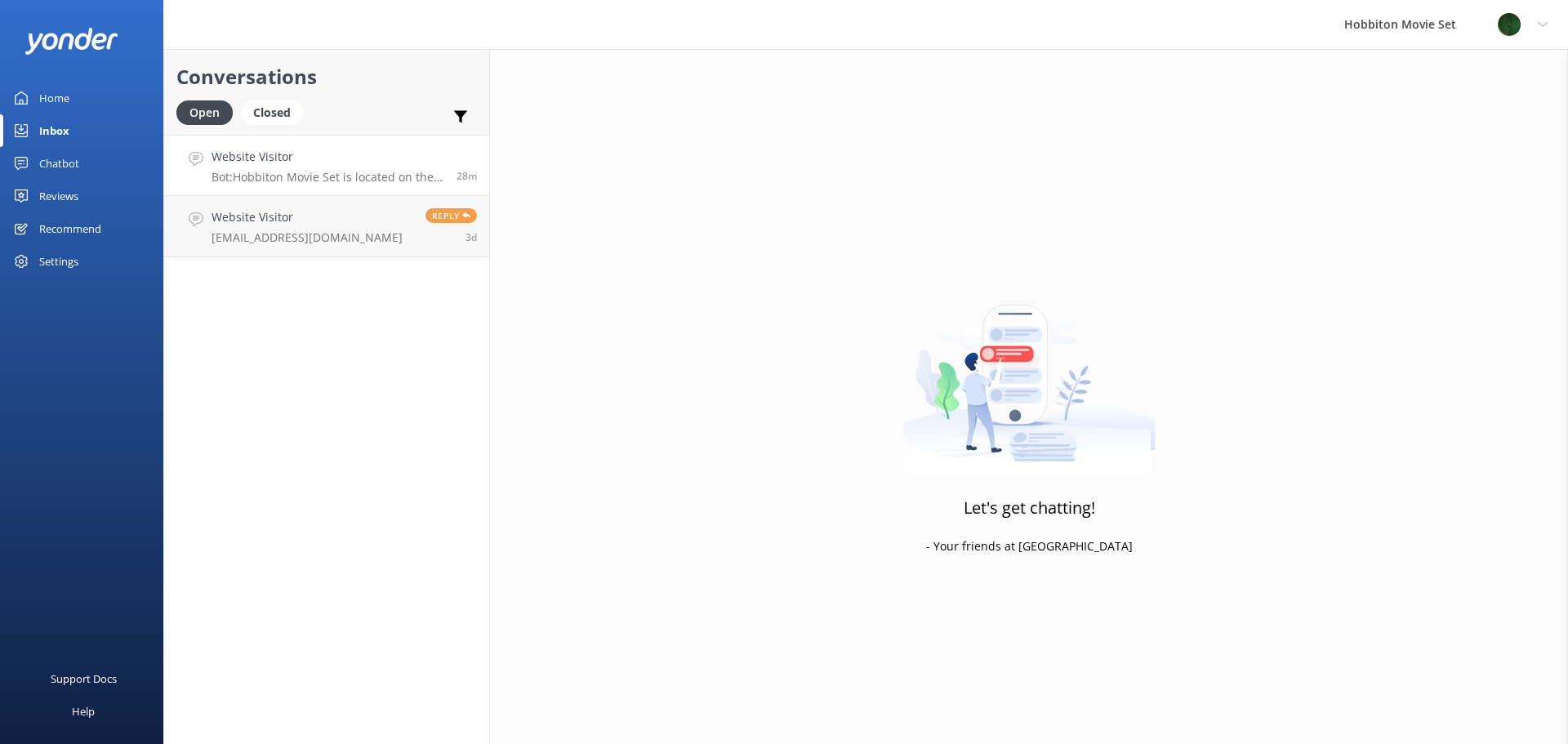
click at [333, 174] on p "Bot: Hobbiton Movie Set is located on the North Island of New Zealand." at bounding box center [328, 178] width 232 height 15
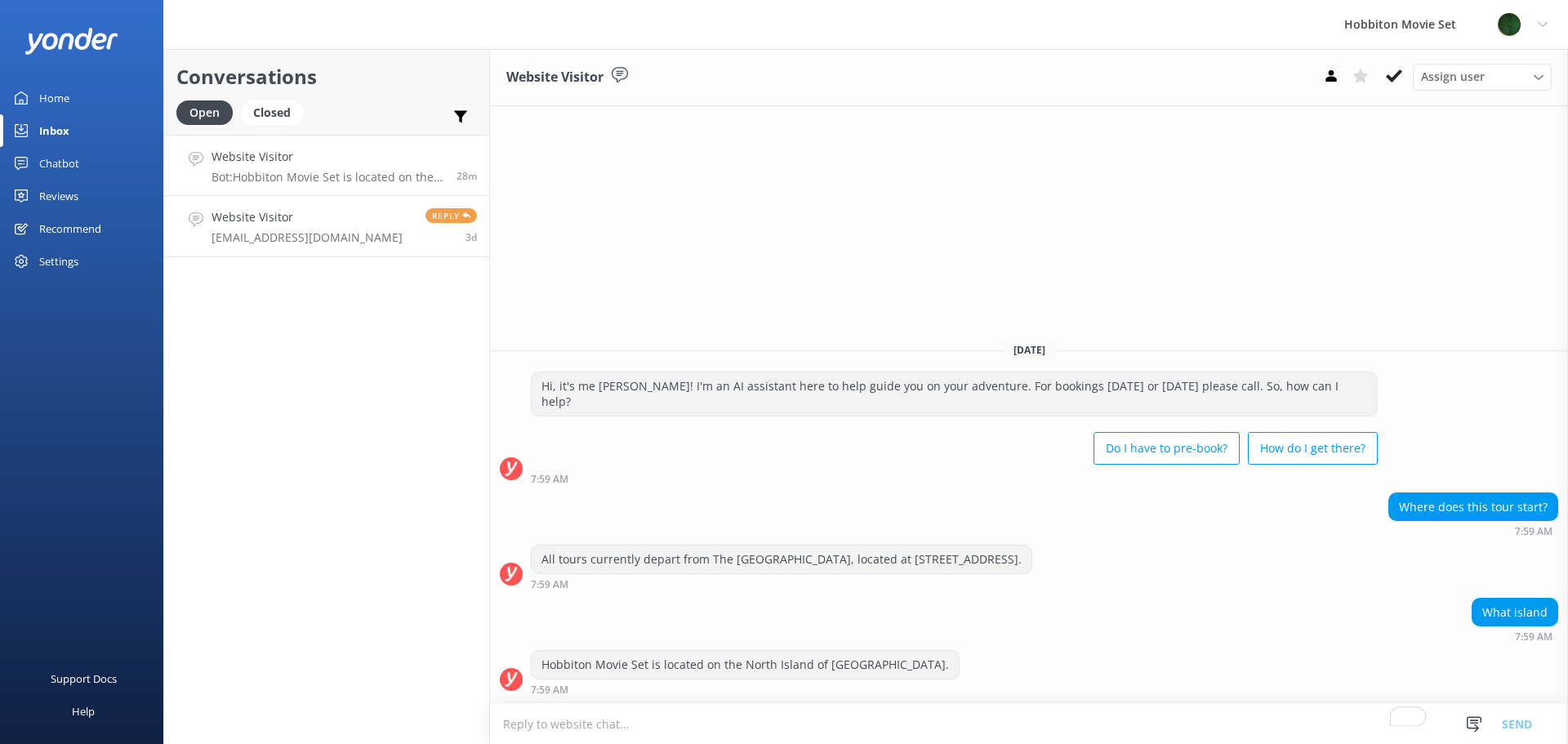
click at [347, 203] on link "Website Visitor Jadey.Alexandra@gmail.com Reply 3d" at bounding box center [327, 227] width 325 height 61
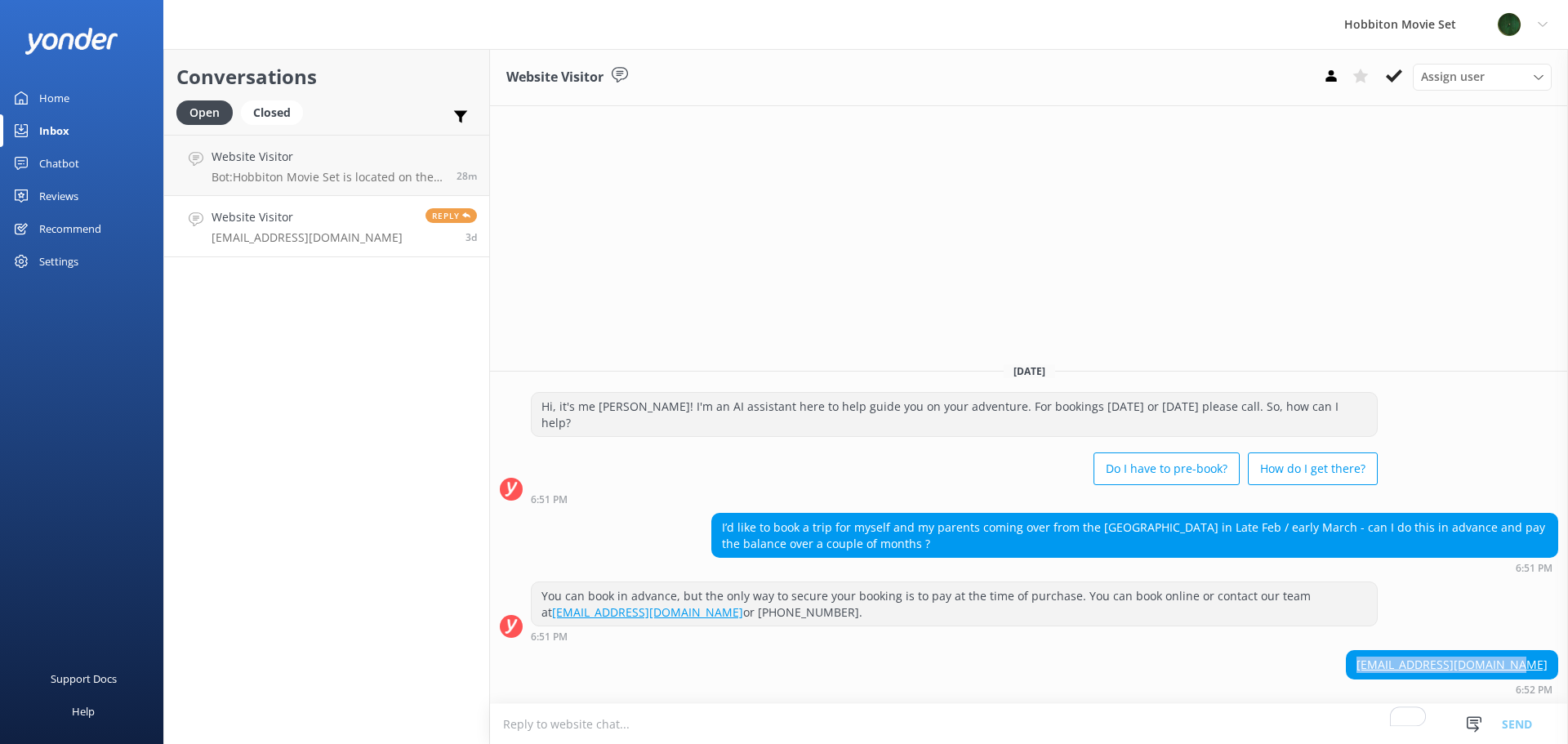
drag, startPoint x: 1553, startPoint y: 668, endPoint x: 1396, endPoint y: 671, distance: 157.0
click at [1396, 671] on div "Jadey.Alexandra@gmail.com" at bounding box center [1453, 664] width 211 height 27
copy link "Jadey.Alexandra@gmail.com"
click at [1395, 76] on use at bounding box center [1395, 76] width 17 height 13
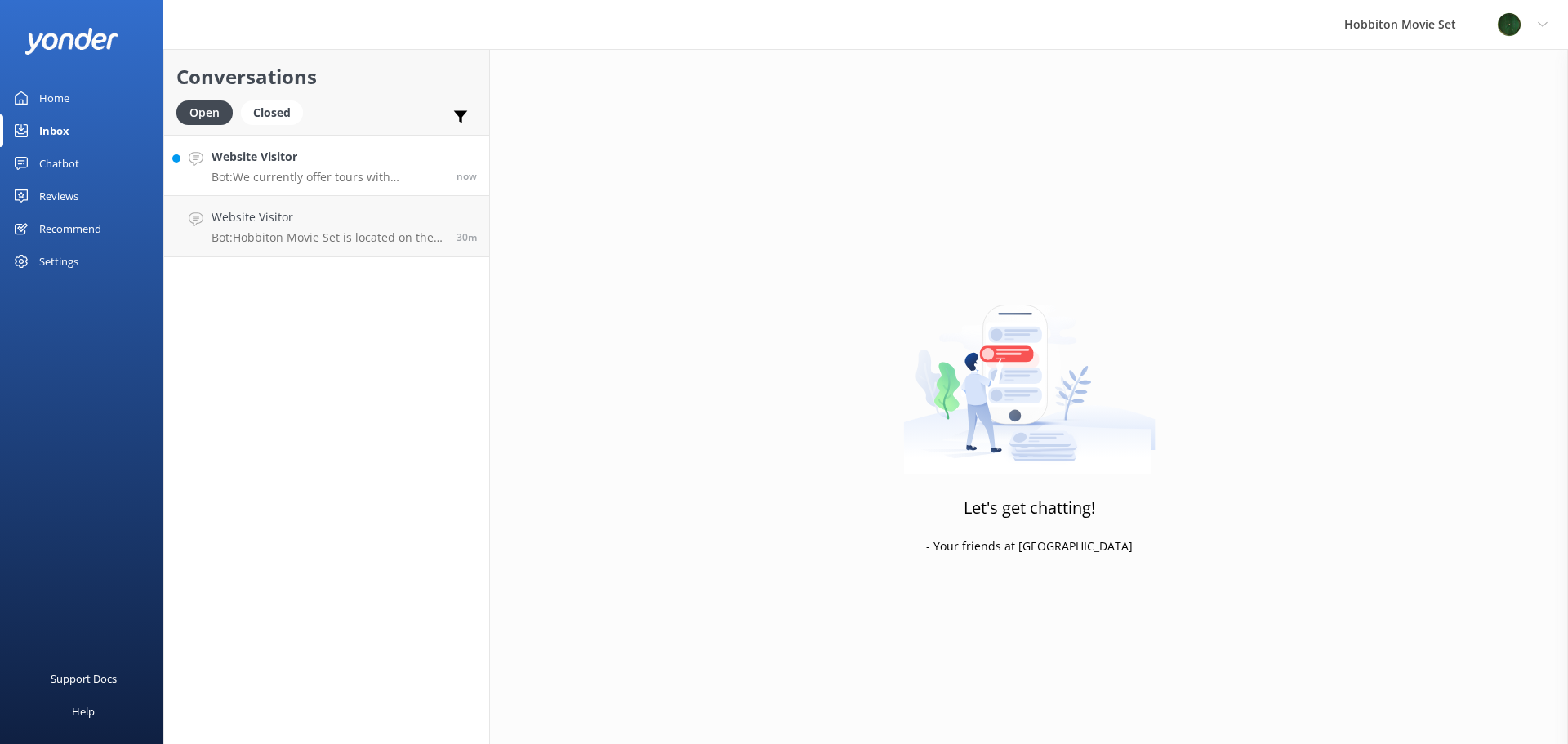
click at [312, 159] on h4 "Website Visitor" at bounding box center [328, 157] width 232 height 18
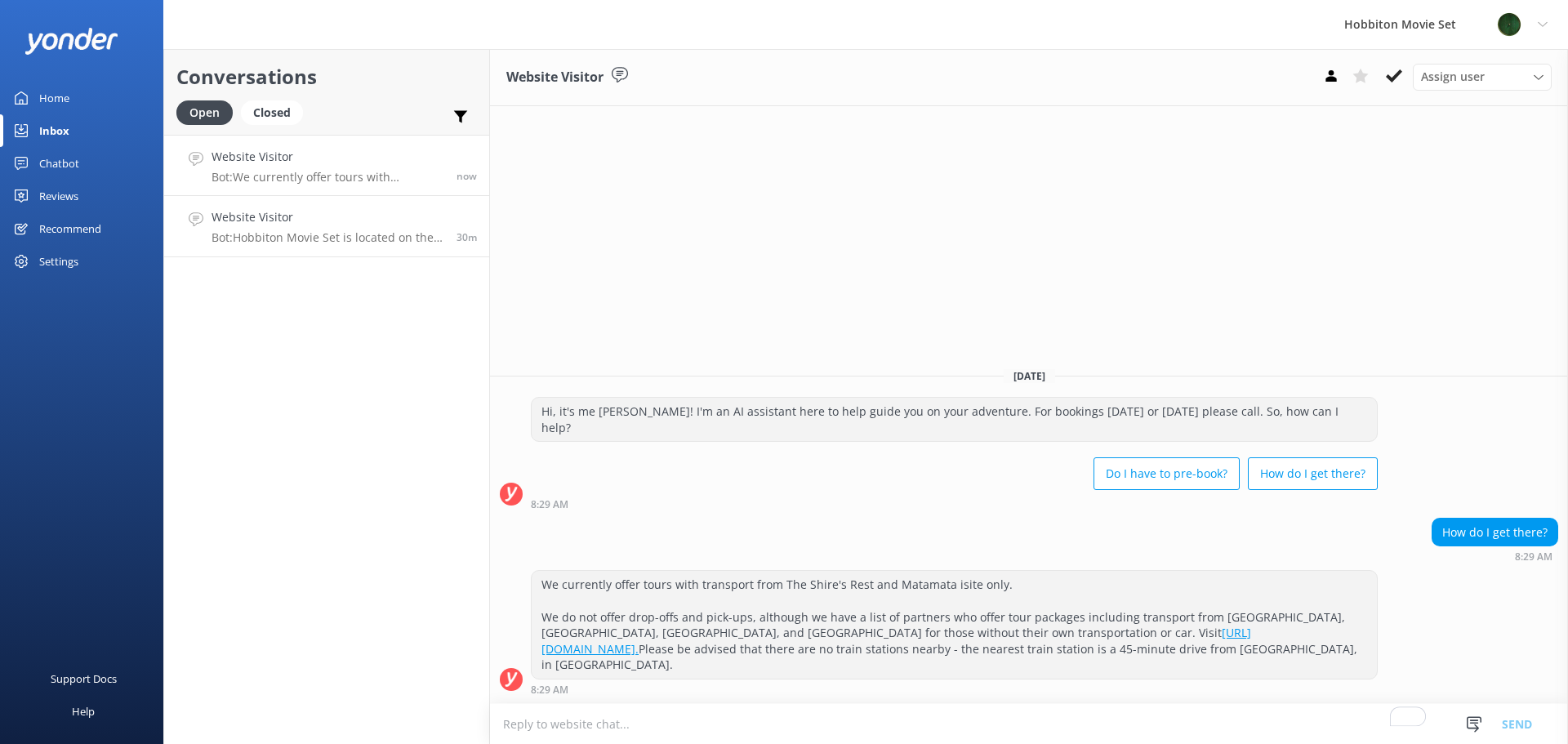
click at [266, 233] on p "Bot: Hobbiton Movie Set is located on the North Island of New Zealand." at bounding box center [328, 237] width 232 height 15
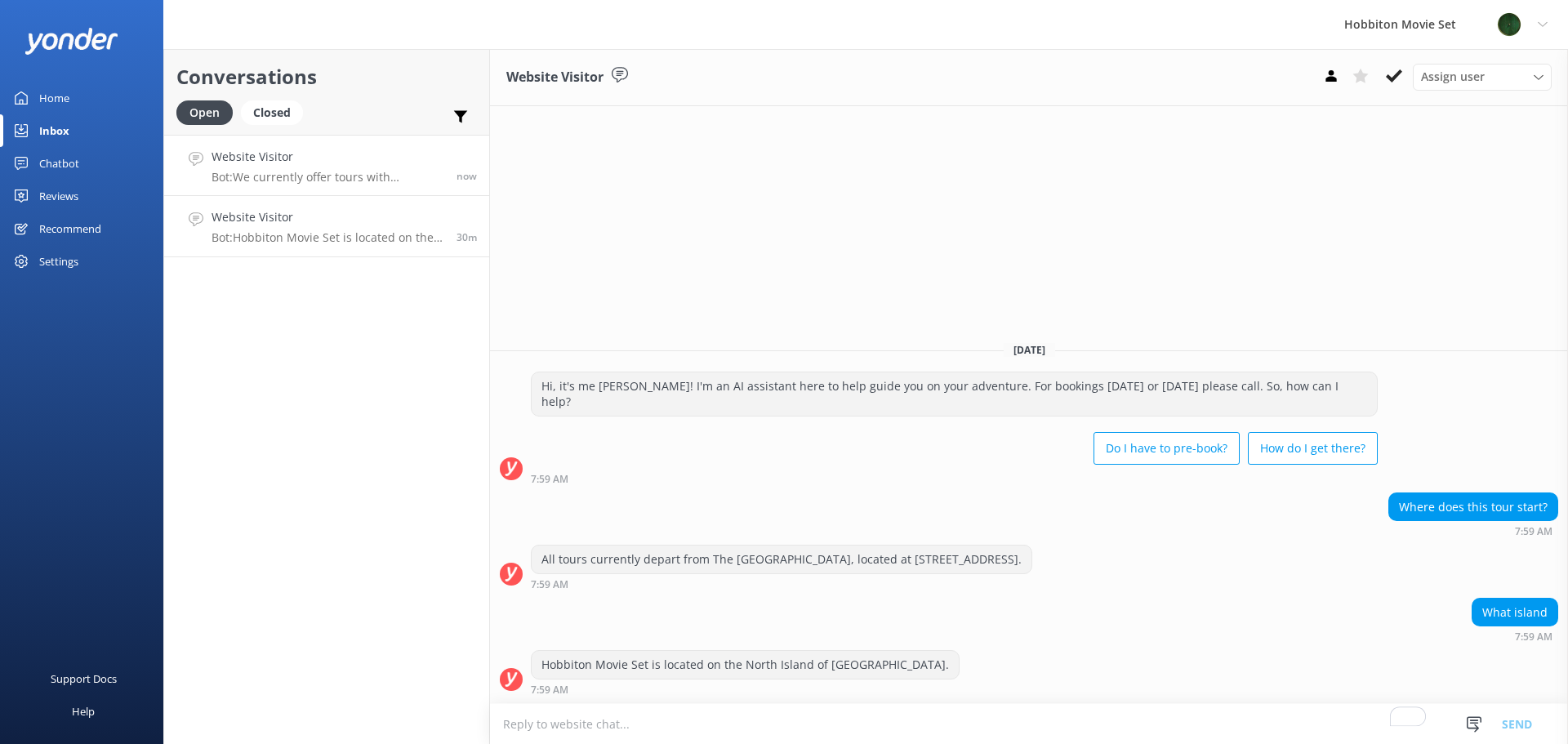
click at [288, 159] on h4 "Website Visitor" at bounding box center [328, 157] width 232 height 18
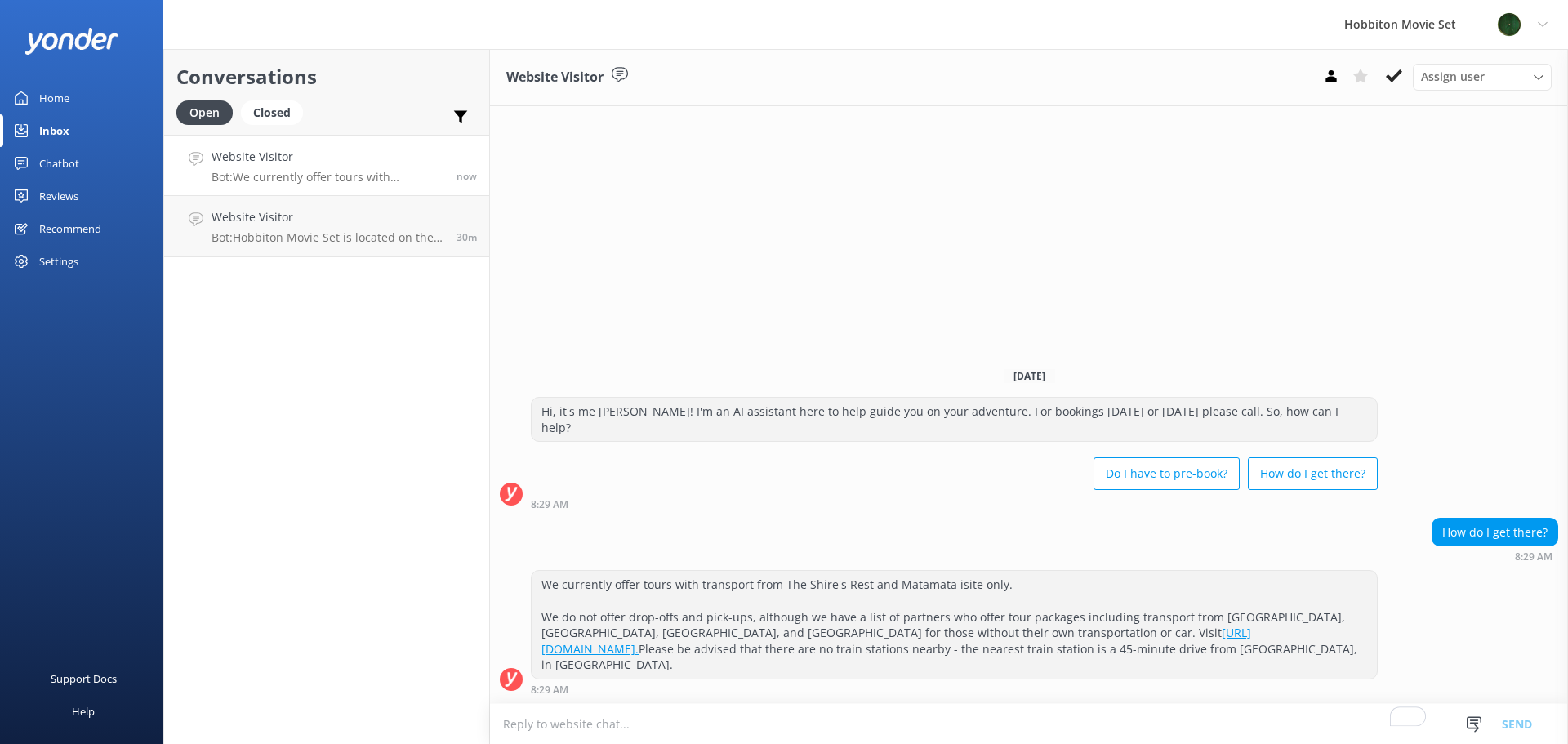
click at [874, 717] on textarea "To enrich screen reader interactions, please activate Accessibility in Grammarl…" at bounding box center [1028, 724] width 1078 height 40
type textarea "T"
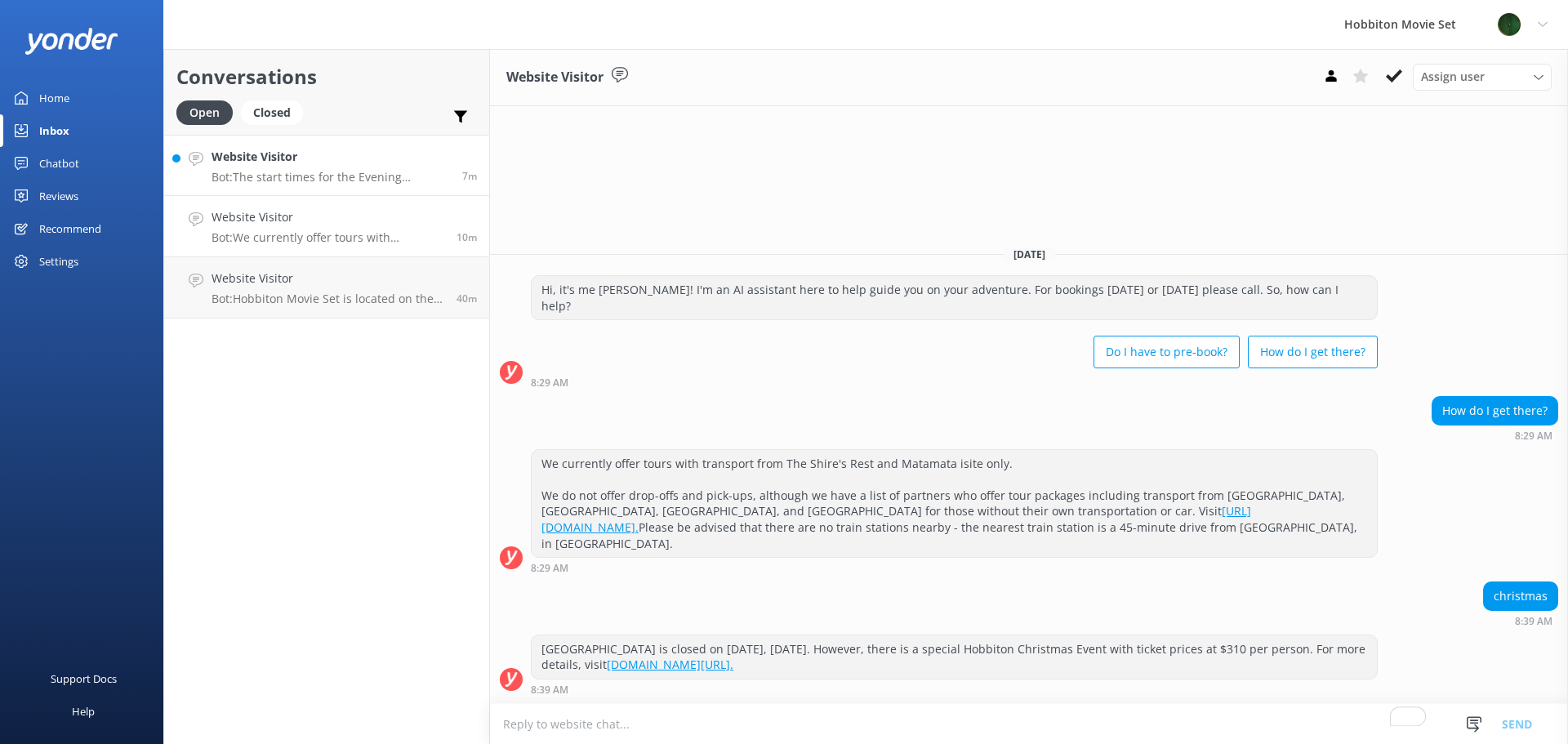
click at [301, 172] on p "Bot: The start times for the Evening Banquet Tour vary by season and daylight h…" at bounding box center [330, 178] width 238 height 15
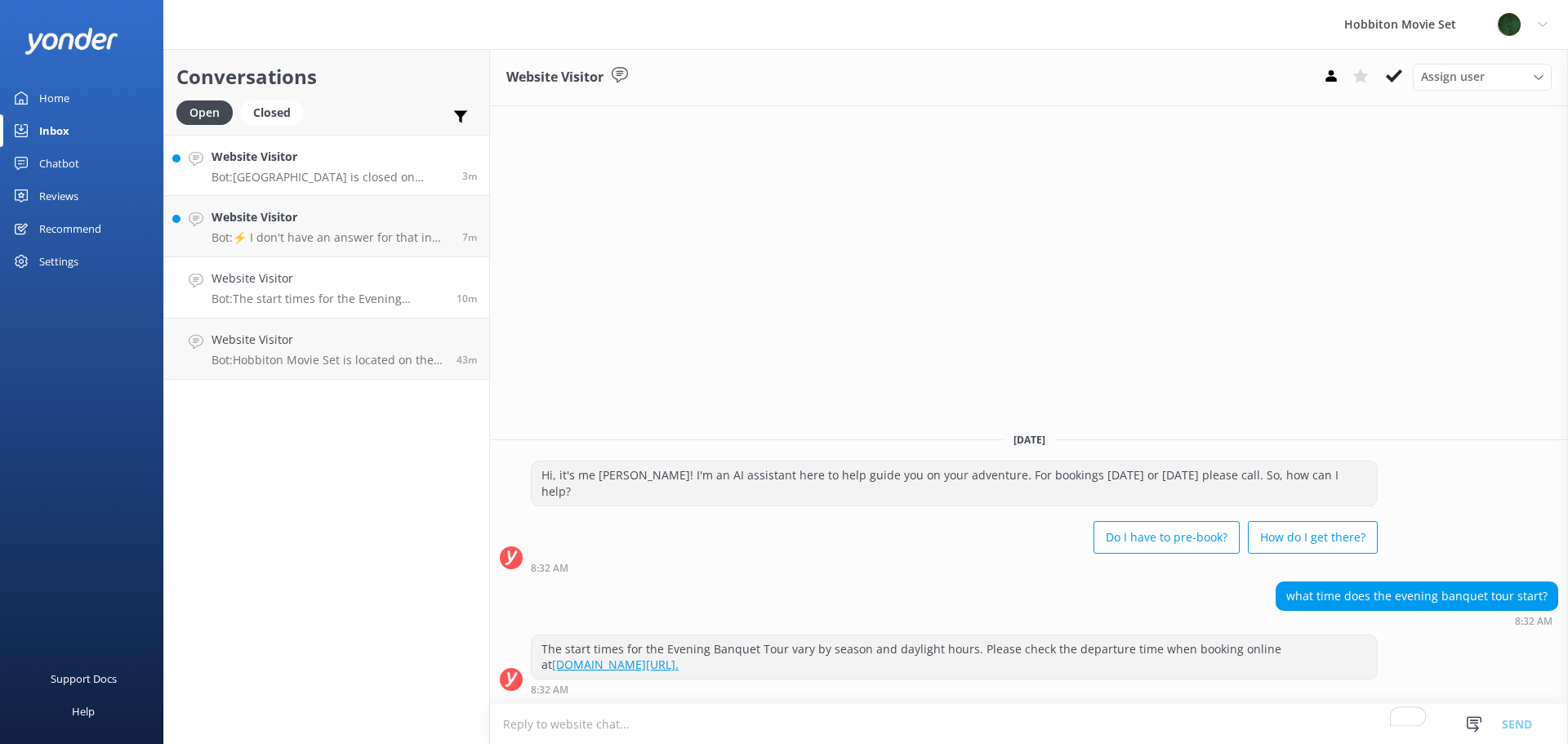
click at [329, 171] on p "Bot: Hobbiton is closed on Christmas Day, December 25th. However, there is a sp…" at bounding box center [330, 178] width 238 height 15
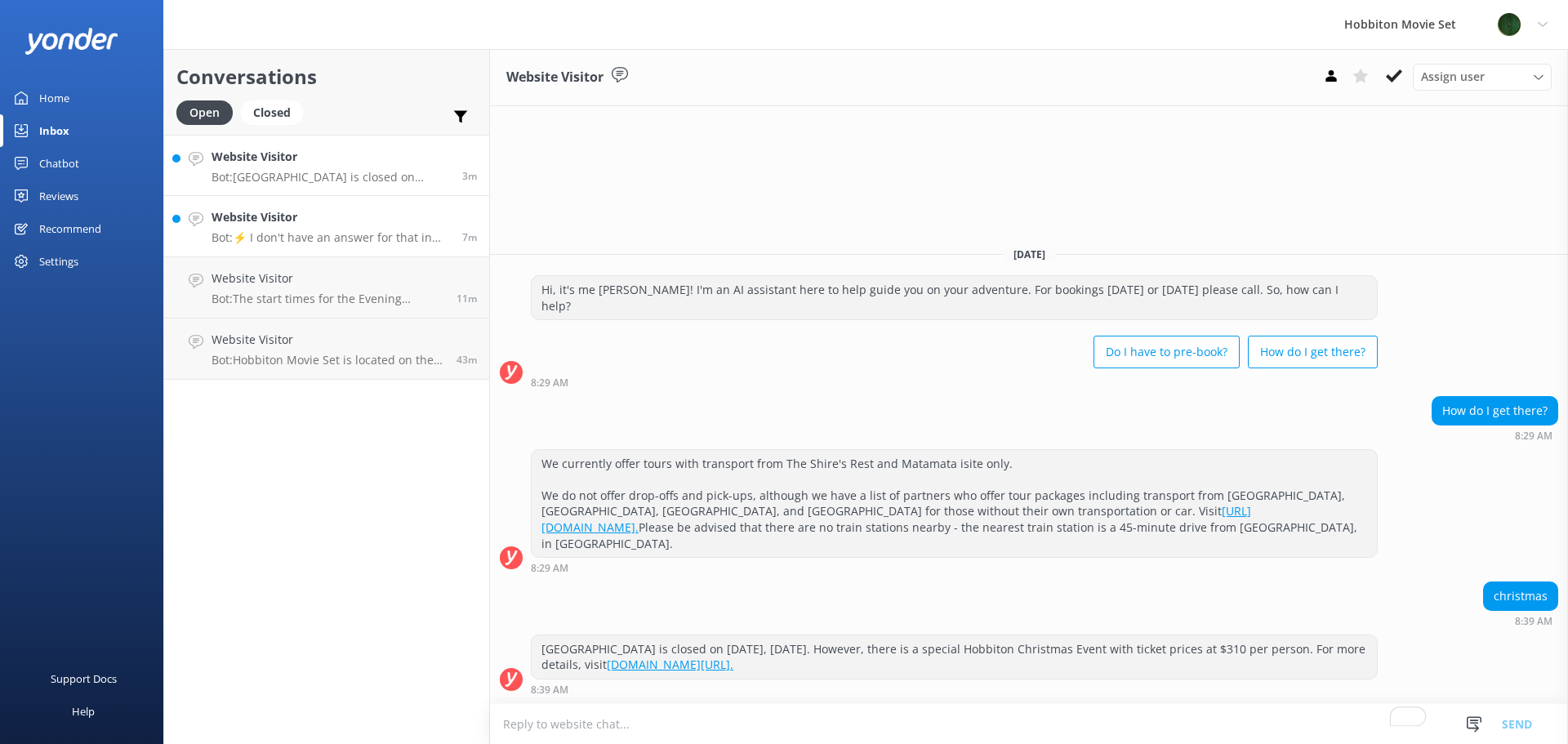
click at [307, 228] on div "Website Visitor Bot: ⚡ I don't have an answer for that in my knowledge base. Pl…" at bounding box center [330, 226] width 238 height 36
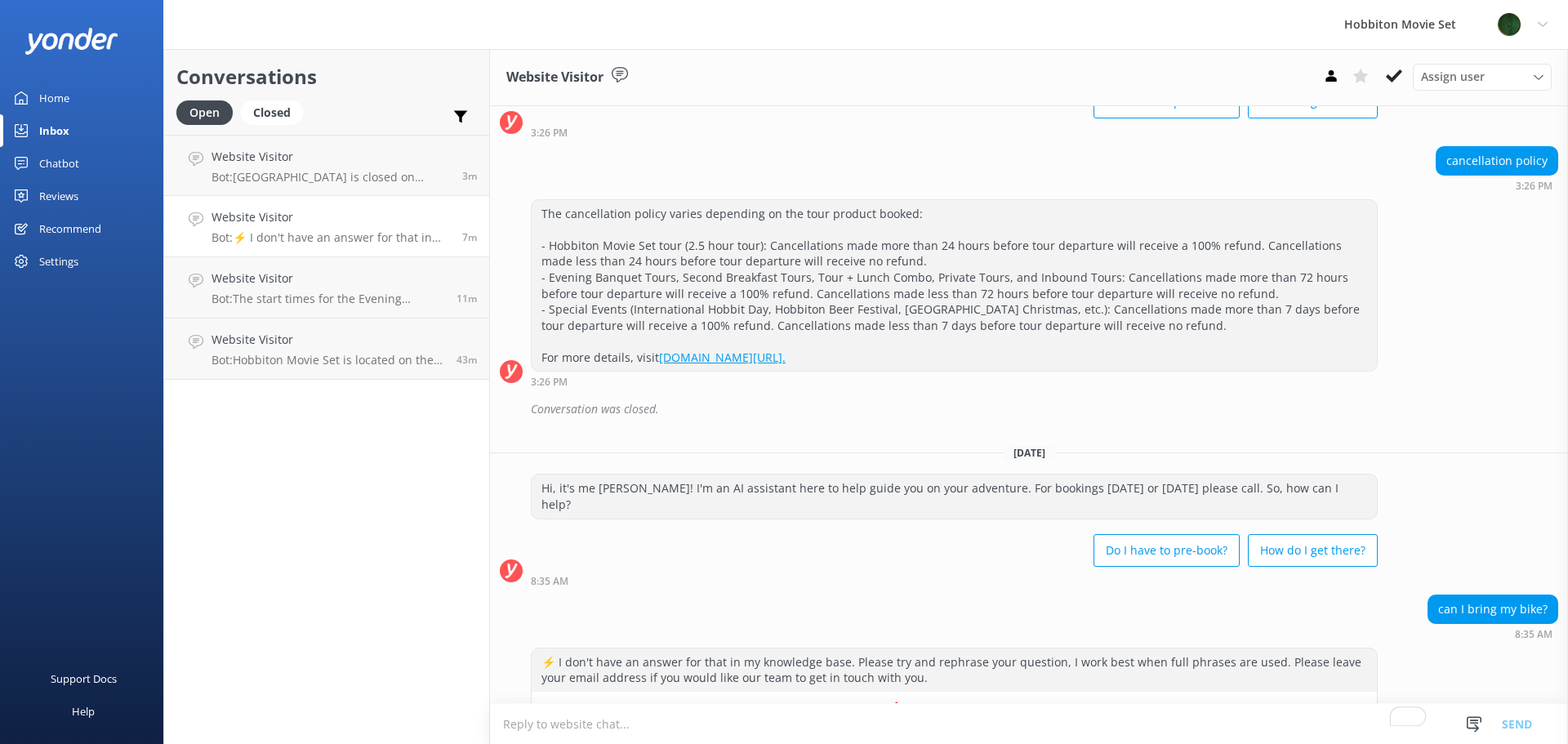
scroll to position [5093, 0]
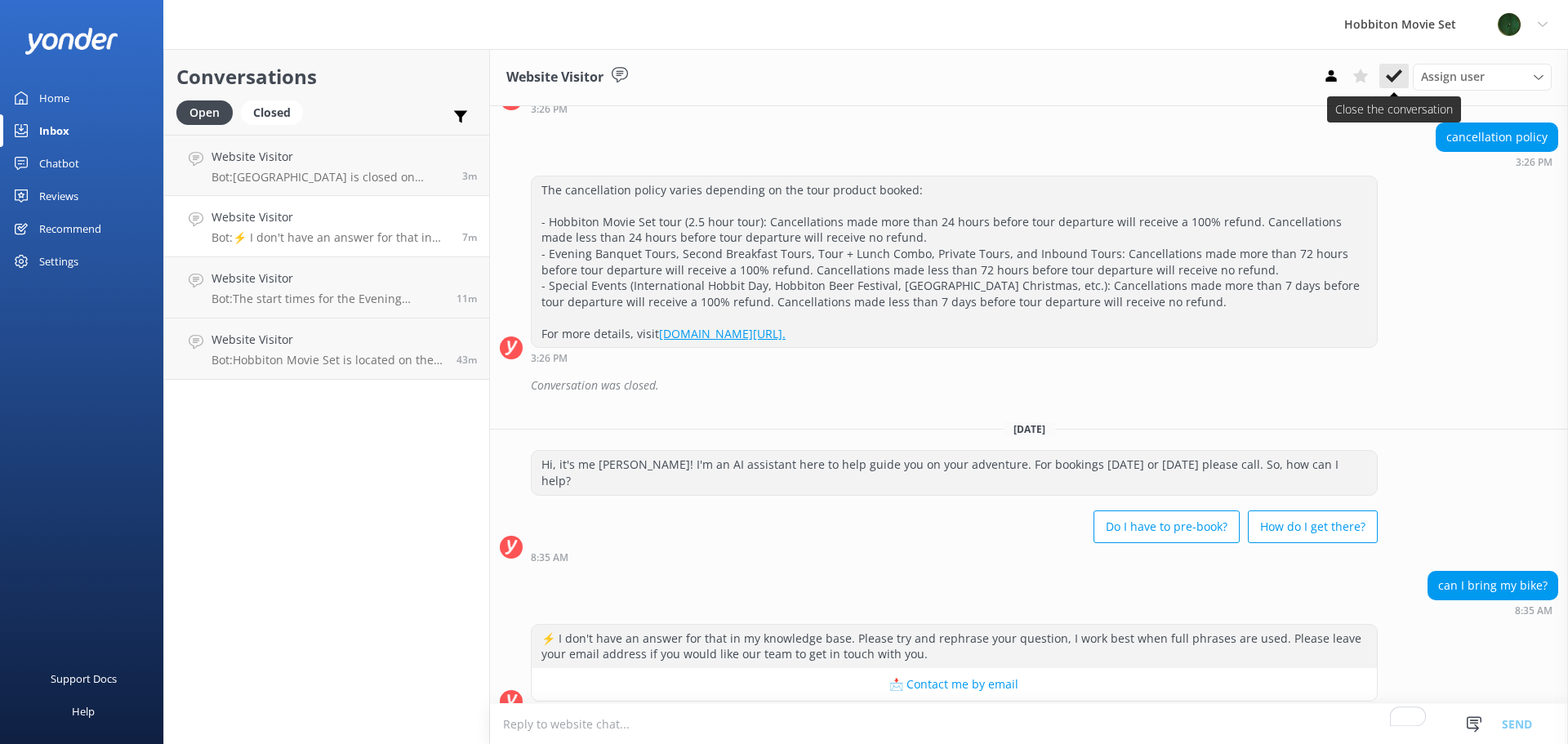
click at [1399, 78] on icon at bounding box center [1395, 76] width 17 height 17
